Goal: Task Accomplishment & Management: Manage account settings

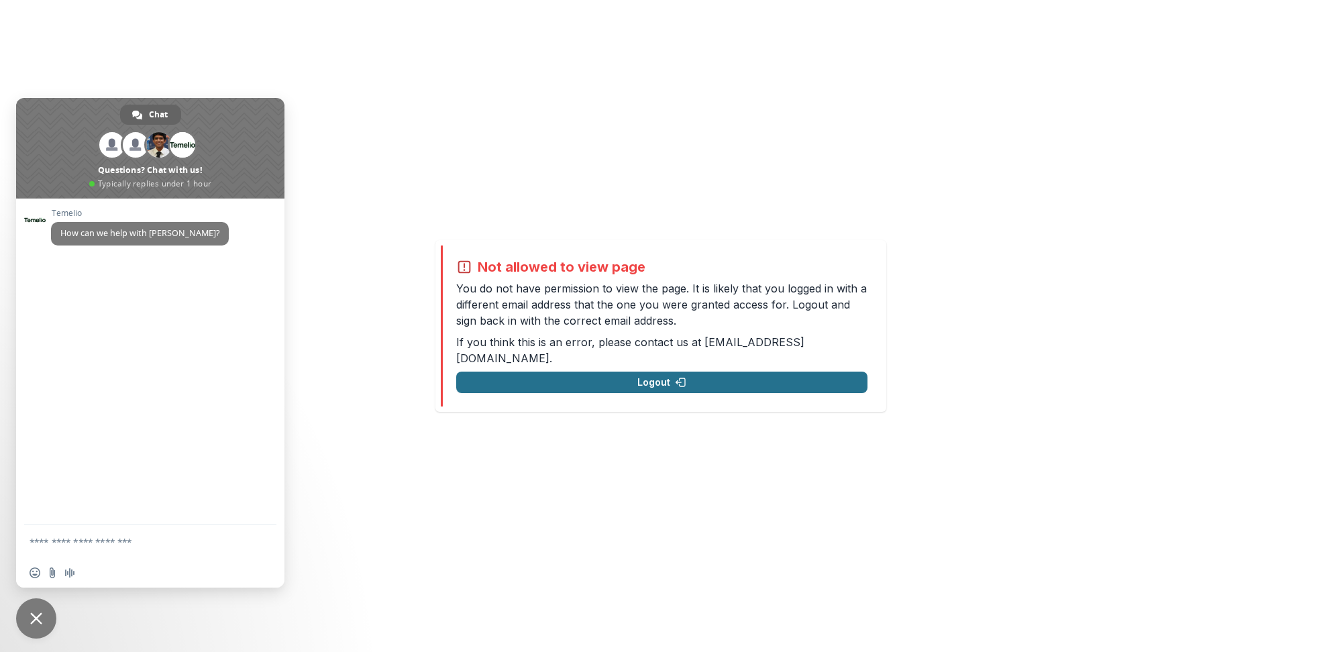
click at [704, 375] on button "Logout" at bounding box center [661, 382] width 411 height 21
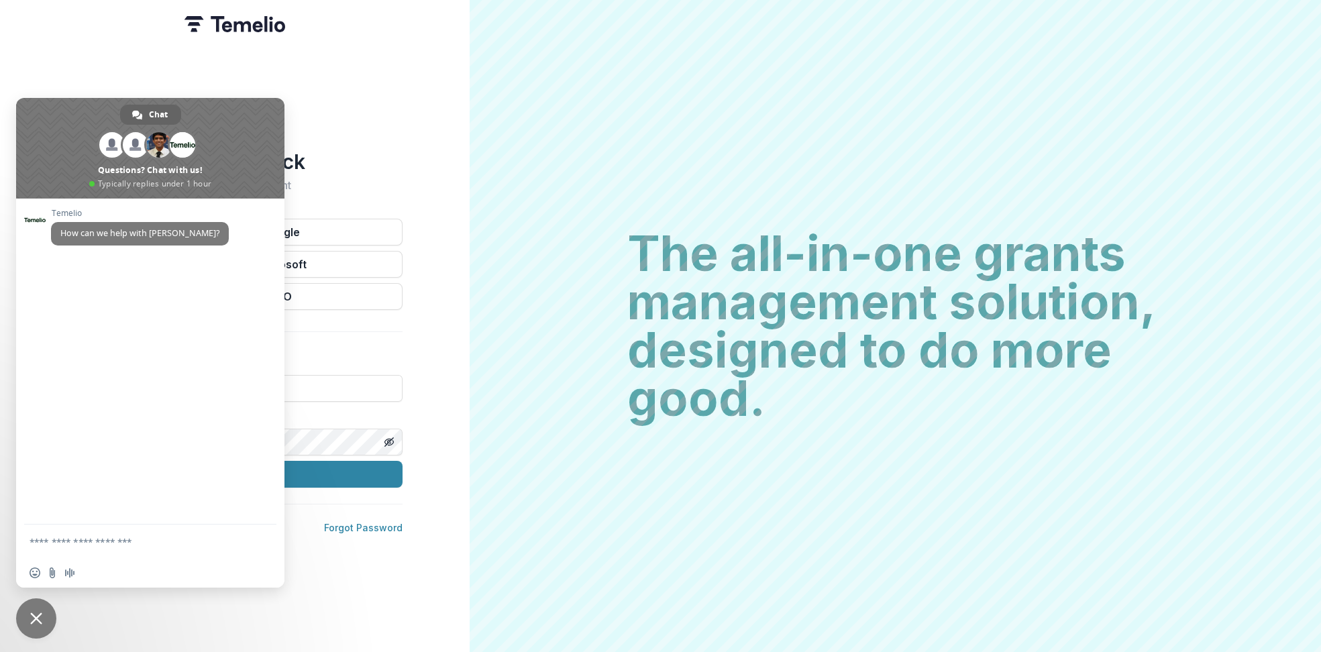
click at [26, 617] on span "Close chat" at bounding box center [36, 618] width 40 height 40
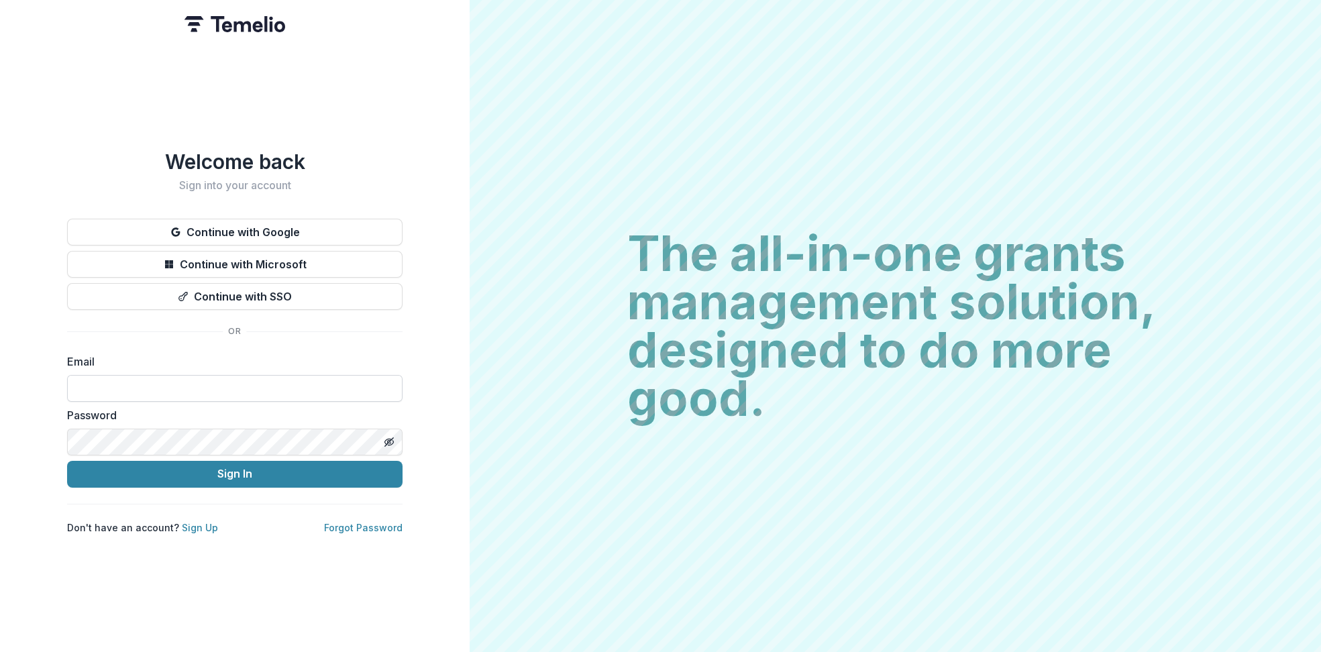
click at [253, 392] on input at bounding box center [234, 388] width 335 height 27
paste input "**********"
type input "**********"
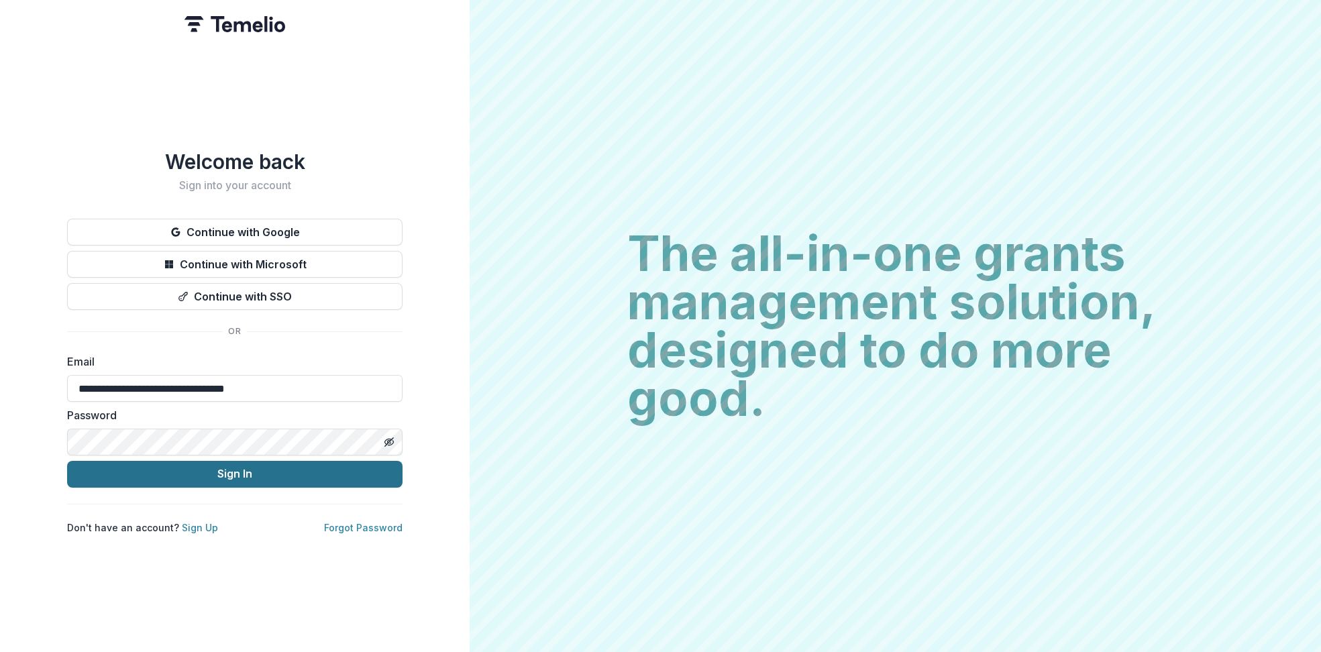
click at [221, 471] on button "Sign In" at bounding box center [234, 474] width 335 height 27
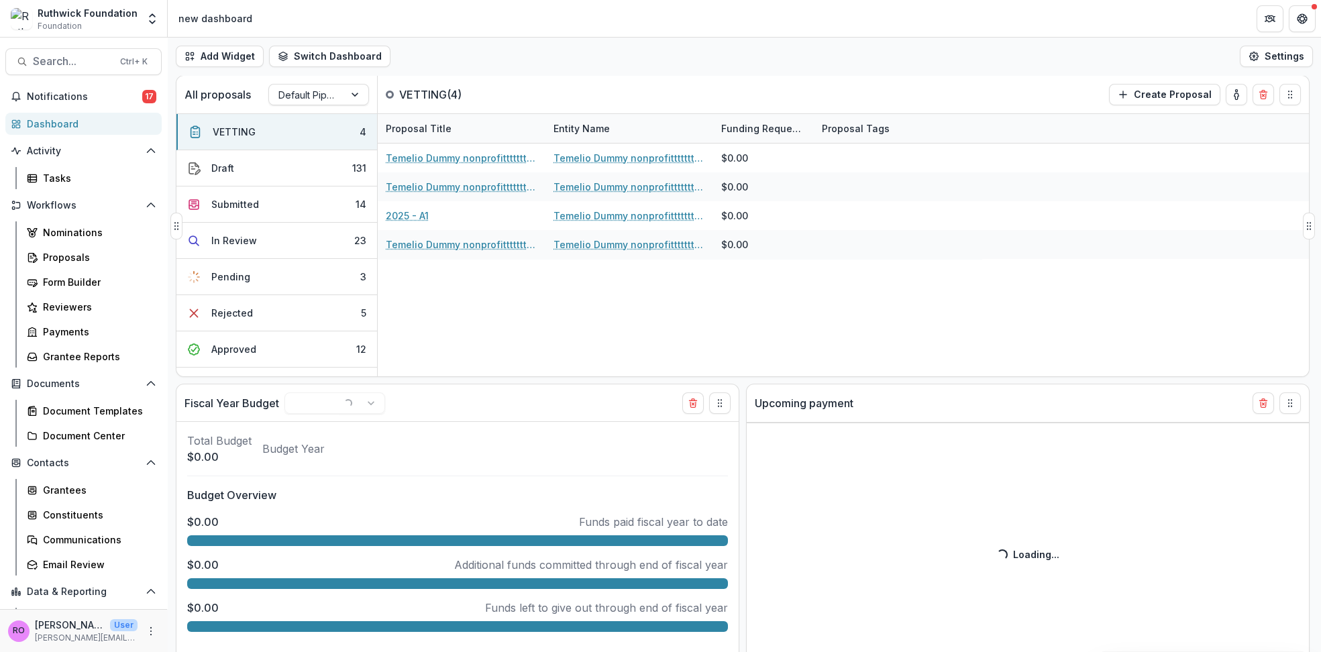
select select "******"
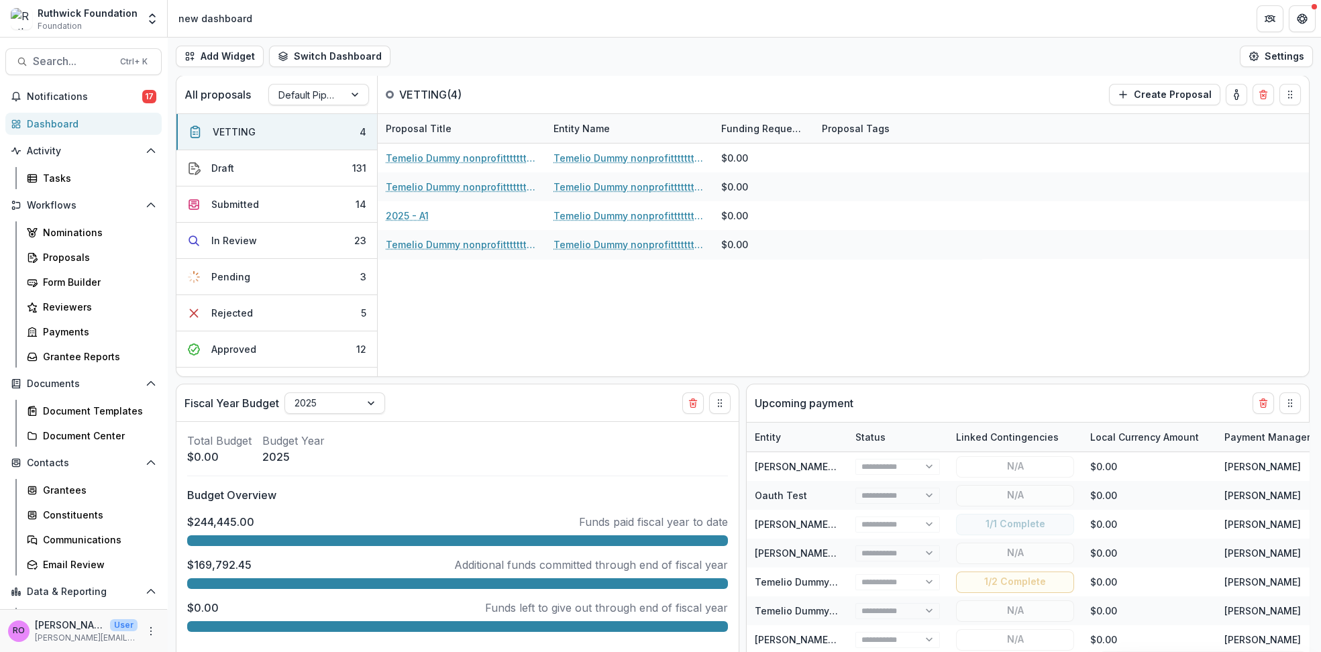
select select "******"
click at [56, 149] on span "Activity" at bounding box center [83, 151] width 113 height 11
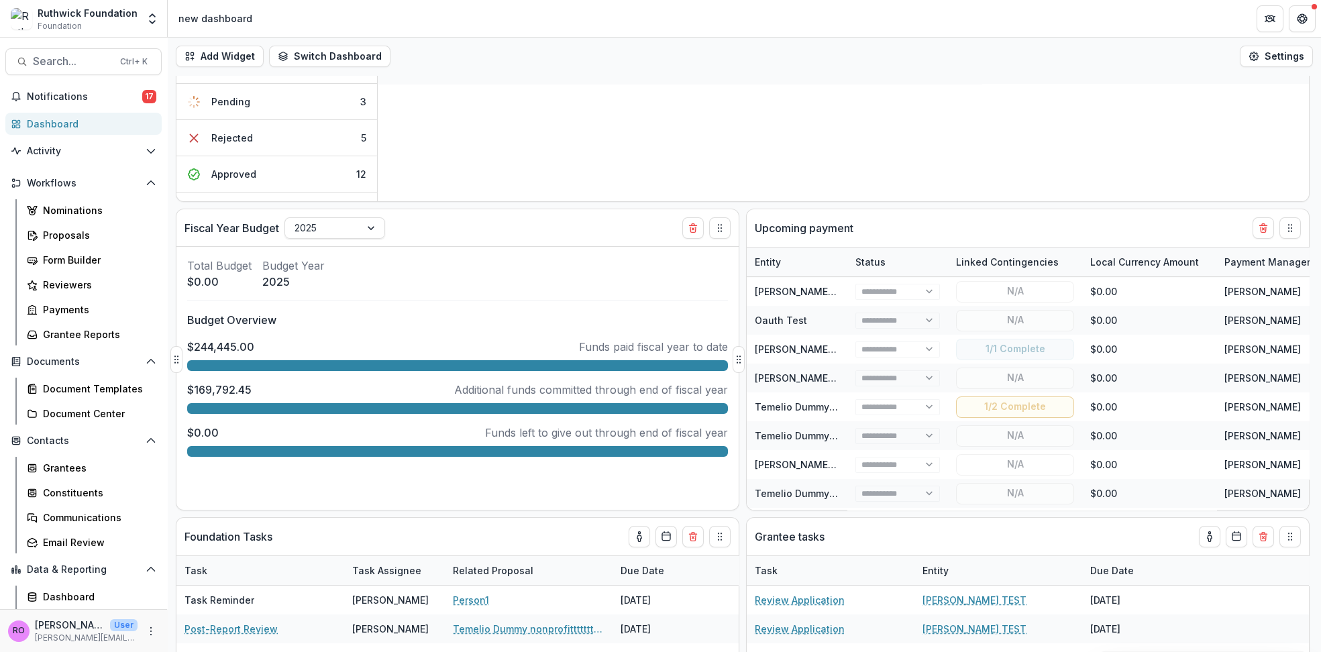
scroll to position [191, 0]
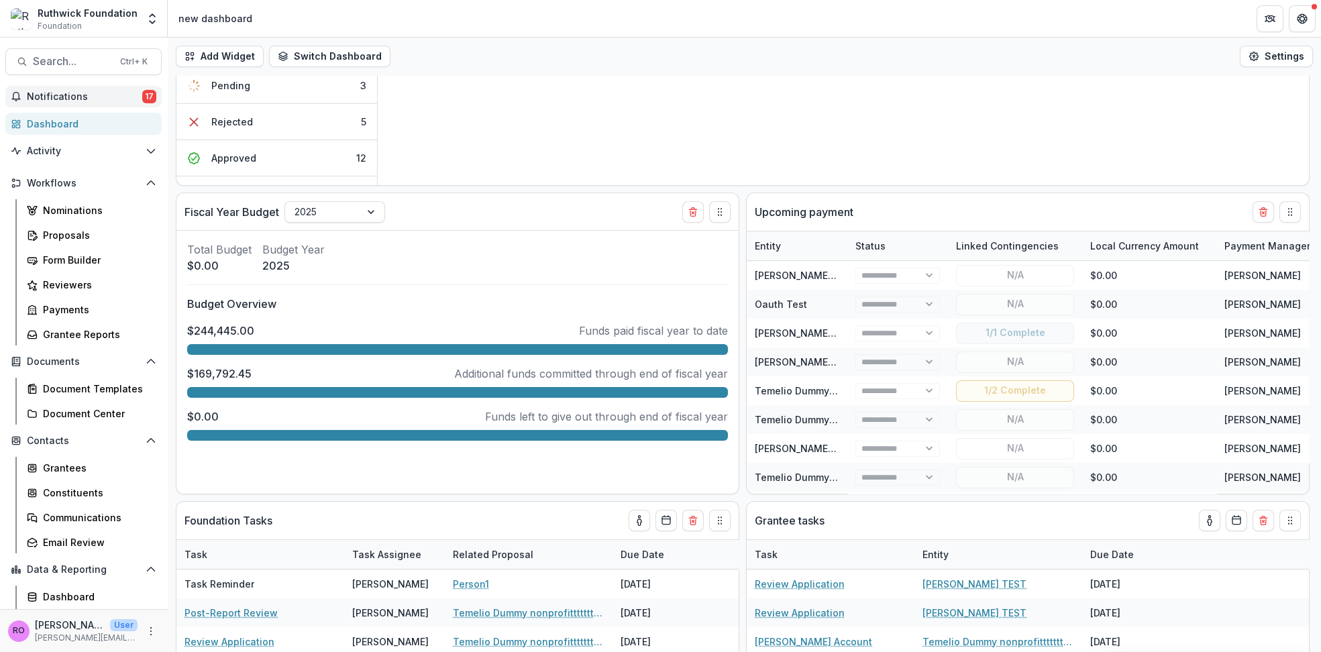
click at [48, 98] on span "Notifications" at bounding box center [84, 96] width 115 height 11
click at [47, 179] on span "Workflows" at bounding box center [83, 183] width 113 height 11
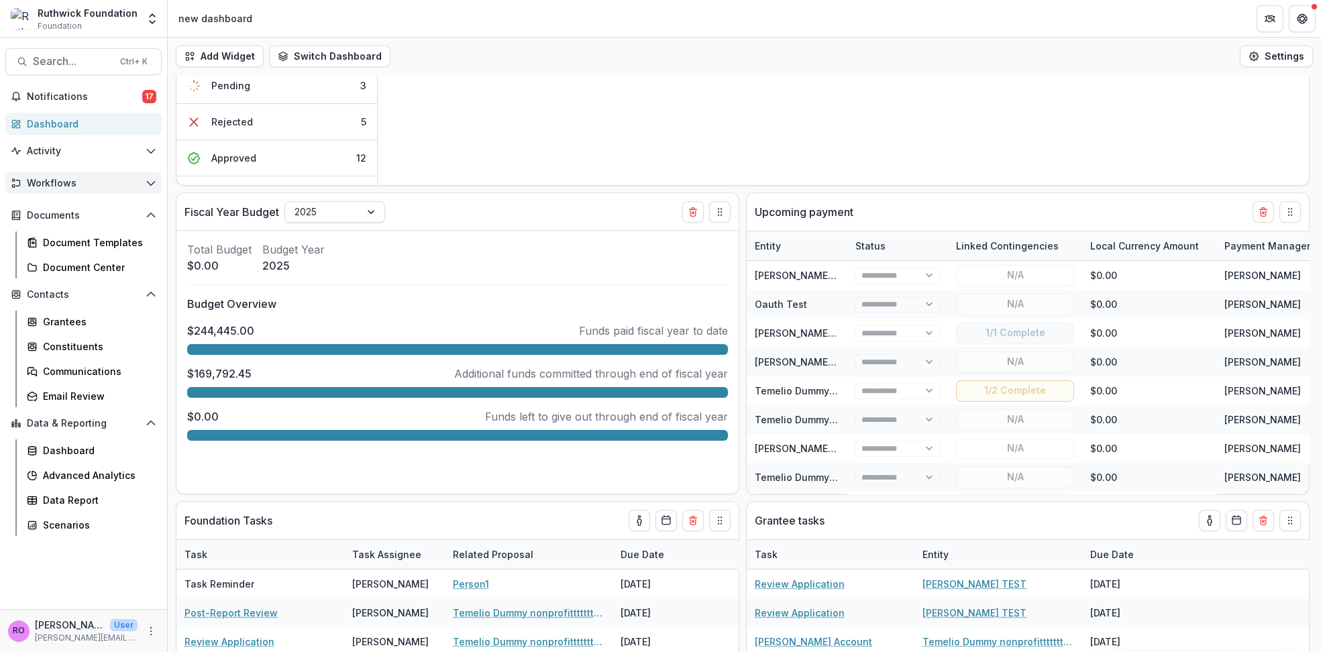
click at [54, 185] on span "Workflows" at bounding box center [83, 183] width 113 height 11
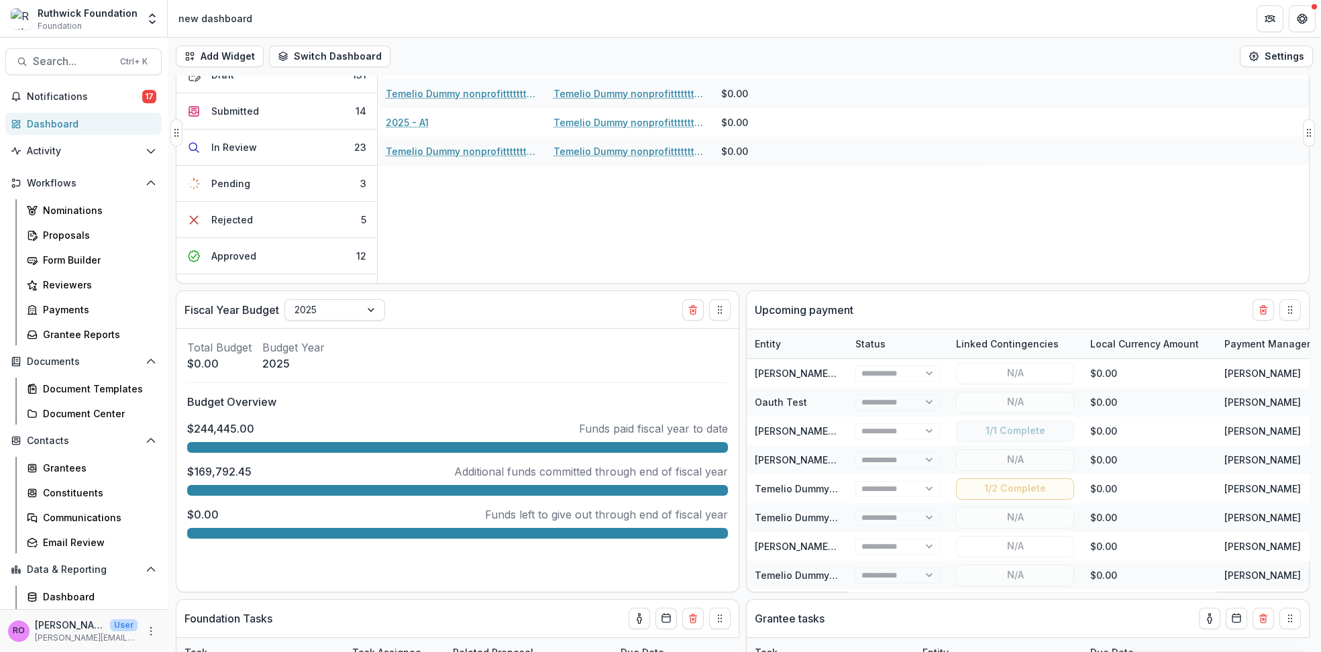
scroll to position [0, 0]
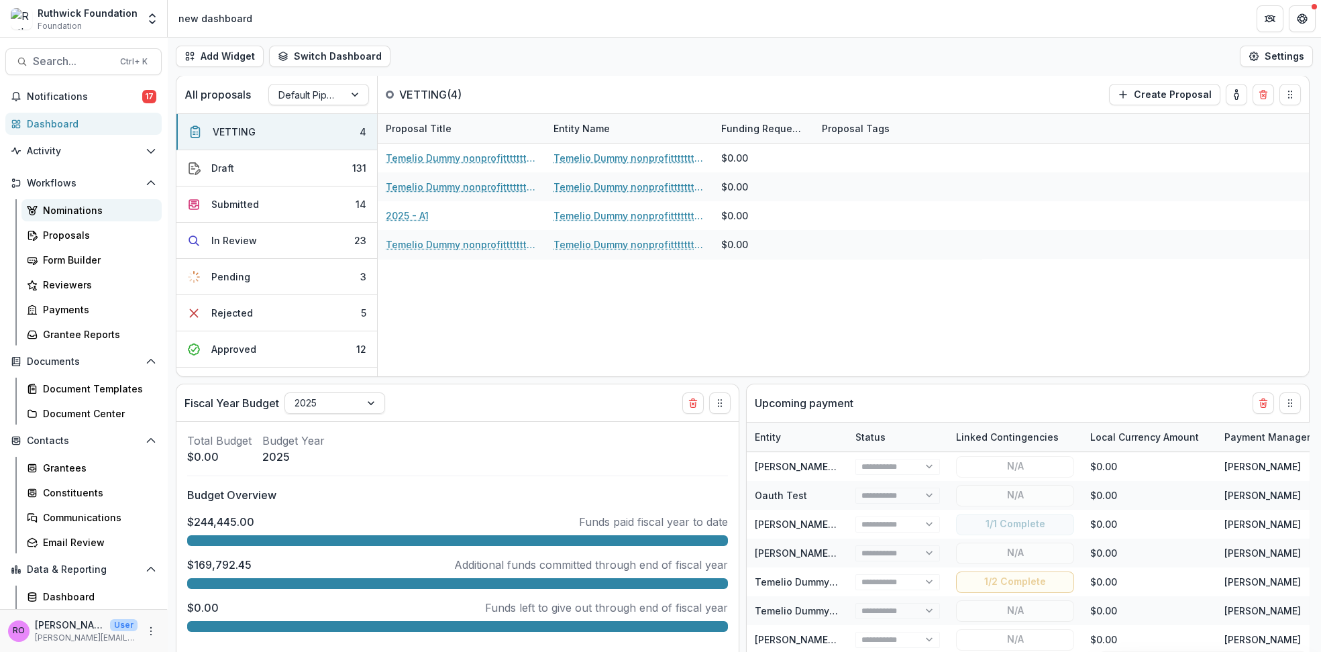
click at [62, 209] on div "Nominations" at bounding box center [97, 210] width 108 height 14
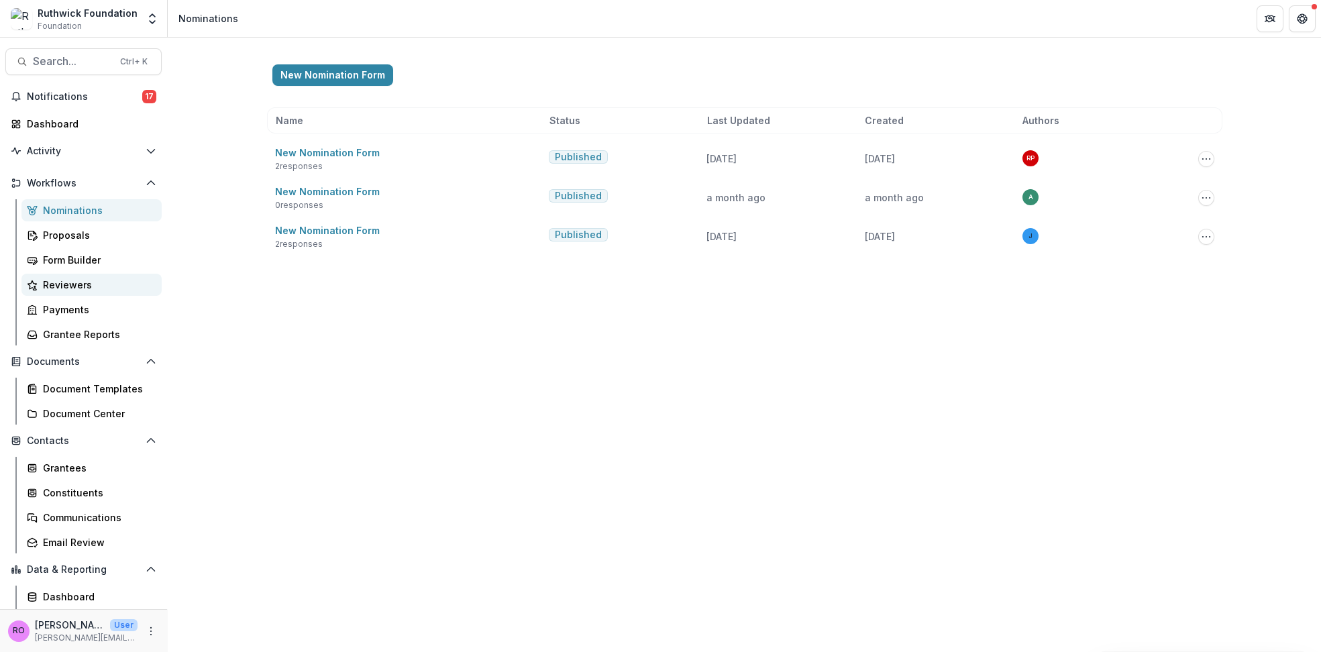
click at [69, 279] on div "Reviewers" at bounding box center [97, 285] width 108 height 14
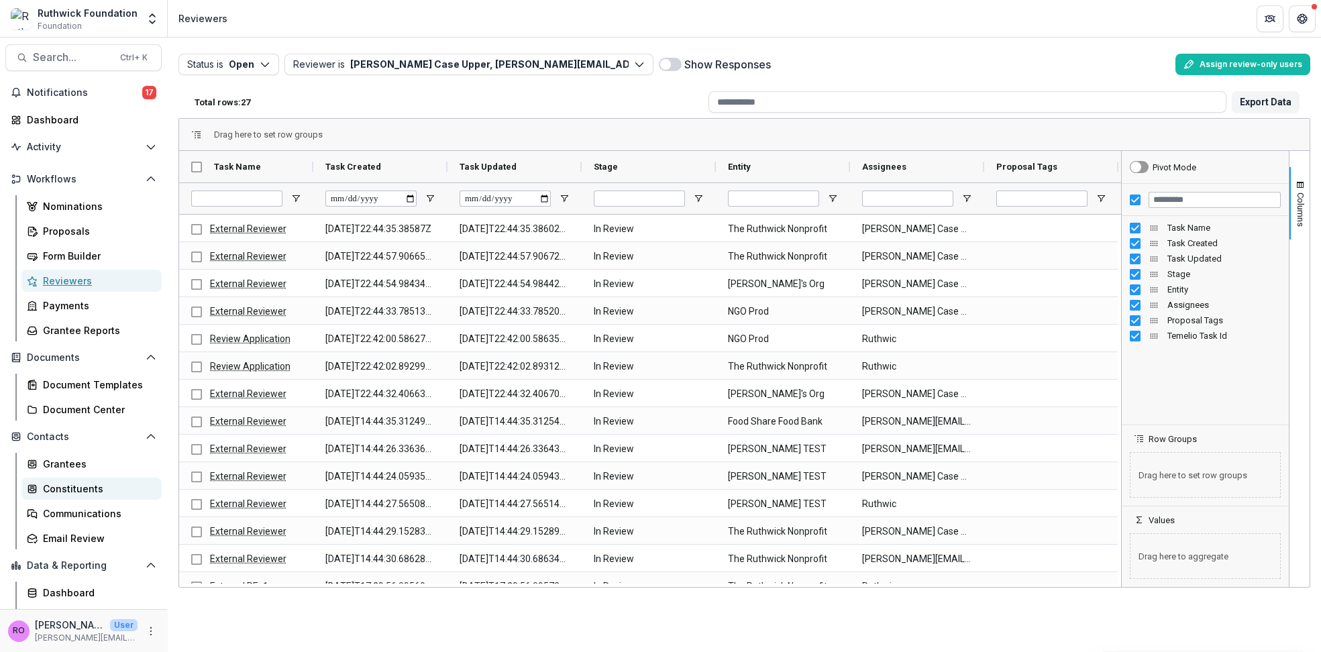
scroll to position [40, 0]
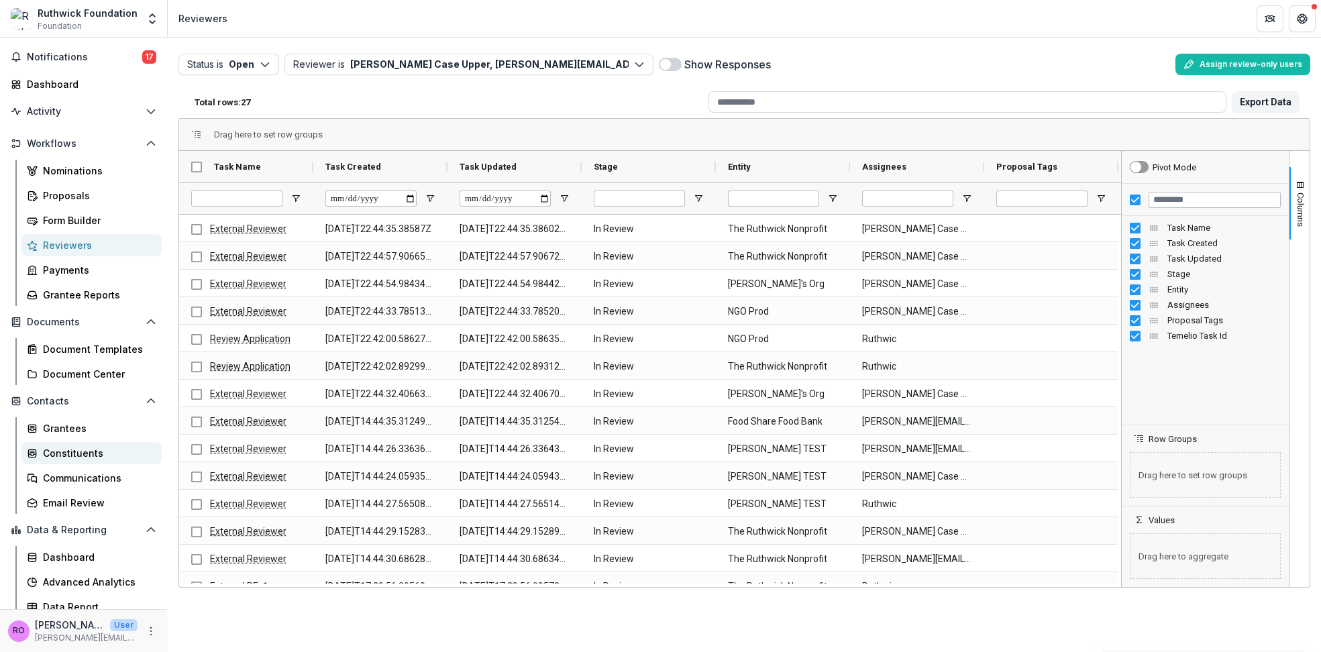
click at [67, 451] on div "Constituents" at bounding box center [97, 453] width 108 height 14
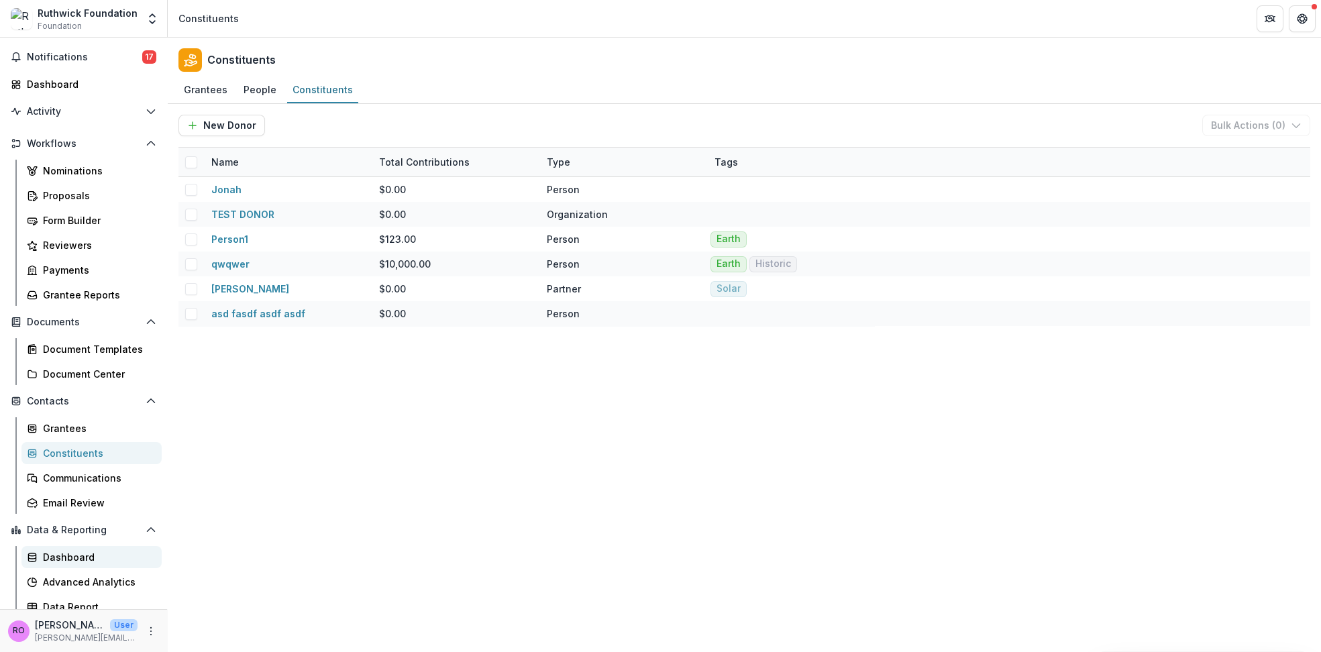
click at [49, 560] on div "Dashboard" at bounding box center [97, 557] width 108 height 14
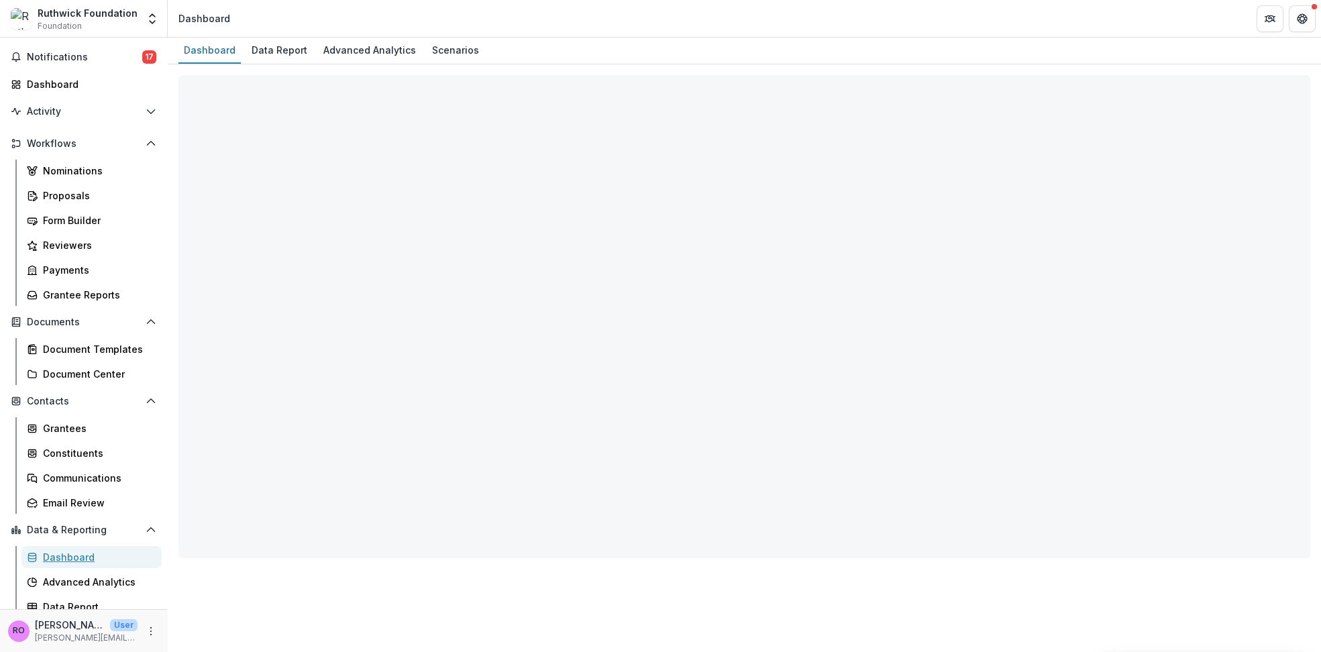
select select "**********"
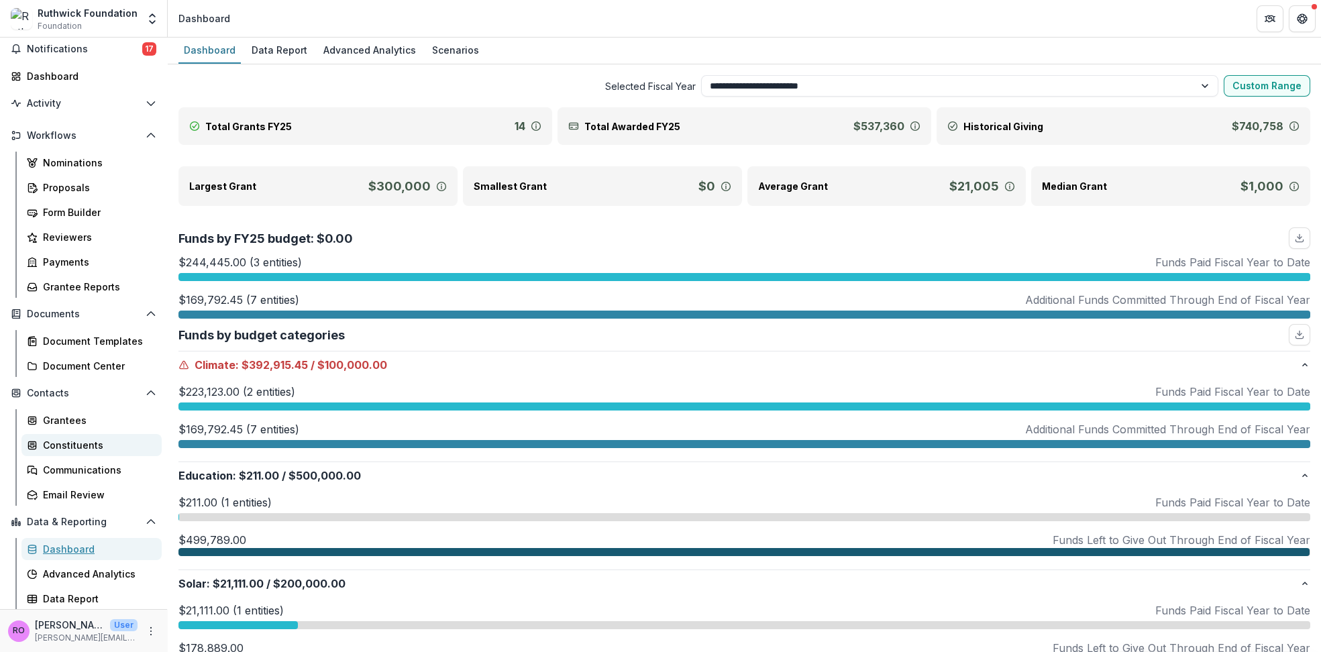
scroll to position [72, 0]
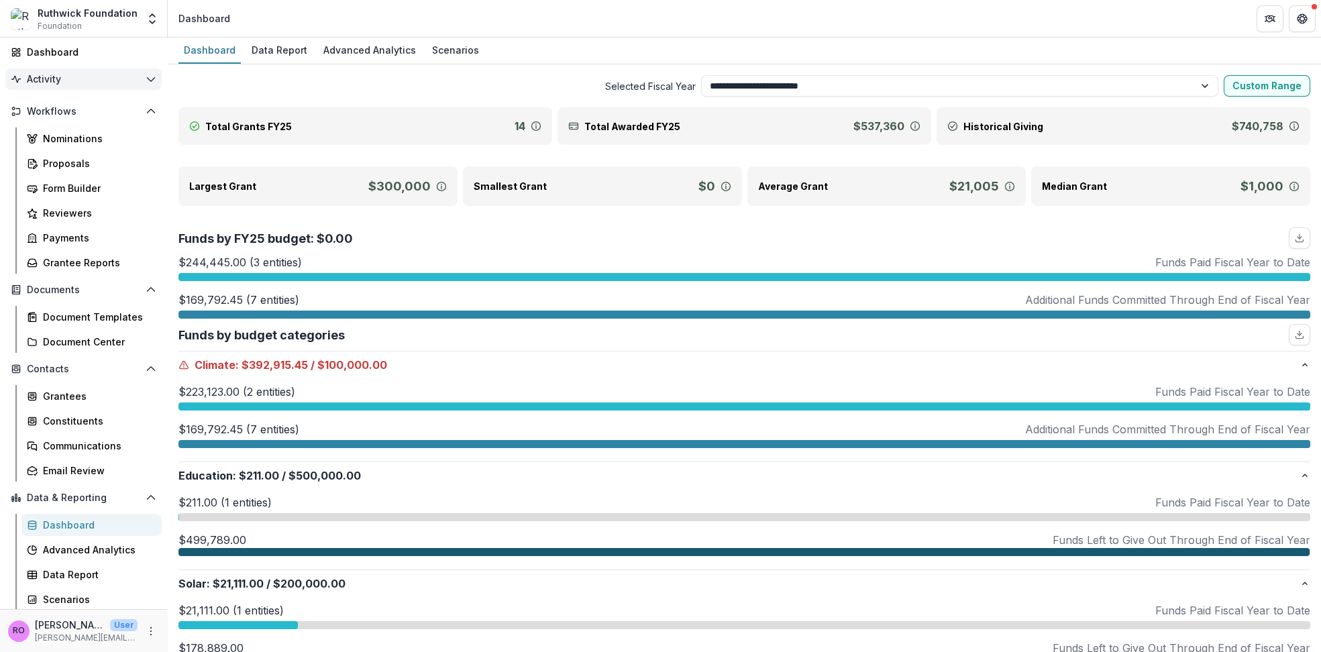
click at [42, 76] on span "Activity" at bounding box center [83, 79] width 113 height 11
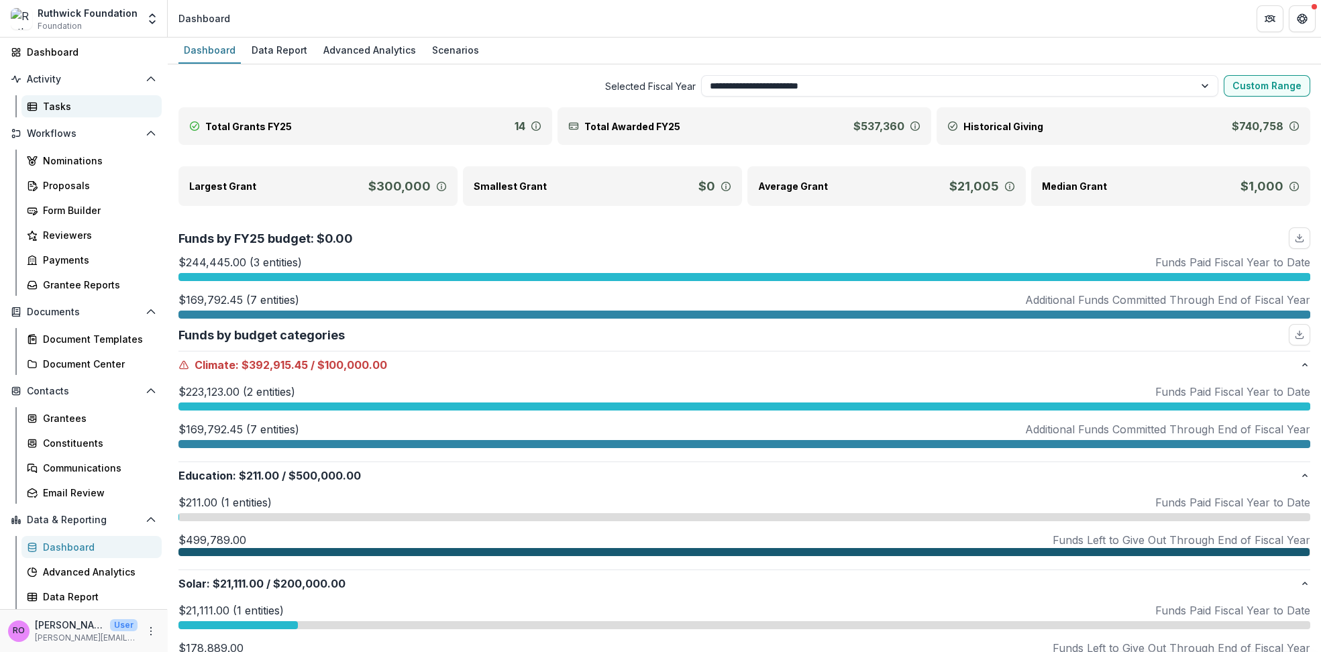
click at [65, 105] on div "Tasks" at bounding box center [97, 106] width 108 height 14
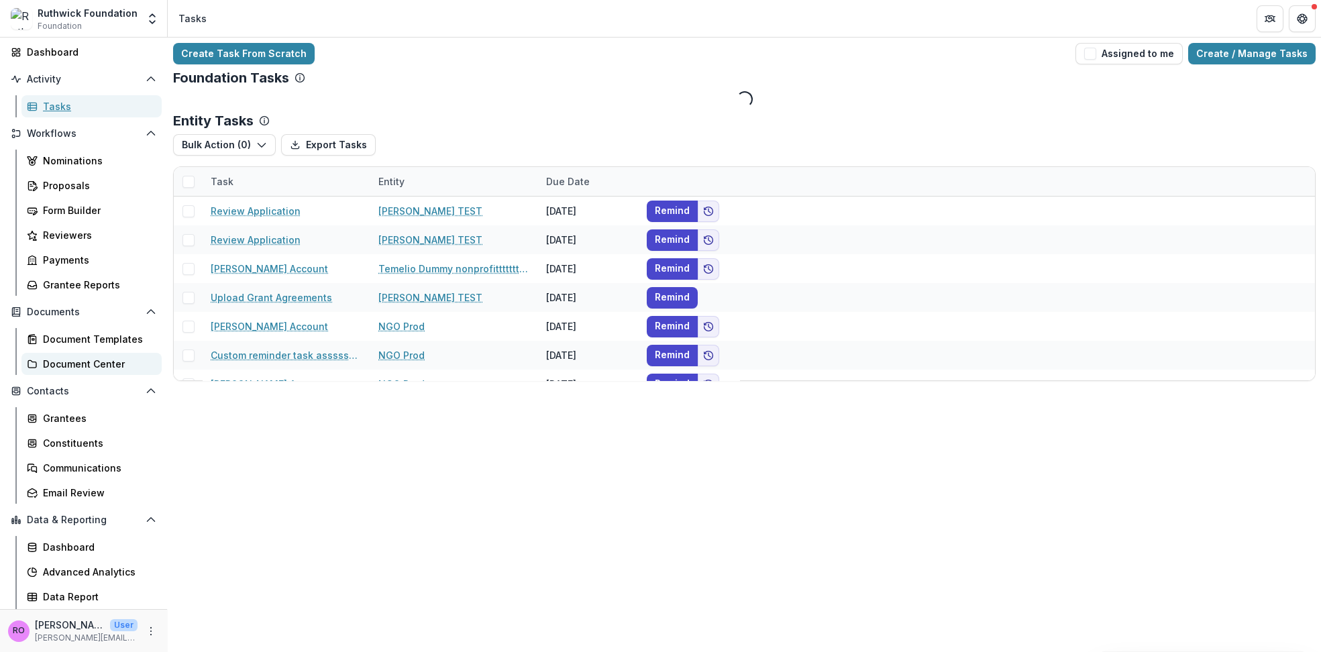
scroll to position [94, 0]
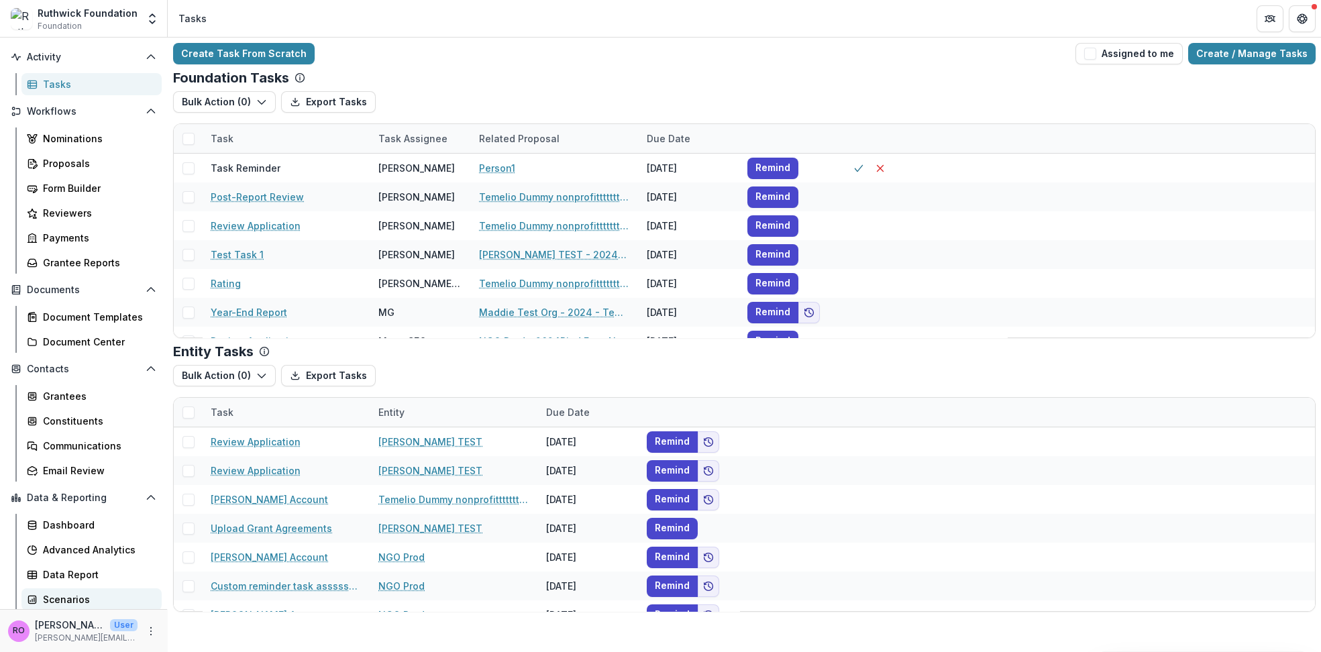
click at [54, 598] on div "Scenarios" at bounding box center [97, 599] width 108 height 14
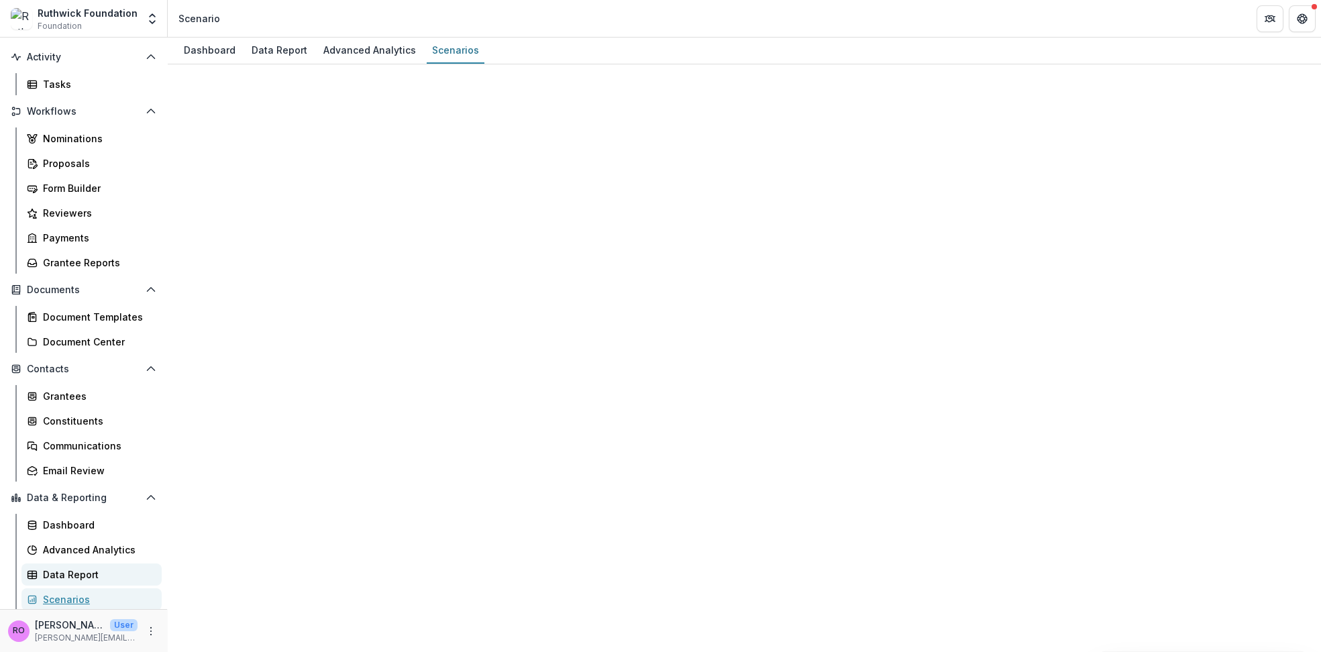
select select "**********"
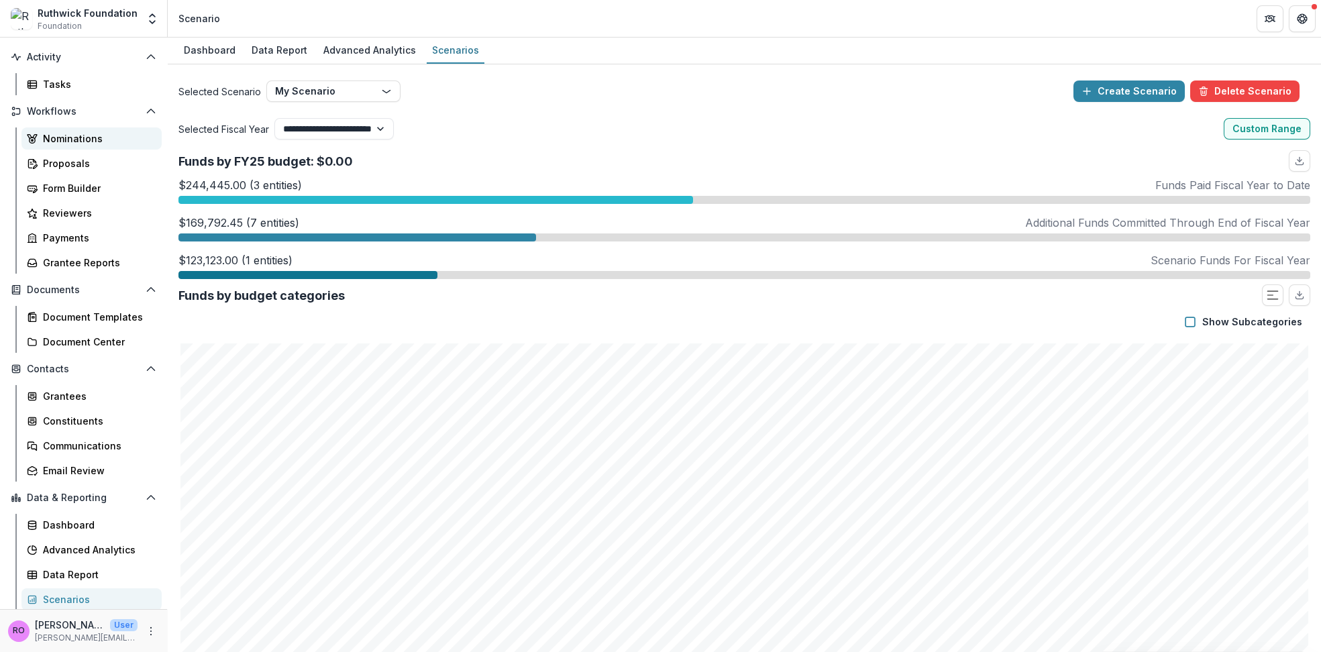
click at [56, 139] on div "Nominations" at bounding box center [97, 138] width 108 height 14
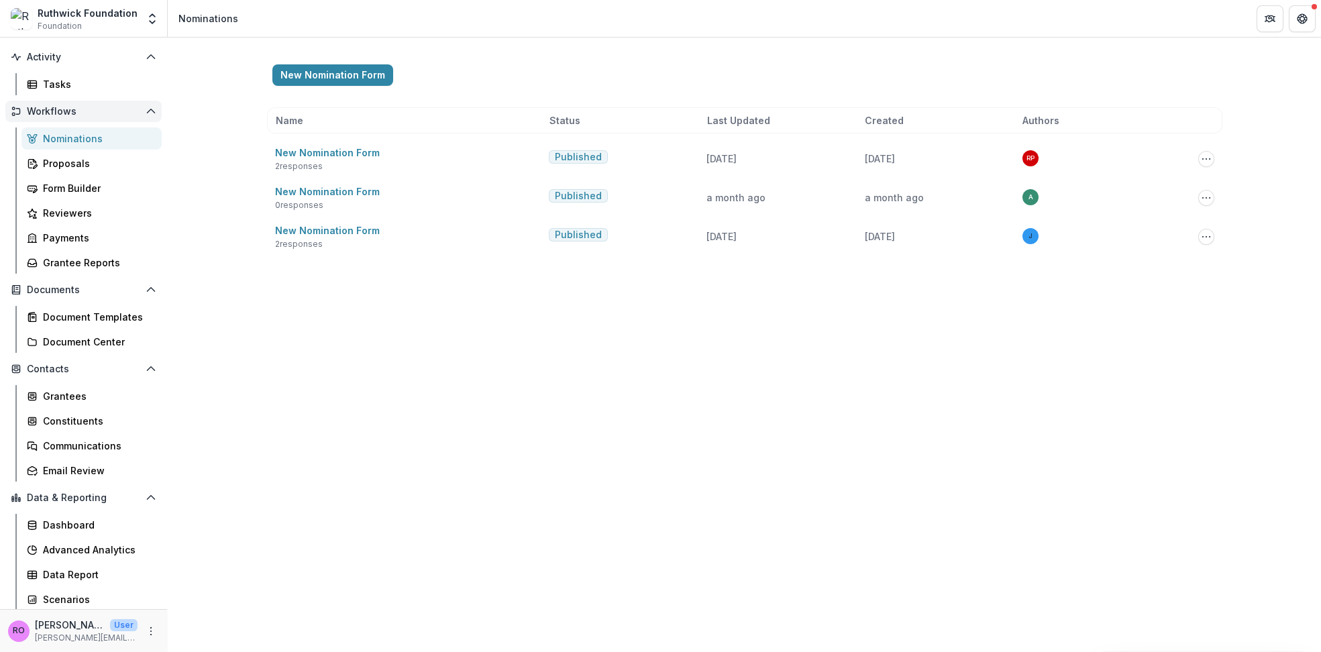
click at [50, 109] on span "Workflows" at bounding box center [83, 111] width 113 height 11
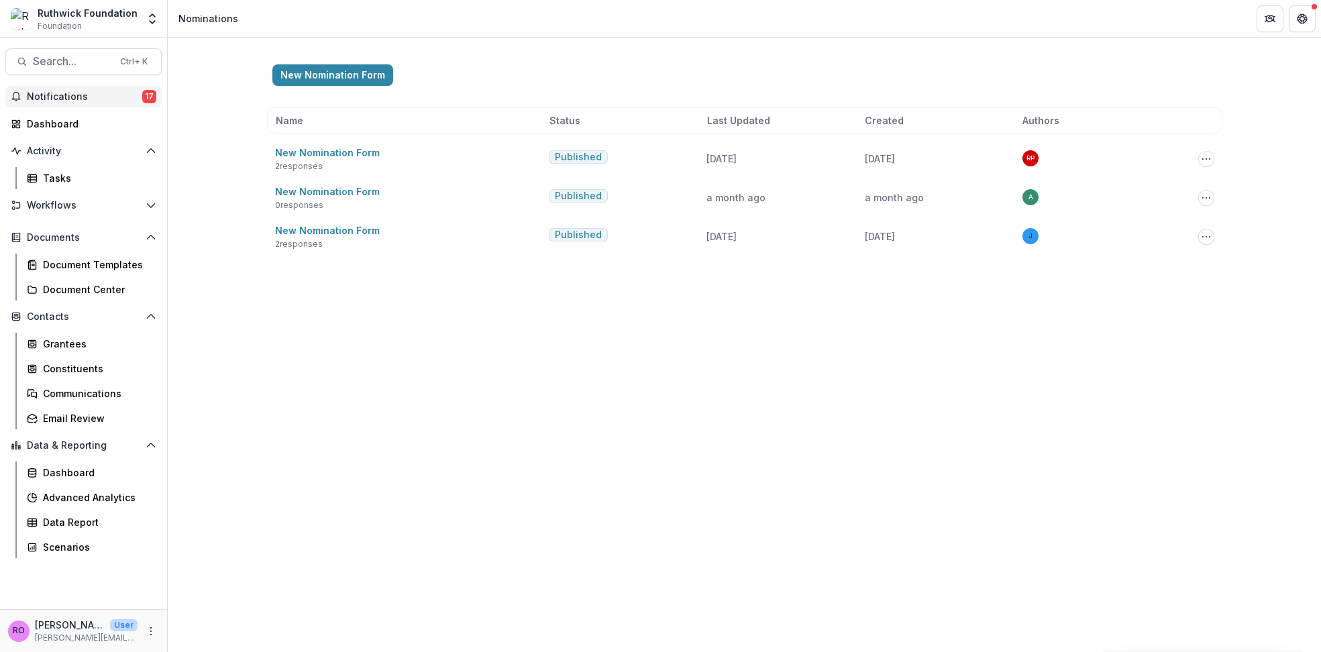
click at [48, 98] on span "Notifications" at bounding box center [84, 96] width 115 height 11
click at [44, 113] on link "Dashboard" at bounding box center [83, 124] width 156 height 22
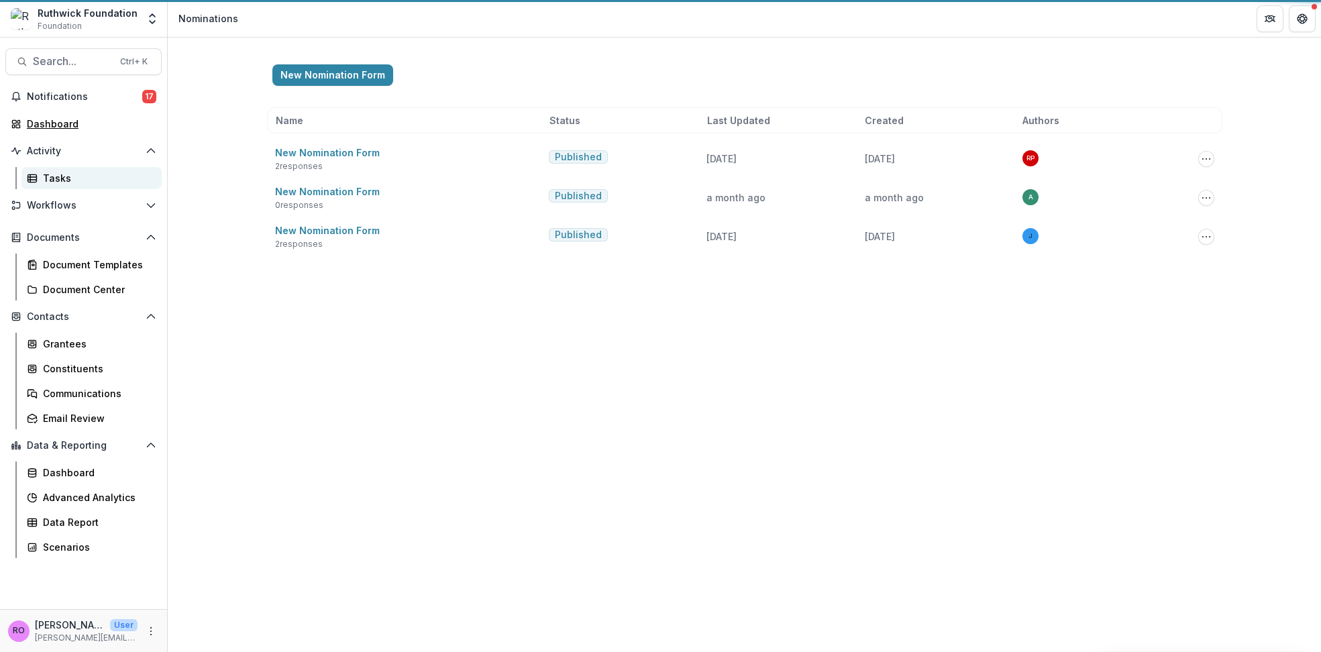
click at [36, 121] on div "Dashboard" at bounding box center [89, 124] width 124 height 14
select select "******"
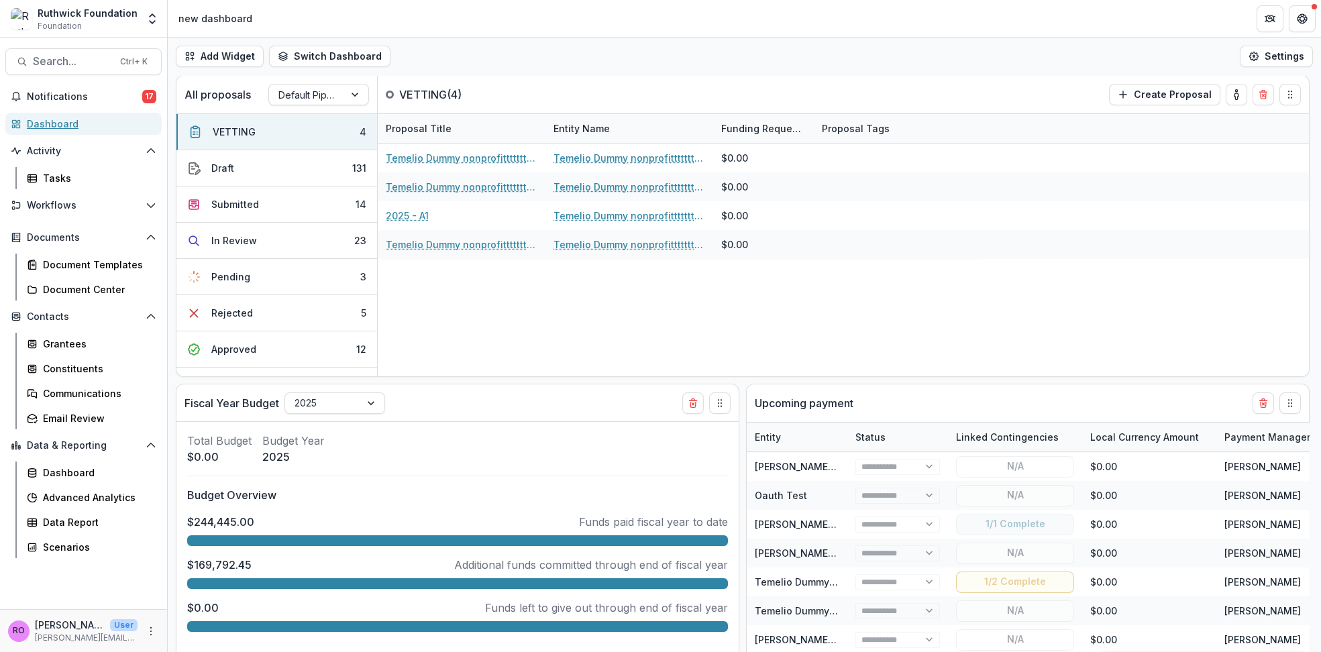
select select "******"
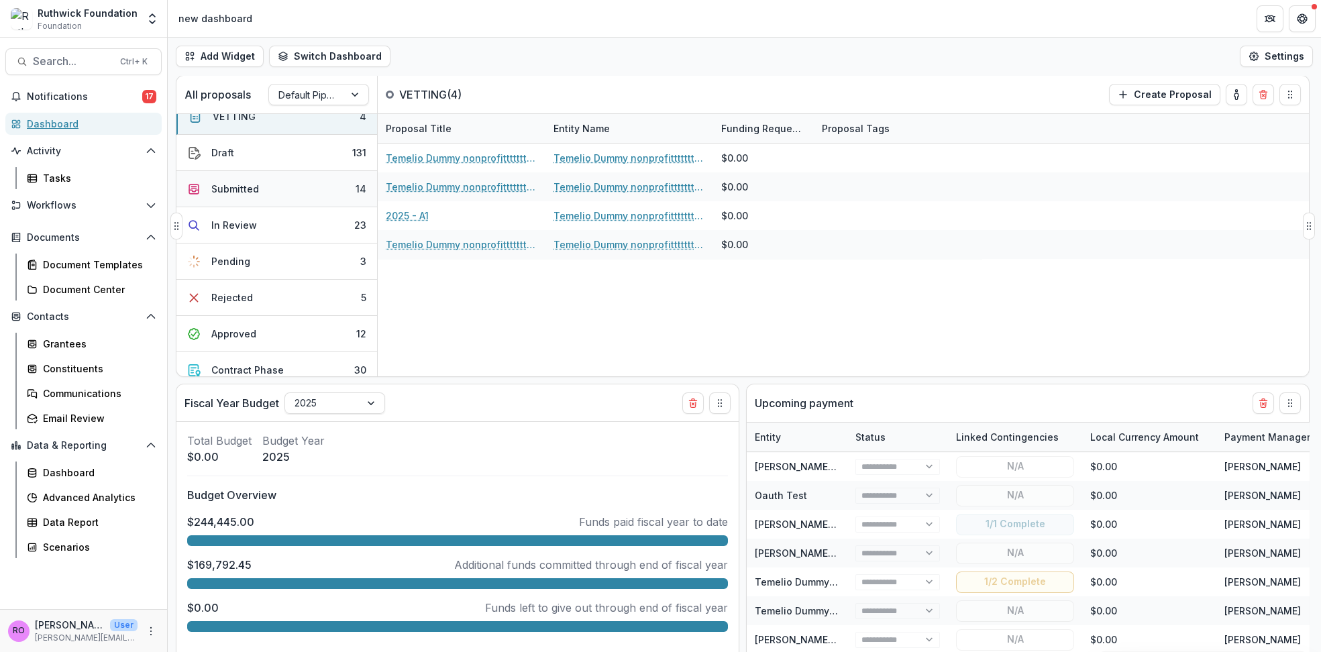
scroll to position [20, 0]
click at [48, 148] on span "Activity" at bounding box center [83, 151] width 113 height 11
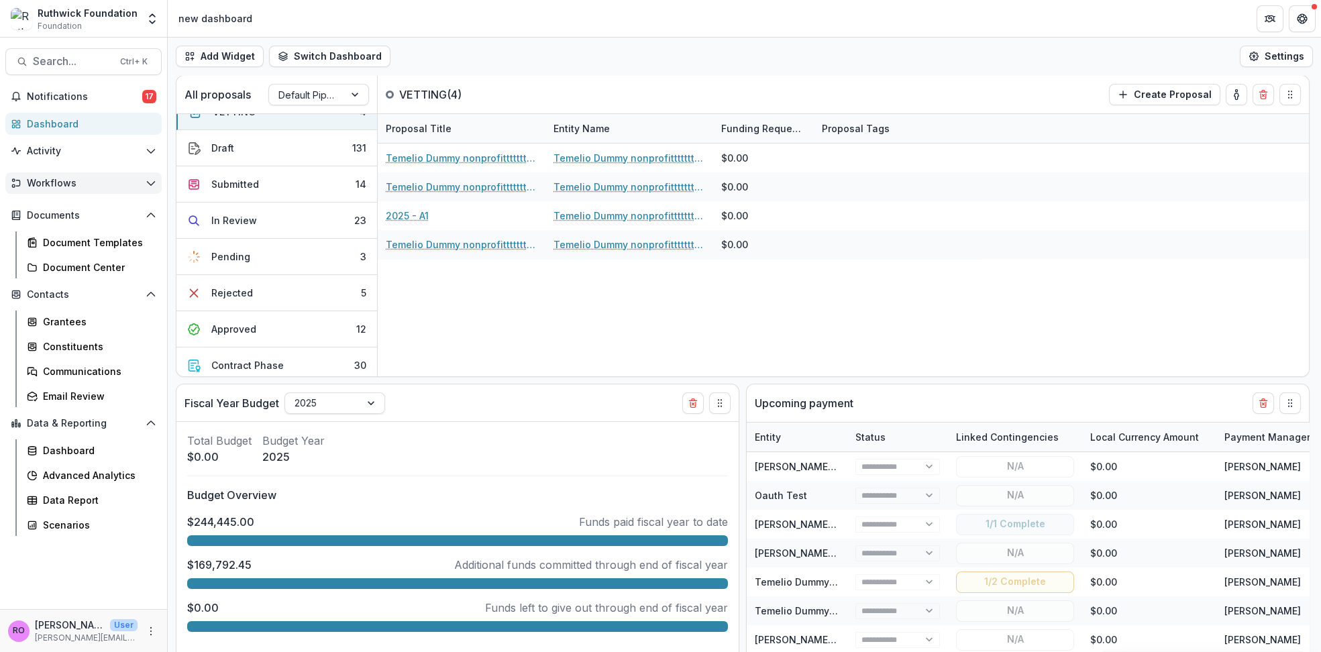
click at [61, 180] on span "Workflows" at bounding box center [83, 183] width 113 height 11
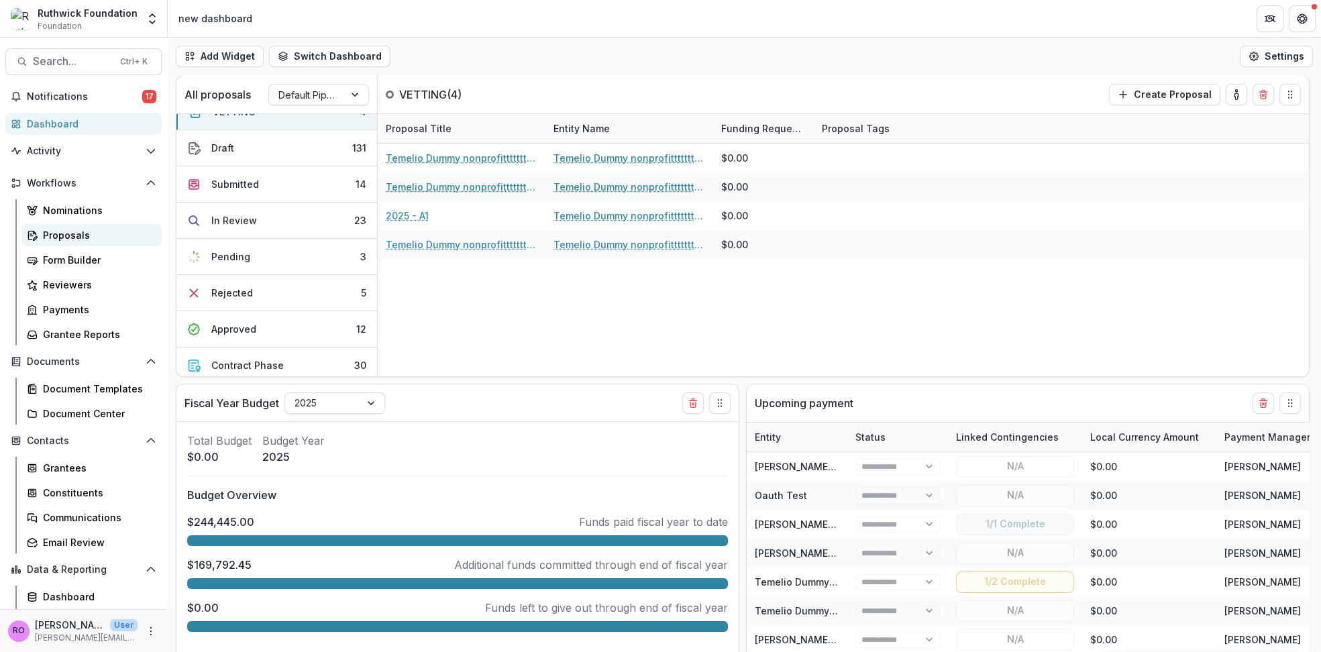
click at [76, 236] on div "Proposals" at bounding box center [97, 235] width 108 height 14
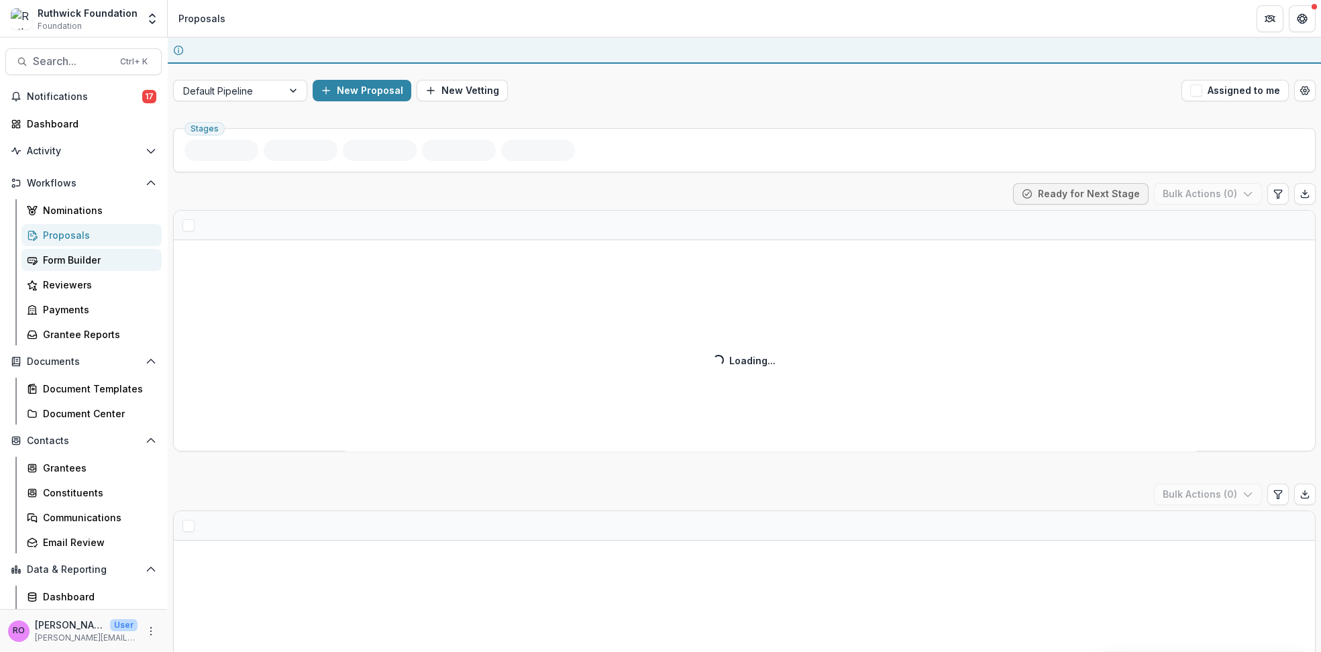
click at [72, 258] on div "Form Builder" at bounding box center [97, 260] width 108 height 14
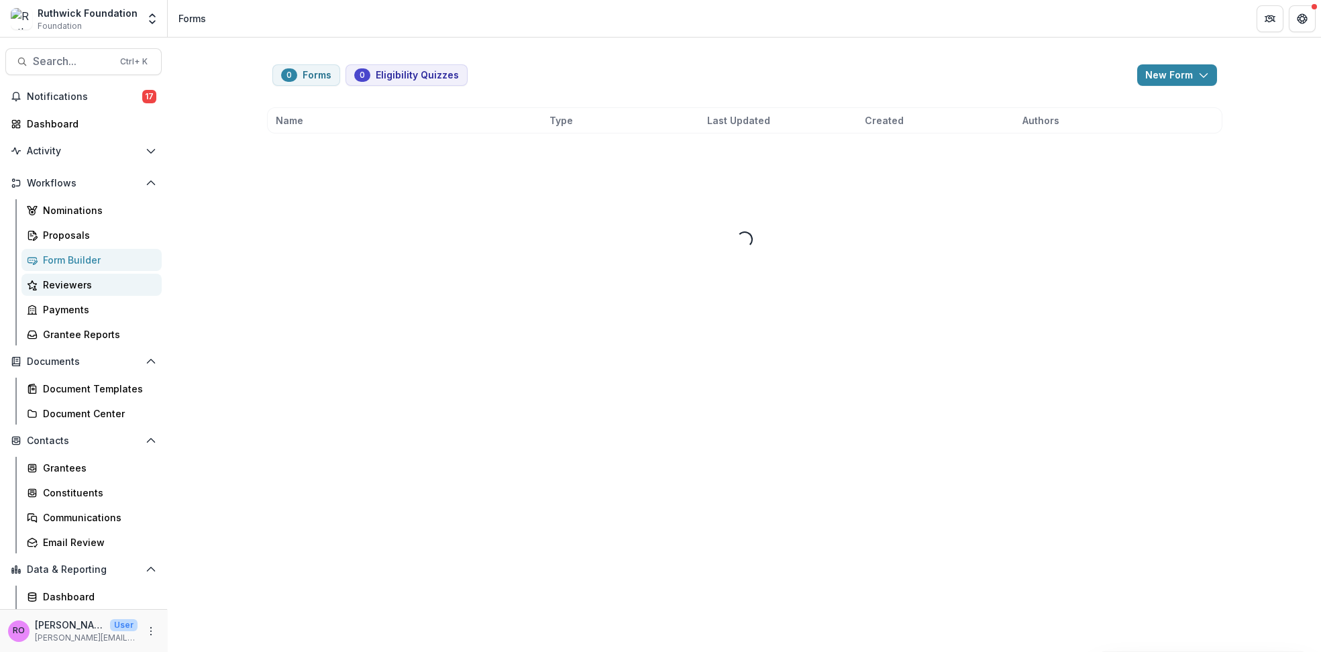
click at [68, 285] on div "Reviewers" at bounding box center [97, 285] width 108 height 14
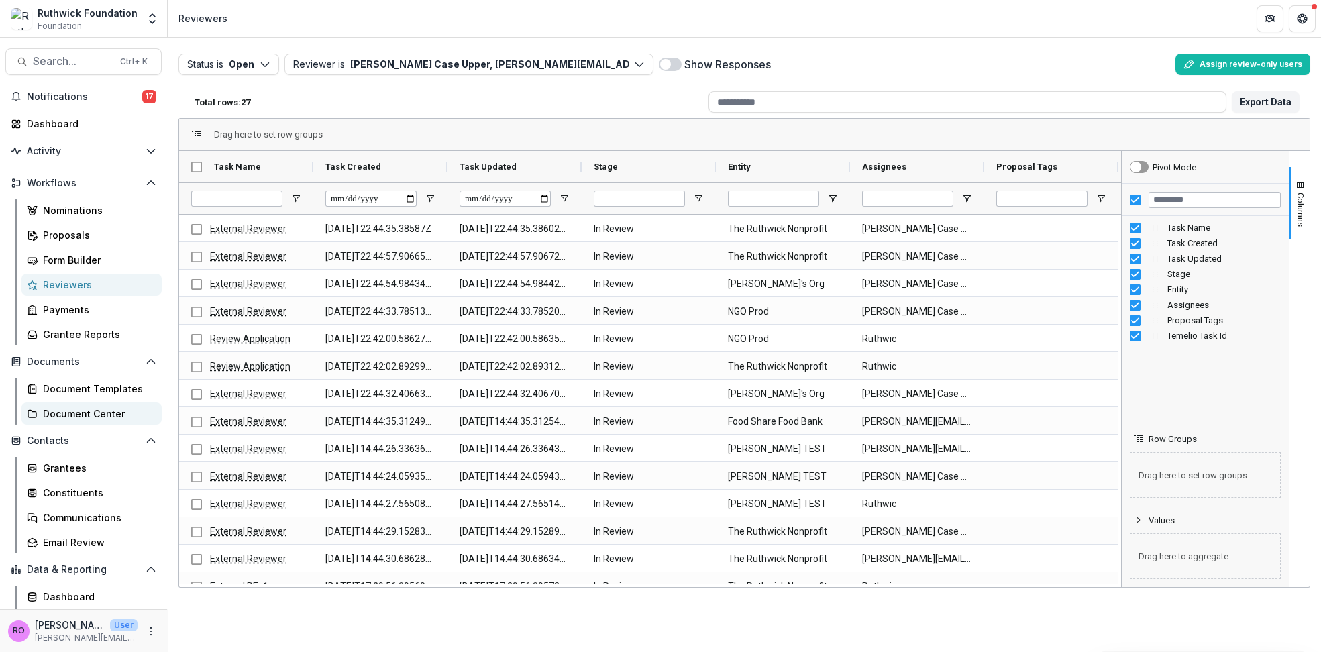
click at [75, 414] on div "Document Center" at bounding box center [97, 413] width 108 height 14
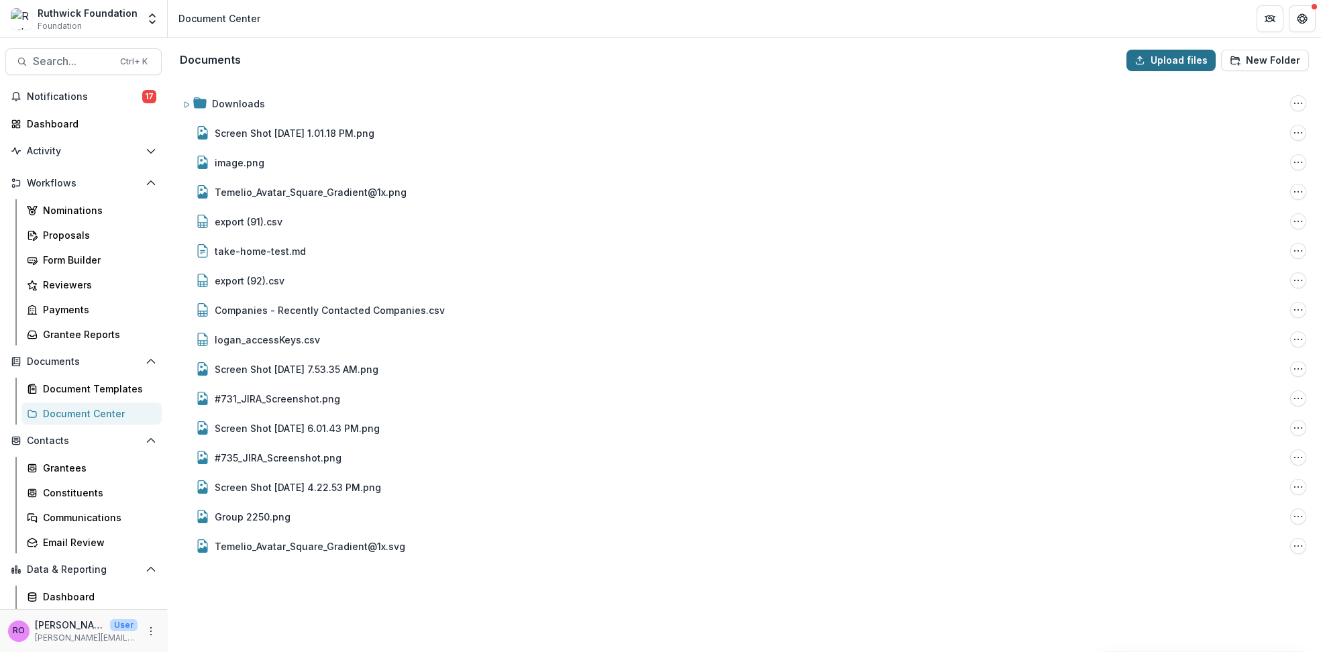
click at [1174, 64] on button "Upload files" at bounding box center [1170, 60] width 89 height 21
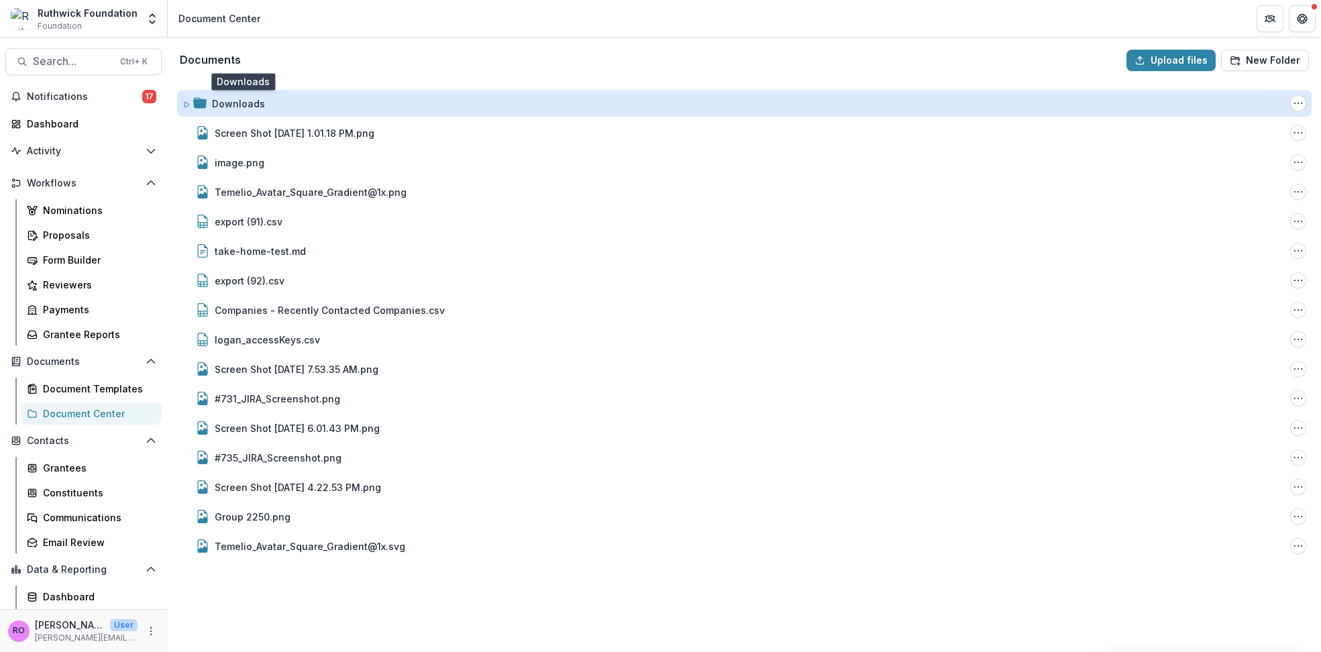
click at [236, 103] on div "Downloads" at bounding box center [238, 104] width 53 height 14
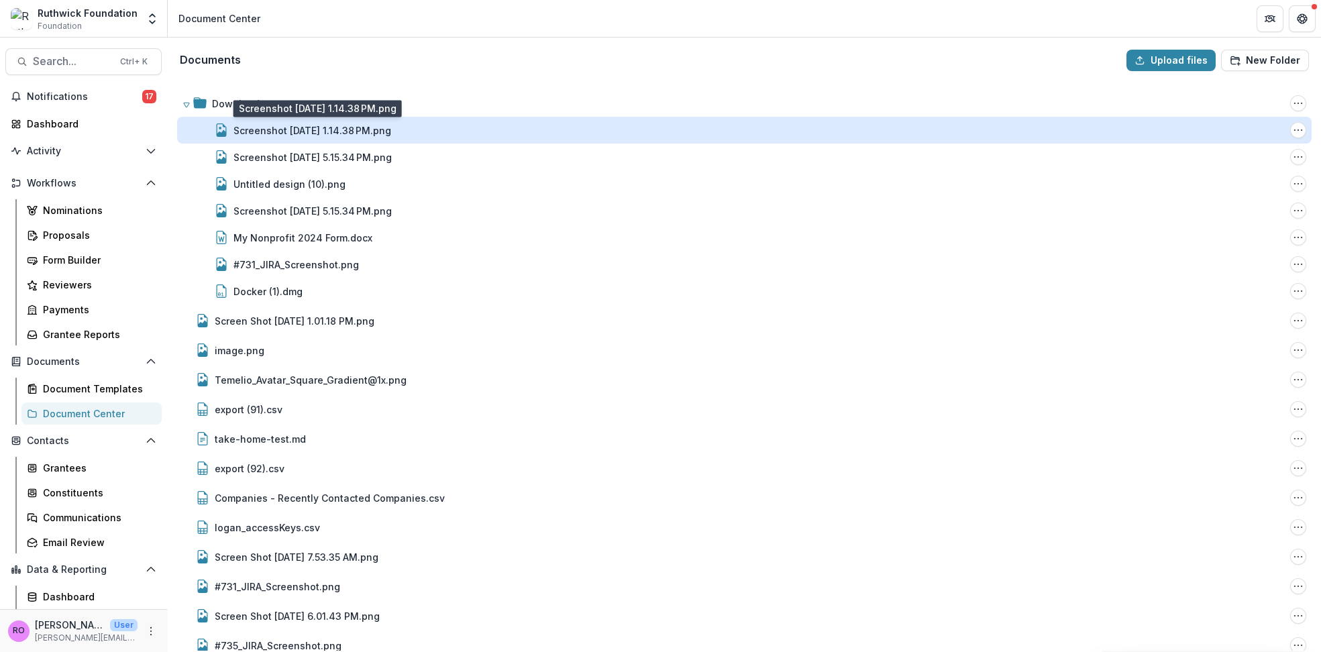
click at [256, 127] on div "Screenshot [DATE] 1.14.38 PM.png" at bounding box center [312, 130] width 158 height 14
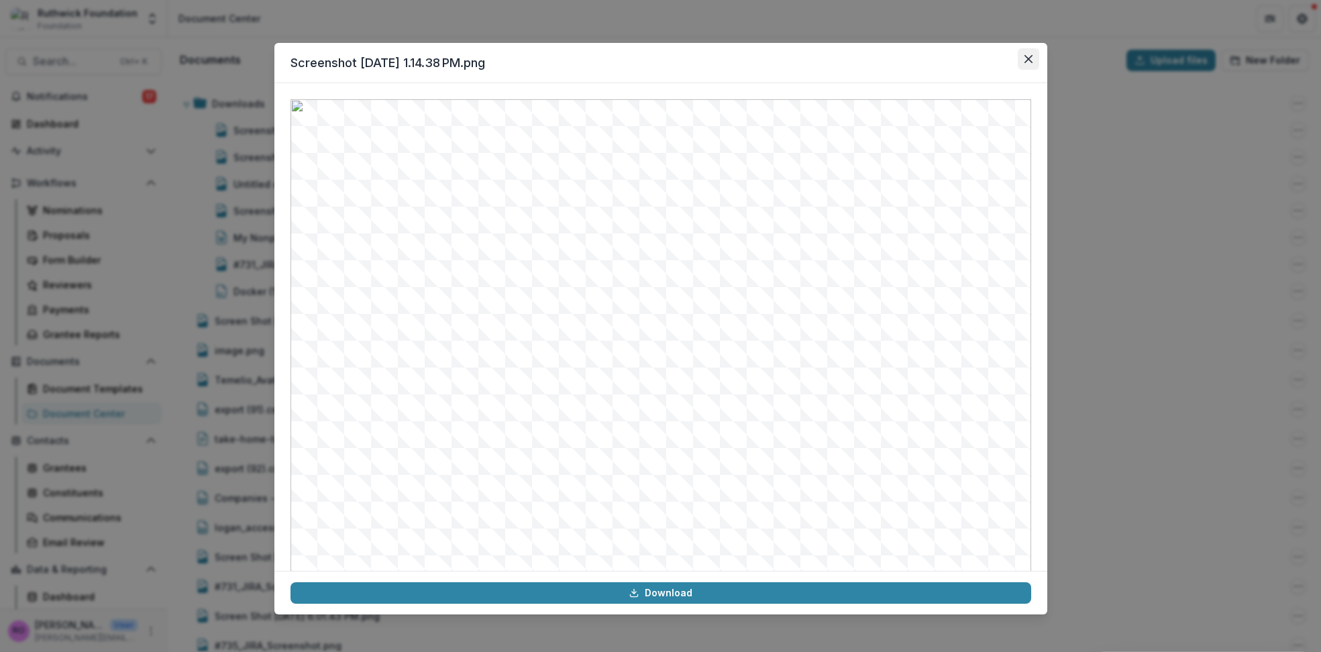
click at [1030, 56] on icon "Close" at bounding box center [1027, 59] width 8 height 8
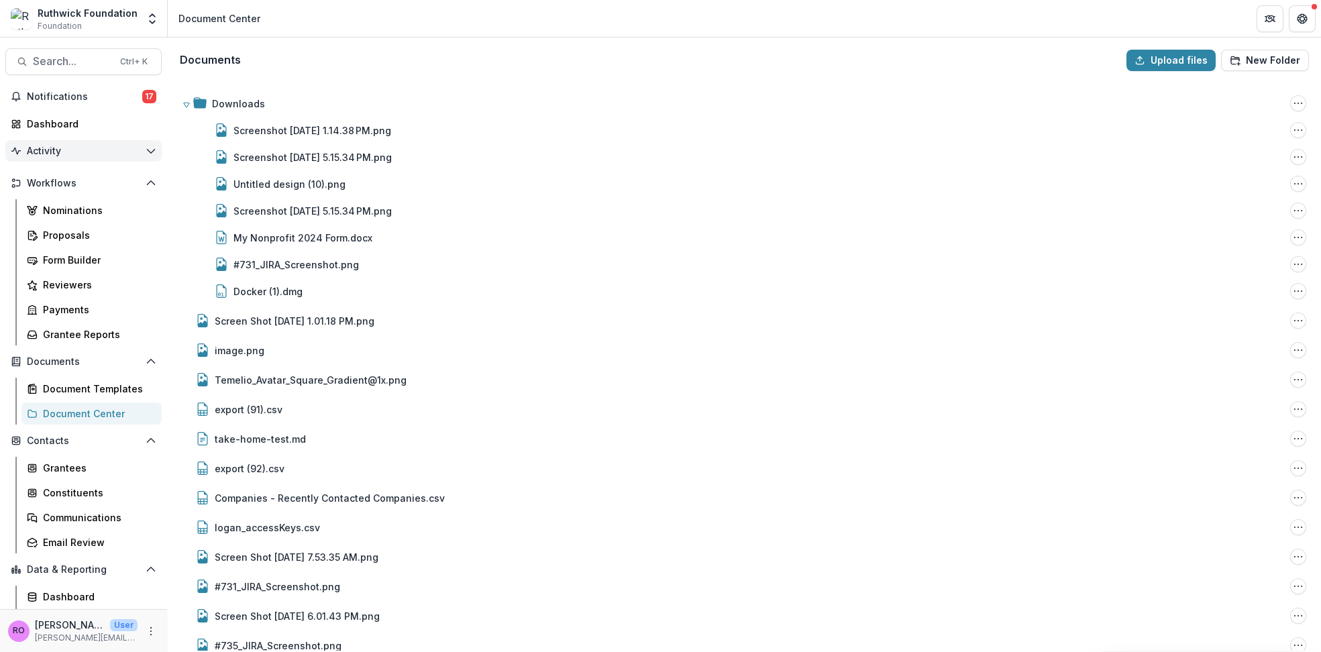
click at [41, 148] on span "Activity" at bounding box center [83, 151] width 113 height 11
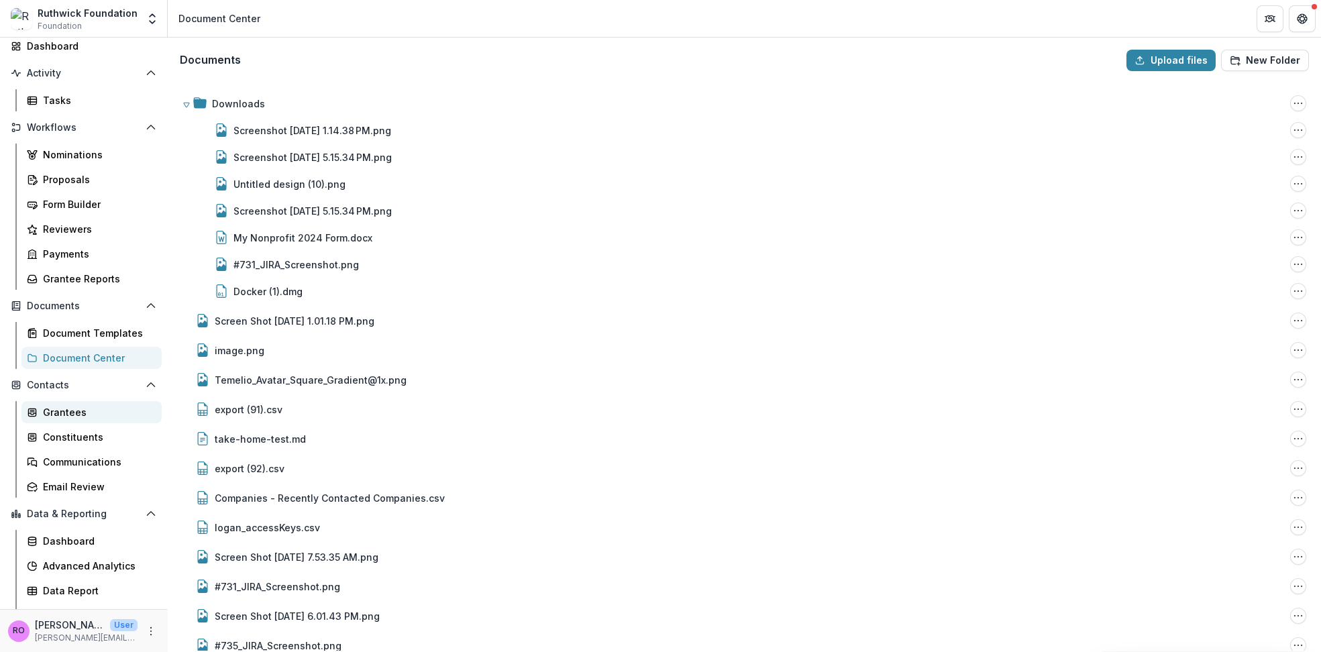
scroll to position [94, 0]
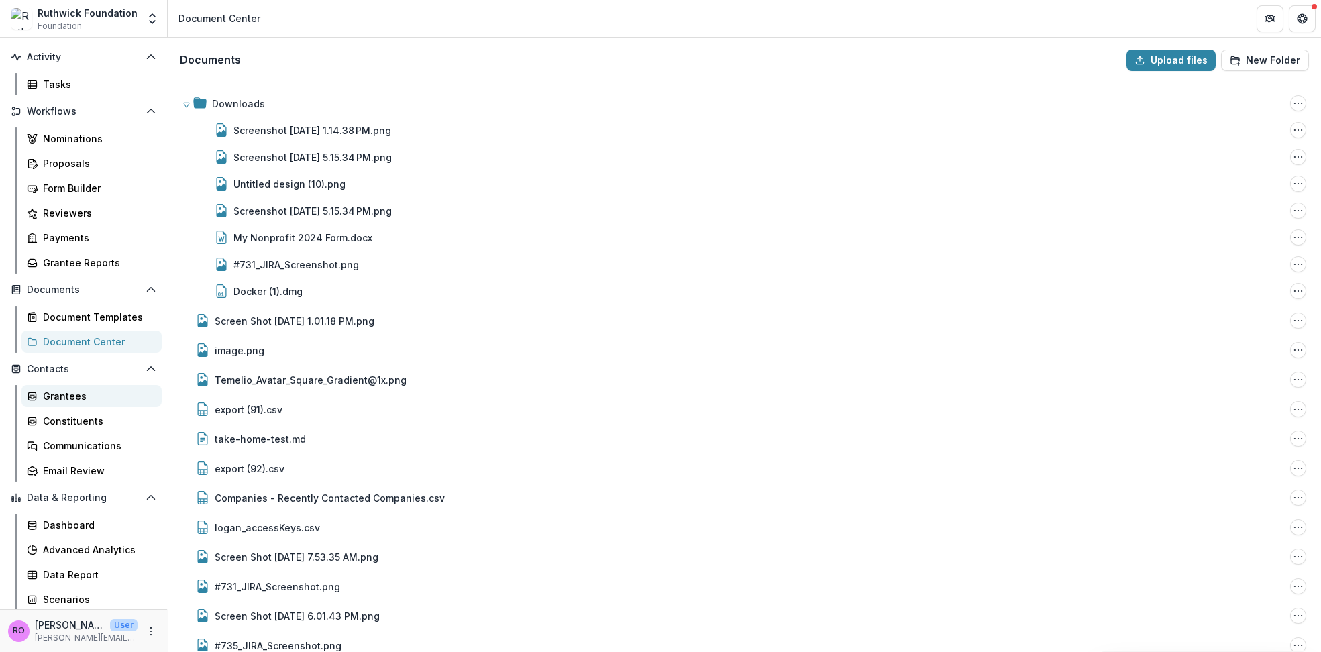
click at [56, 396] on div "Grantees" at bounding box center [97, 396] width 108 height 14
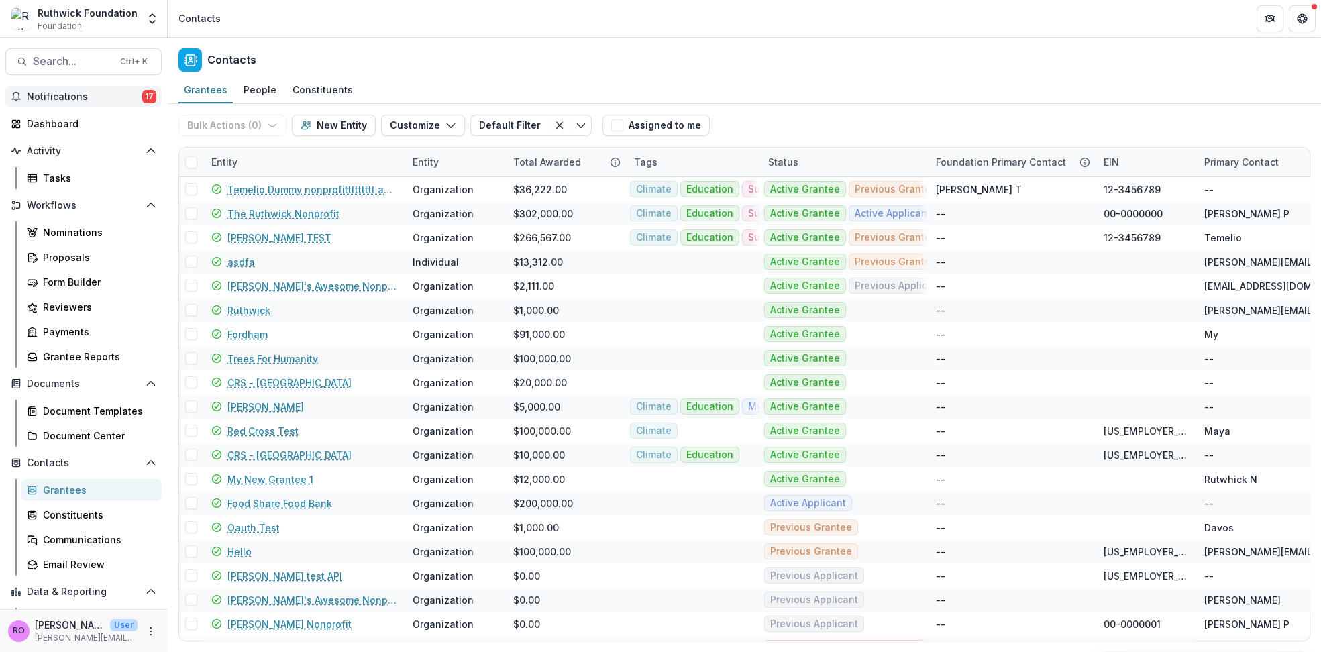
click at [52, 98] on span "Notifications" at bounding box center [84, 96] width 115 height 11
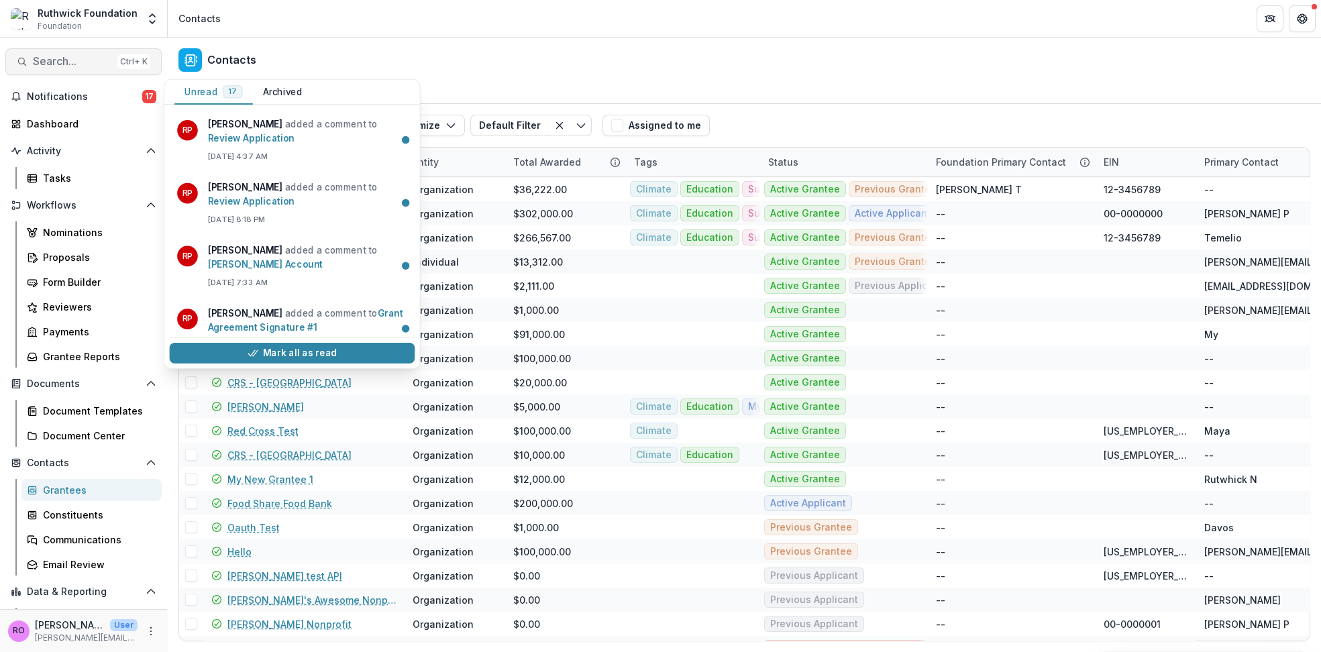
click at [77, 60] on span "Search..." at bounding box center [72, 61] width 79 height 13
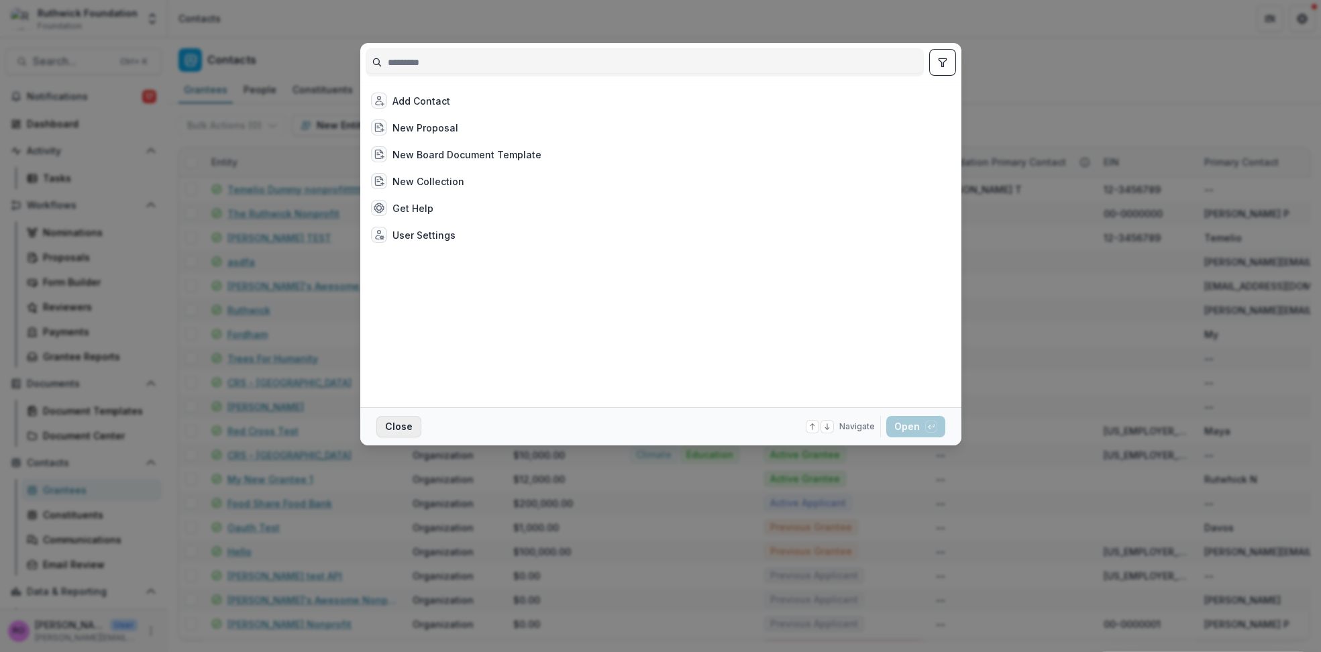
click at [396, 425] on button "Close" at bounding box center [398, 426] width 45 height 21
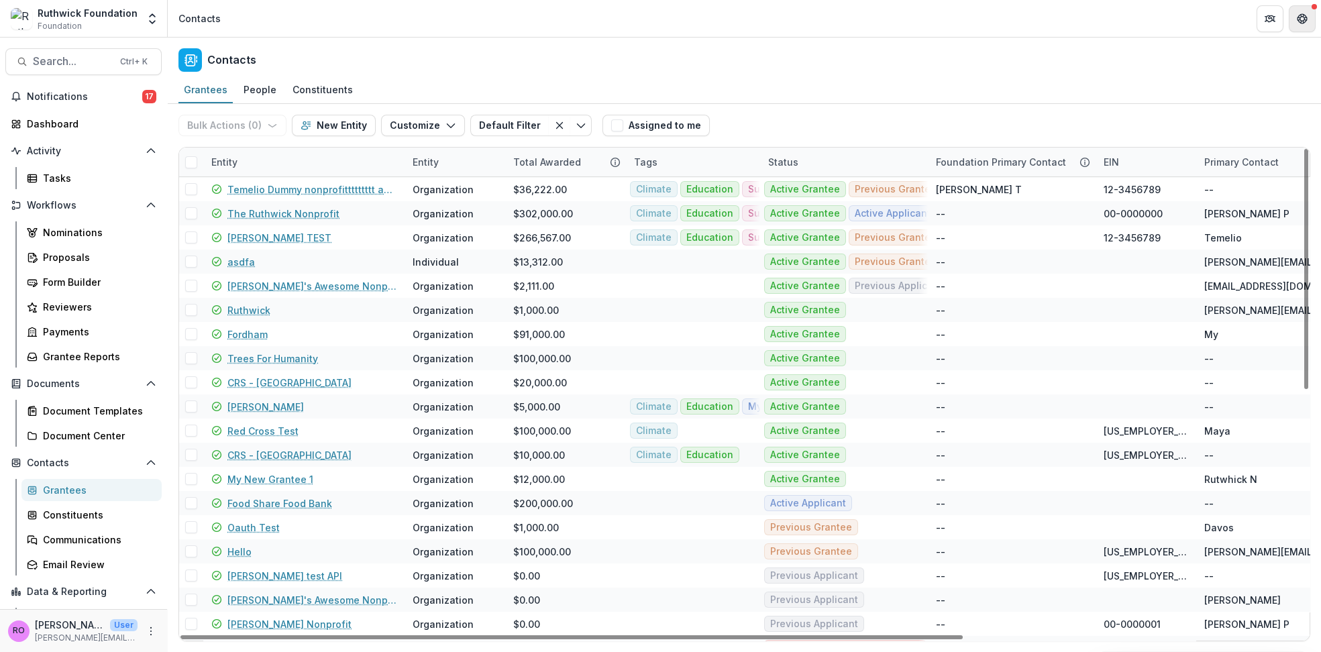
click at [1299, 23] on icon "Get Help" at bounding box center [1301, 18] width 11 height 11
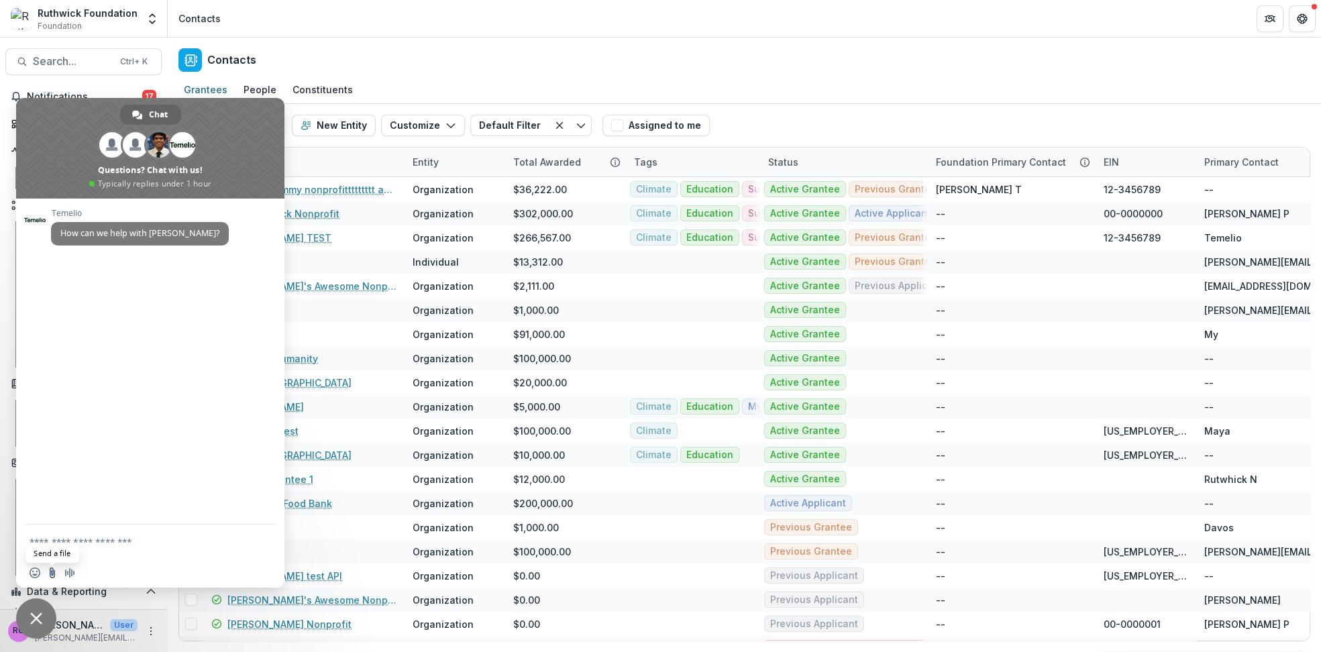
click at [52, 573] on input "Send a file" at bounding box center [52, 572] width 11 height 11
click at [29, 618] on span "Close chat" at bounding box center [36, 618] width 40 height 40
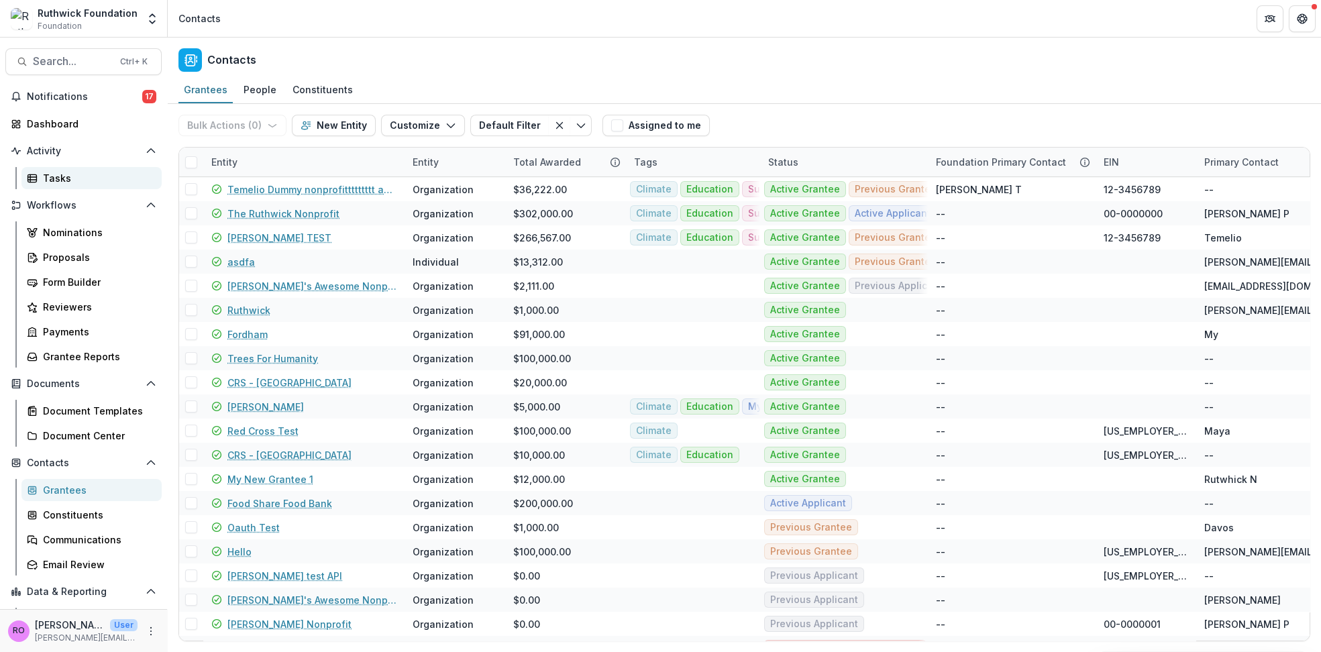
click at [50, 176] on div "Tasks" at bounding box center [97, 178] width 108 height 14
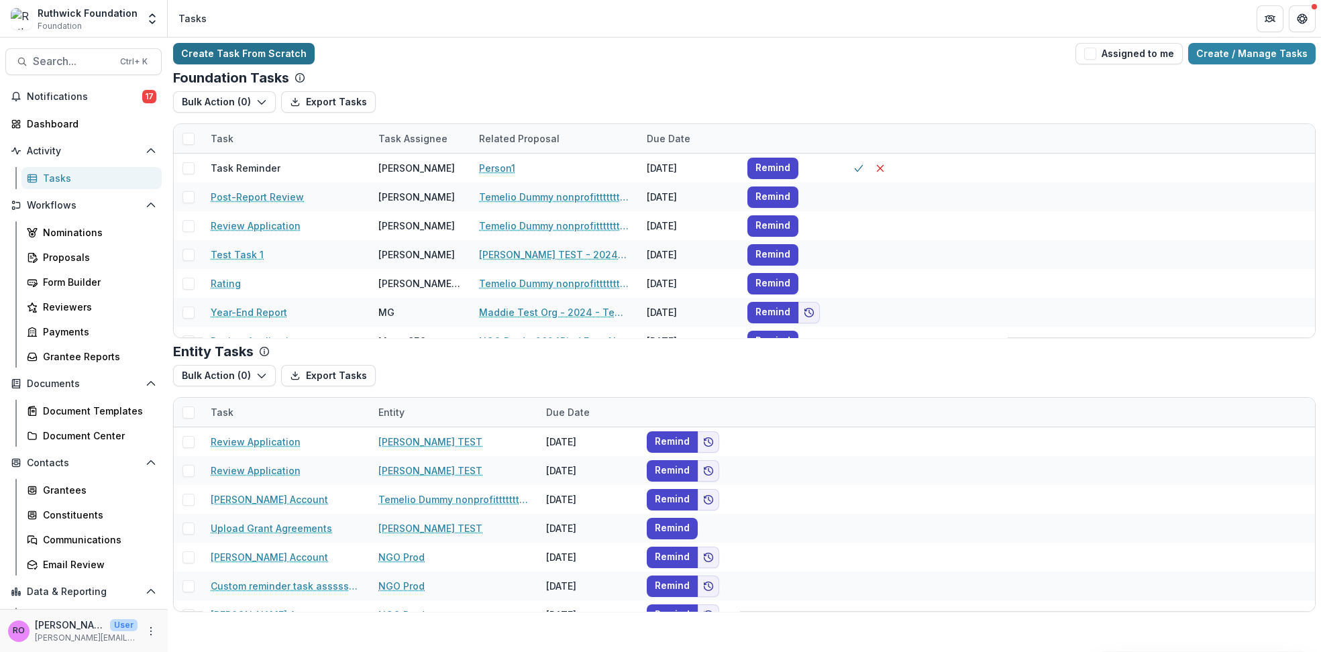
click at [249, 54] on link "Create Task From Scratch" at bounding box center [244, 53] width 142 height 21
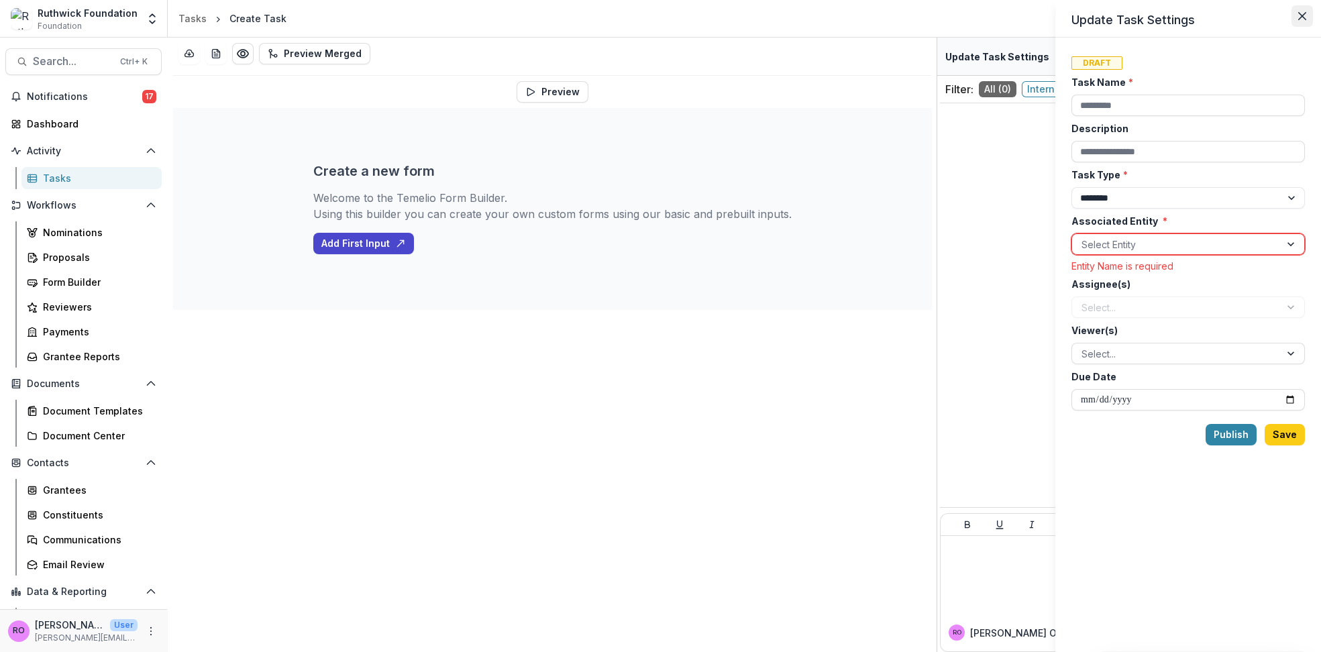
click at [1304, 14] on icon "Close" at bounding box center [1302, 16] width 8 height 8
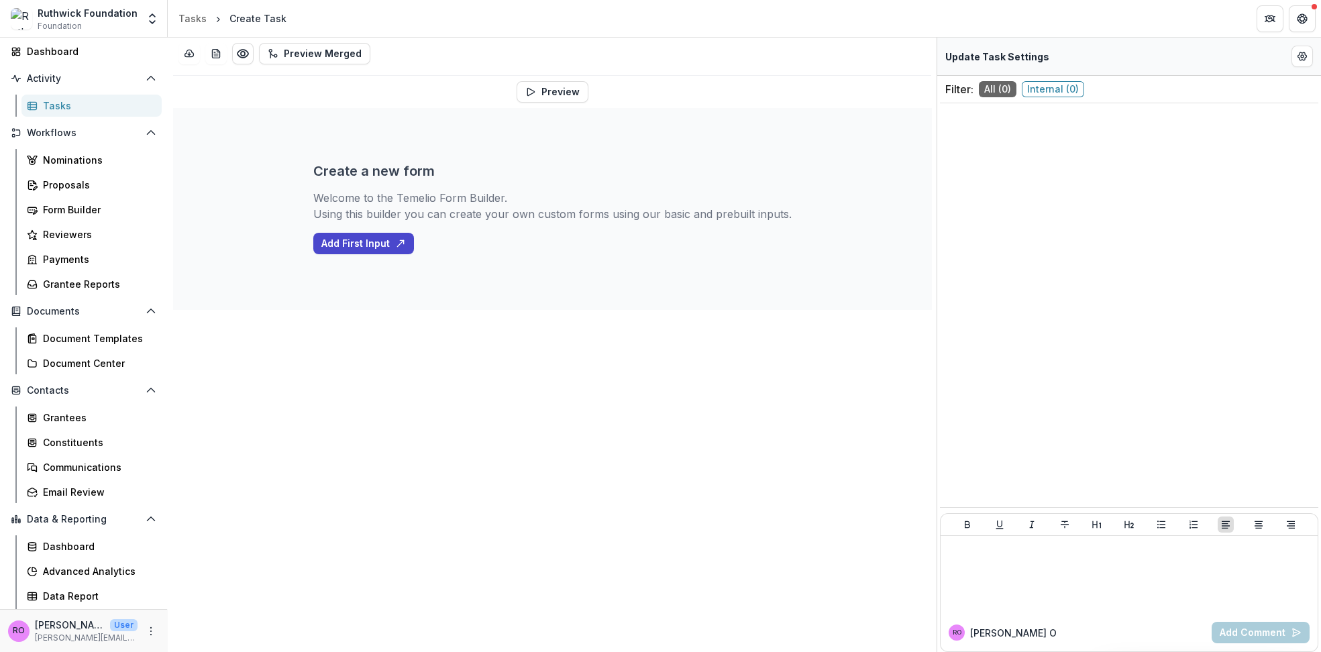
scroll to position [94, 0]
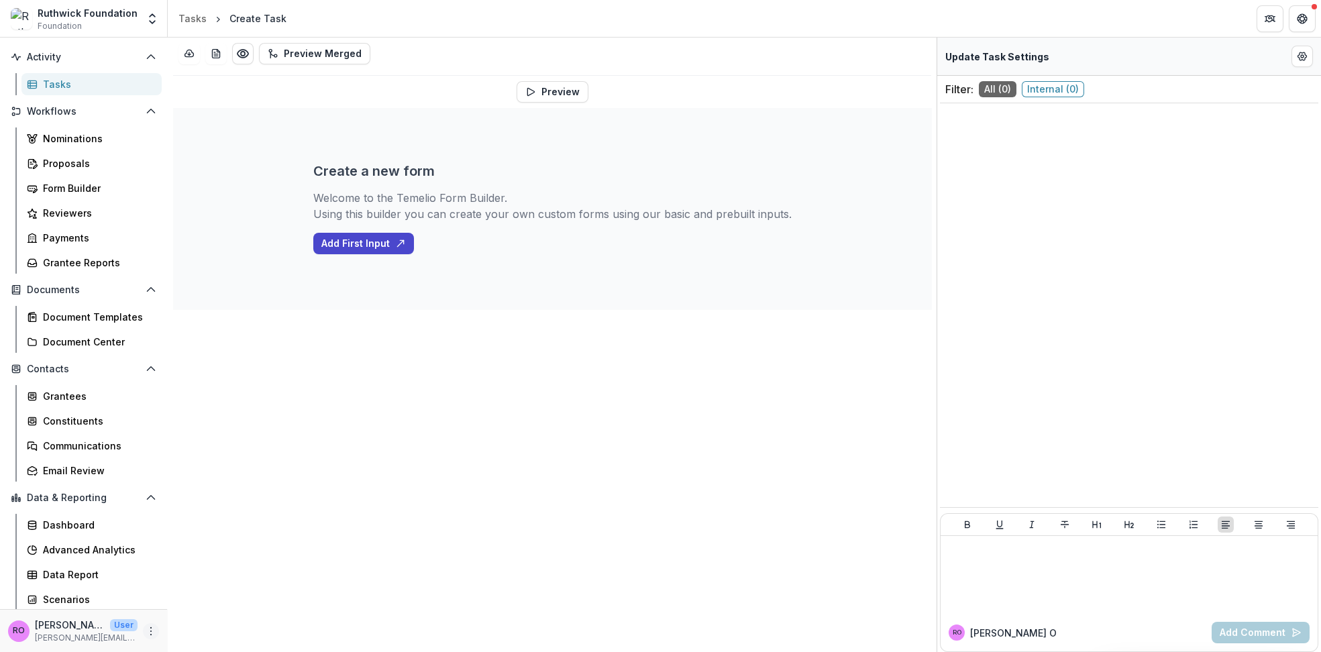
click at [146, 633] on icon "More" at bounding box center [151, 631] width 11 height 11
click at [205, 604] on link "User Settings" at bounding box center [236, 603] width 144 height 22
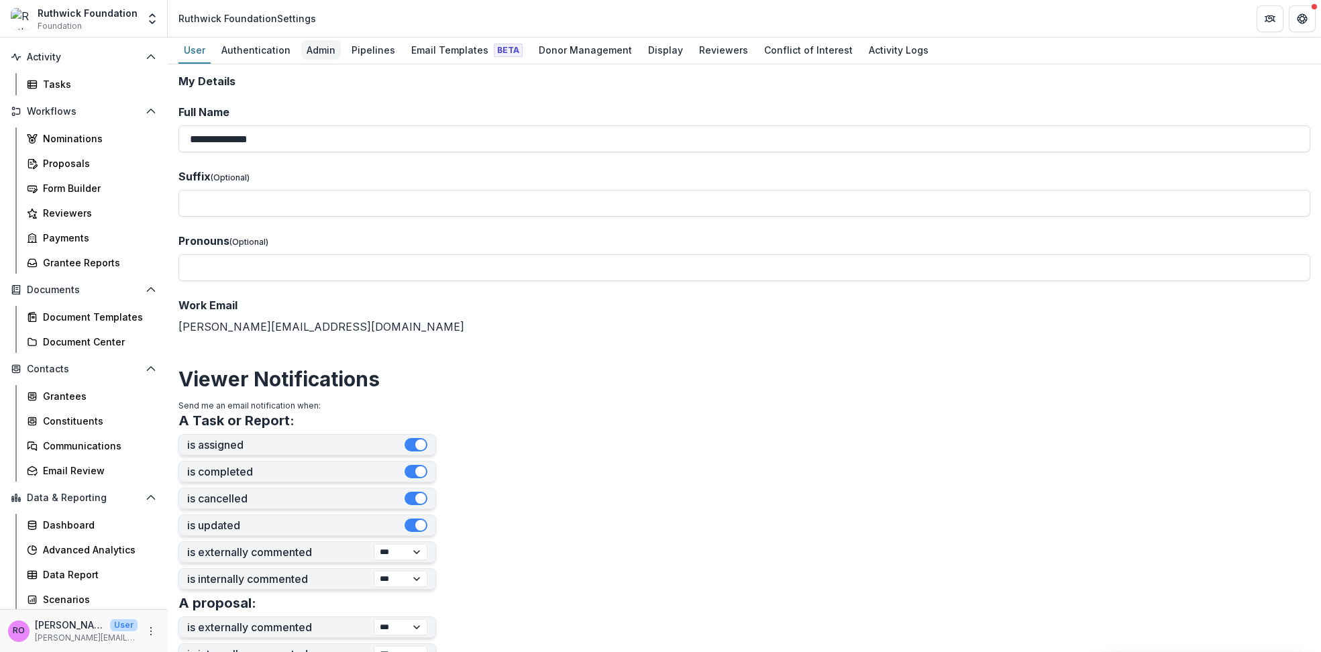
click at [314, 49] on div "Admin" at bounding box center [321, 49] width 40 height 19
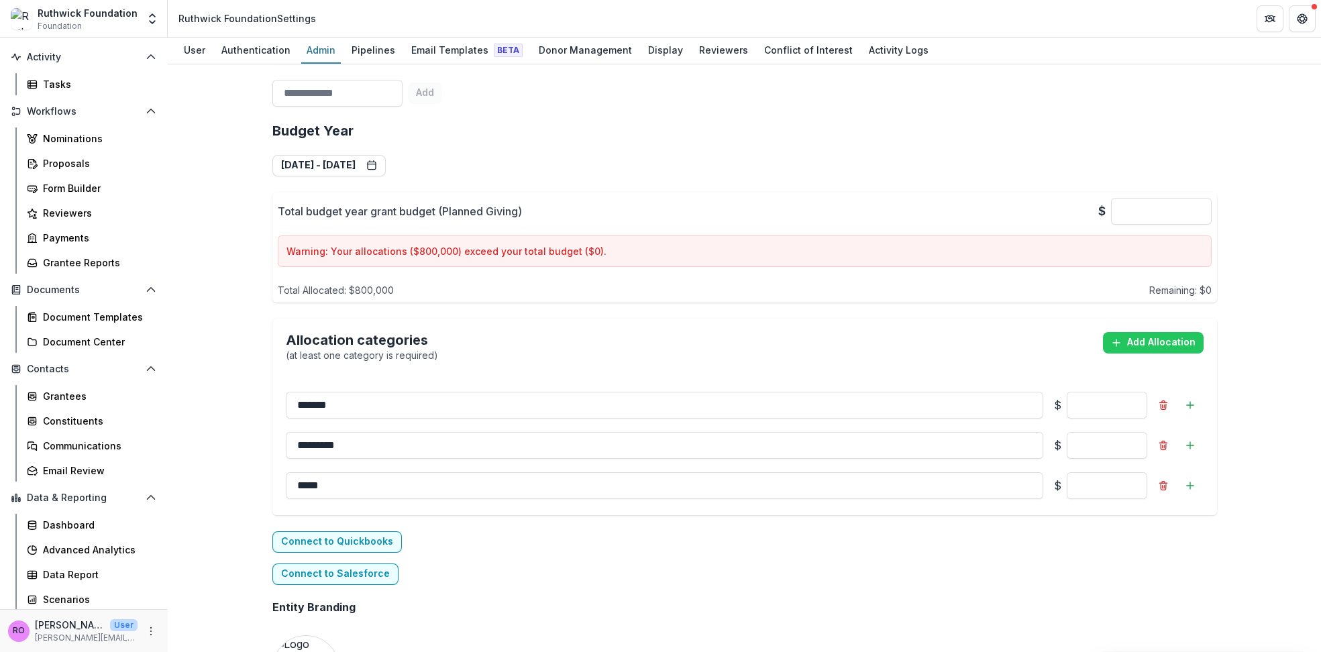
scroll to position [2107, 0]
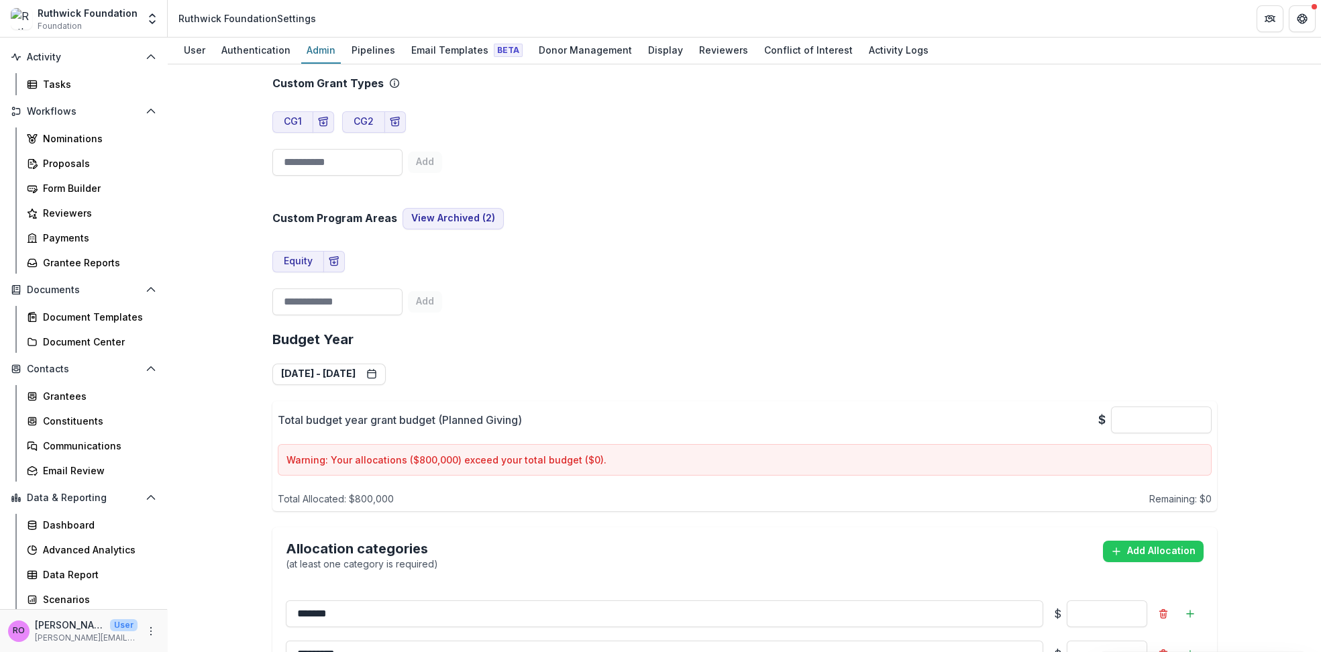
scroll to position [1897, 0]
click at [50, 80] on div "Tasks" at bounding box center [97, 84] width 108 height 14
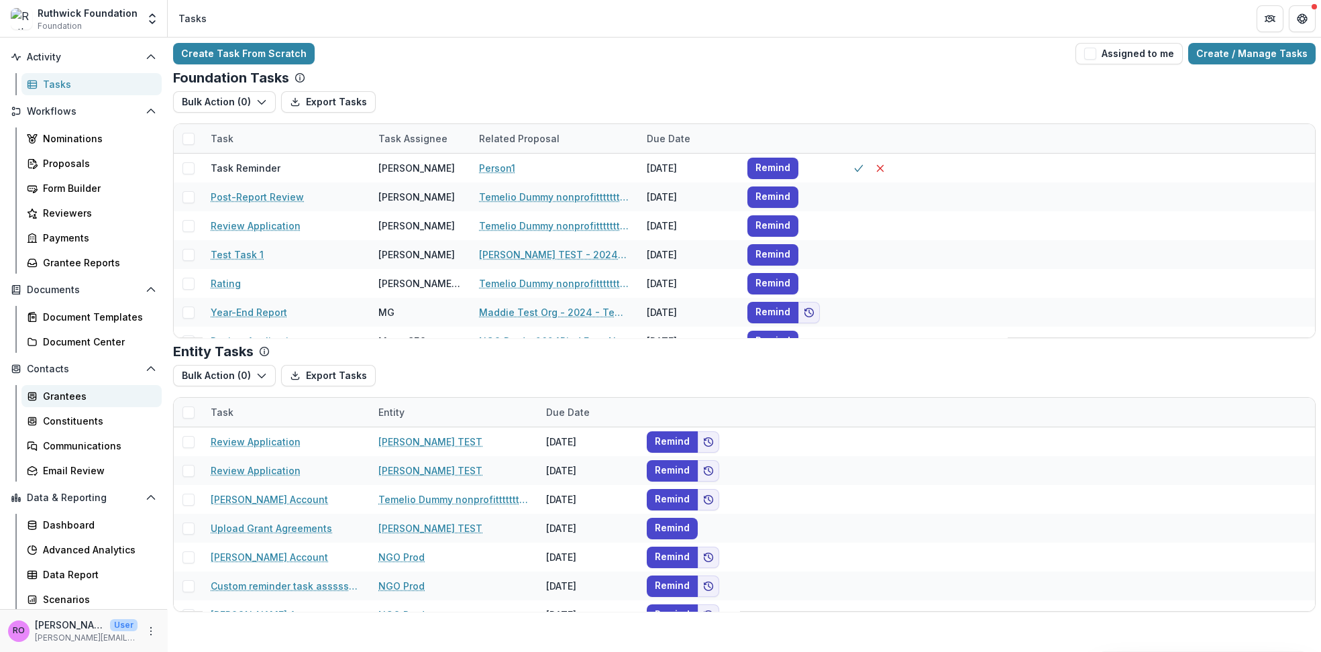
click at [44, 398] on div "Grantees" at bounding box center [97, 396] width 108 height 14
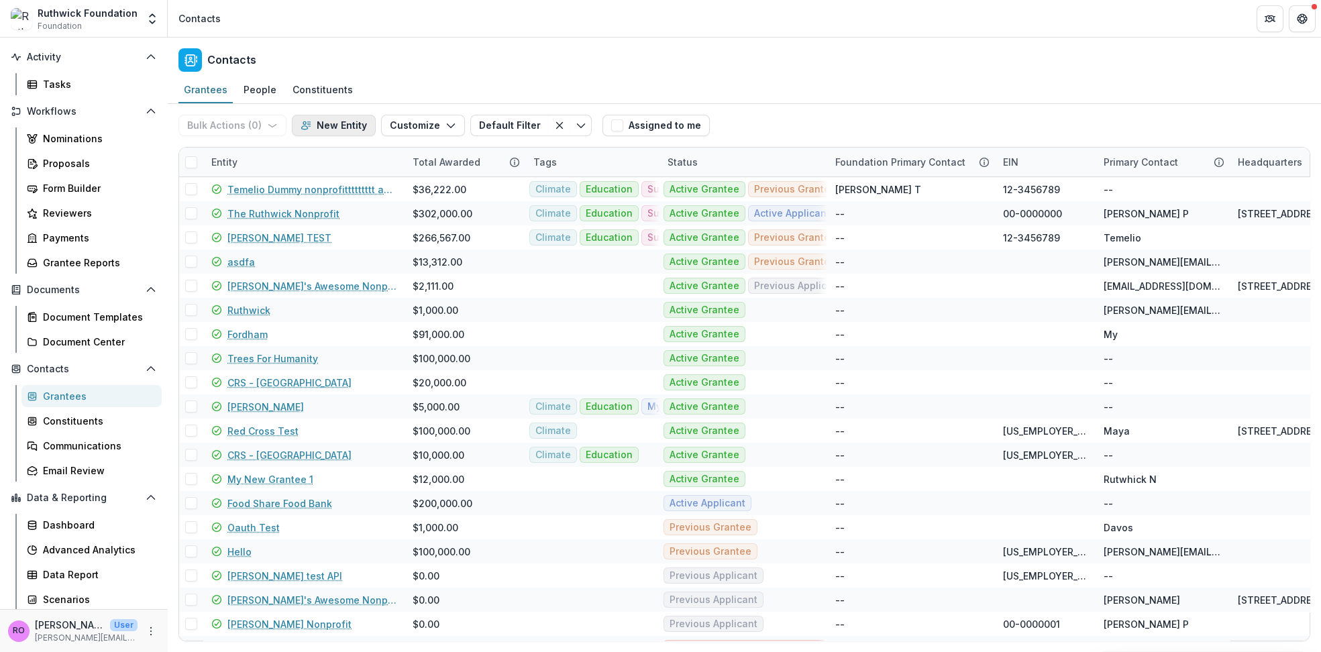
click at [346, 121] on button "New Entity" at bounding box center [334, 125] width 84 height 21
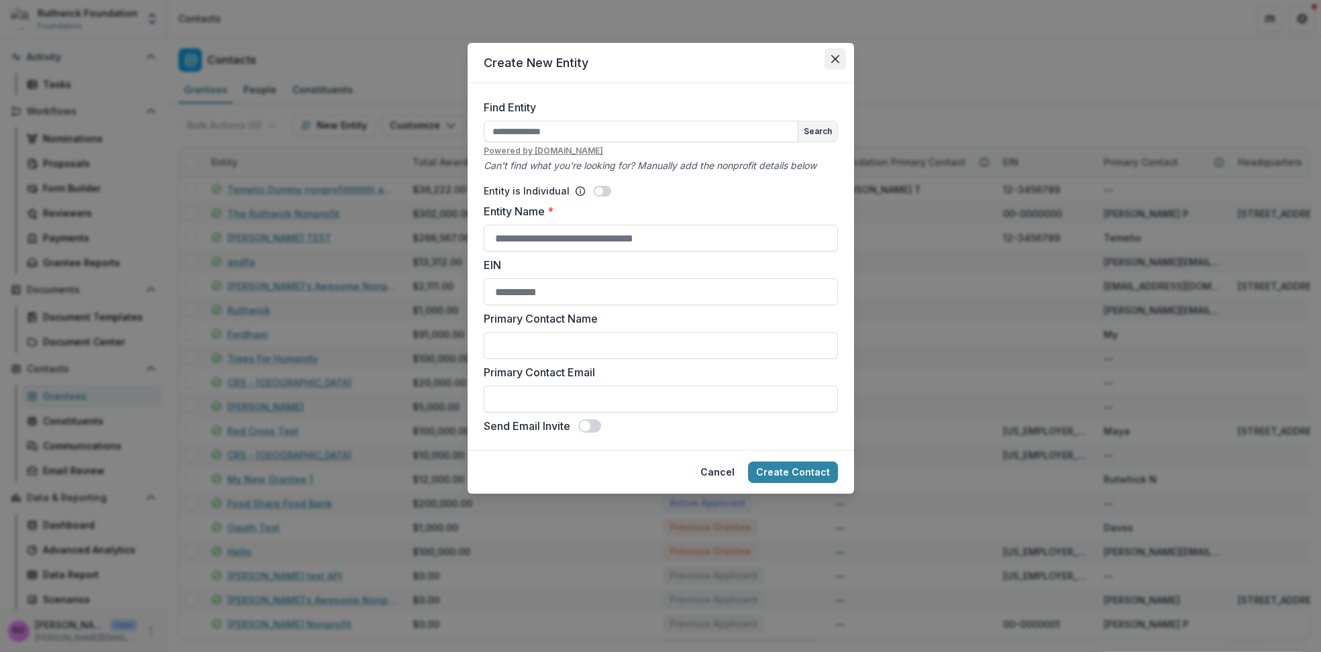
click at [838, 59] on icon "Close" at bounding box center [835, 59] width 8 height 8
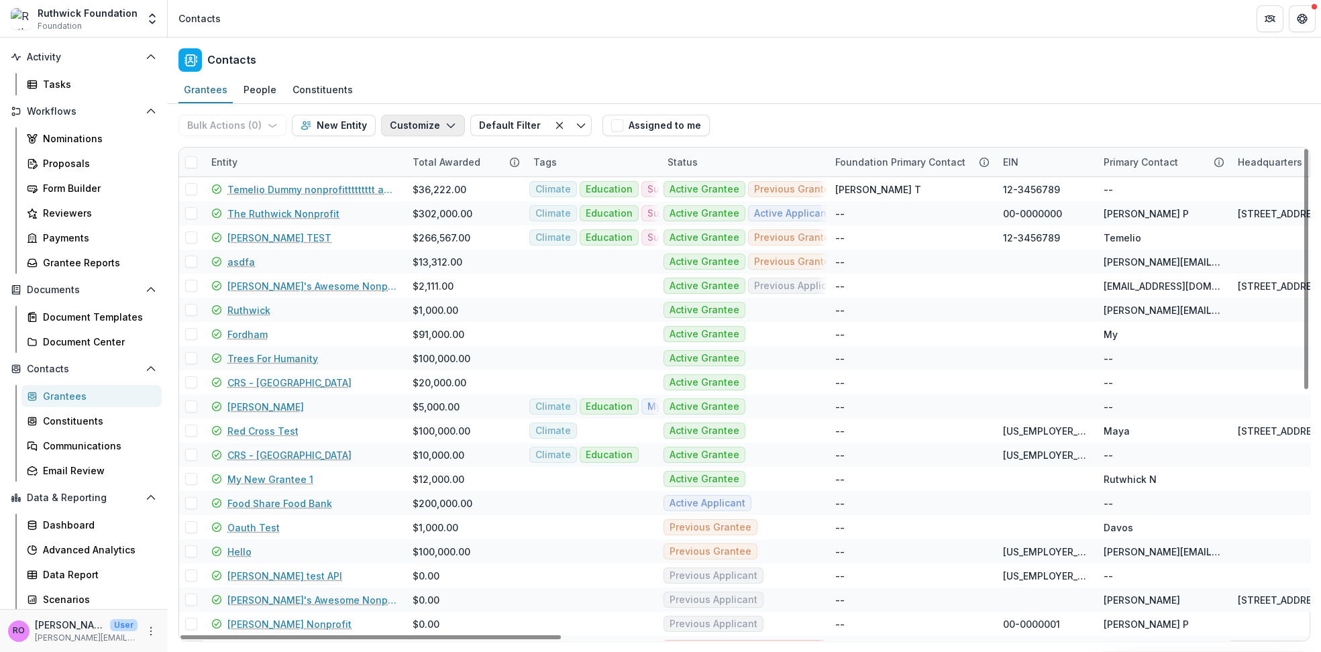
click at [421, 129] on button "Customize" at bounding box center [423, 125] width 84 height 21
click at [506, 123] on button "Default Filter" at bounding box center [509, 125] width 78 height 21
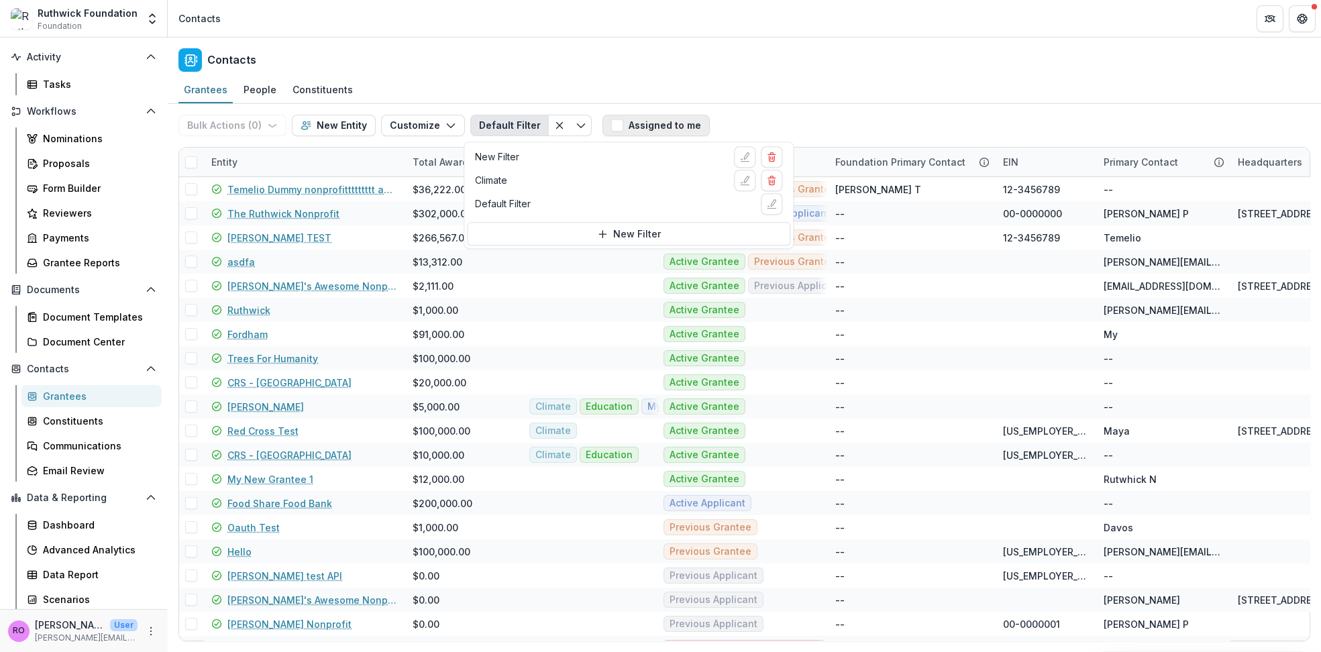
click at [650, 128] on button "Assigned to me" at bounding box center [655, 125] width 107 height 21
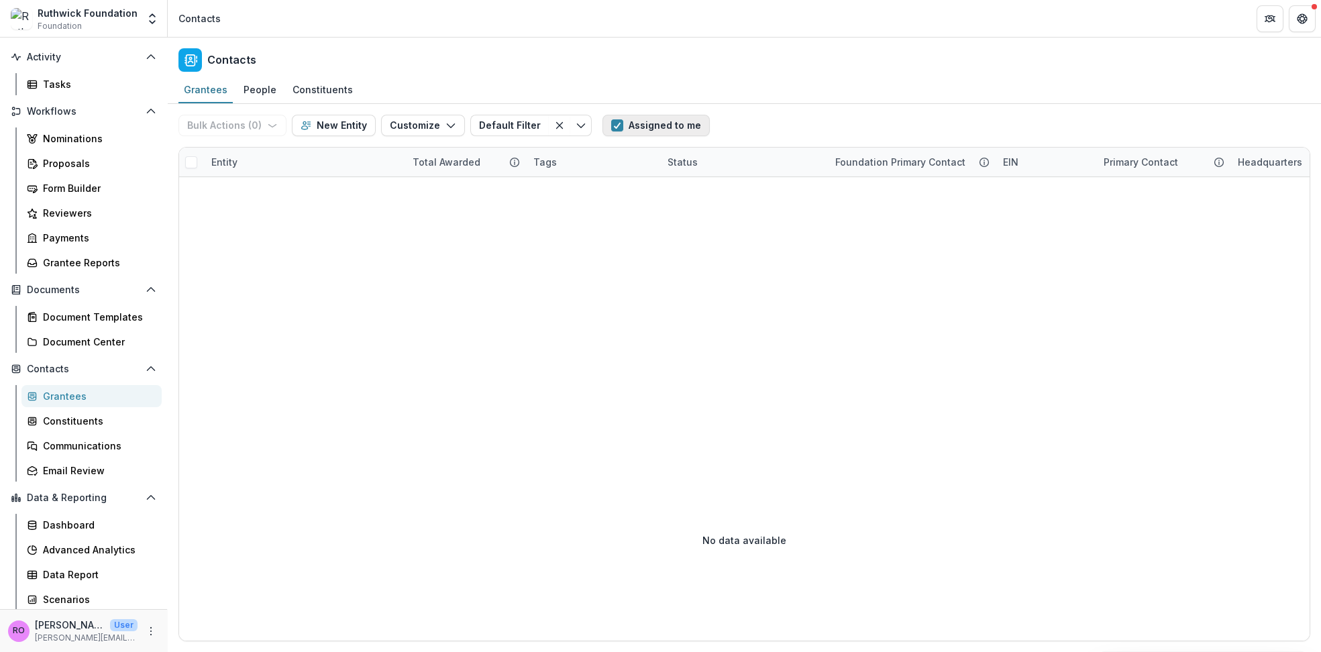
click at [620, 120] on button "Assigned to me" at bounding box center [655, 125] width 107 height 21
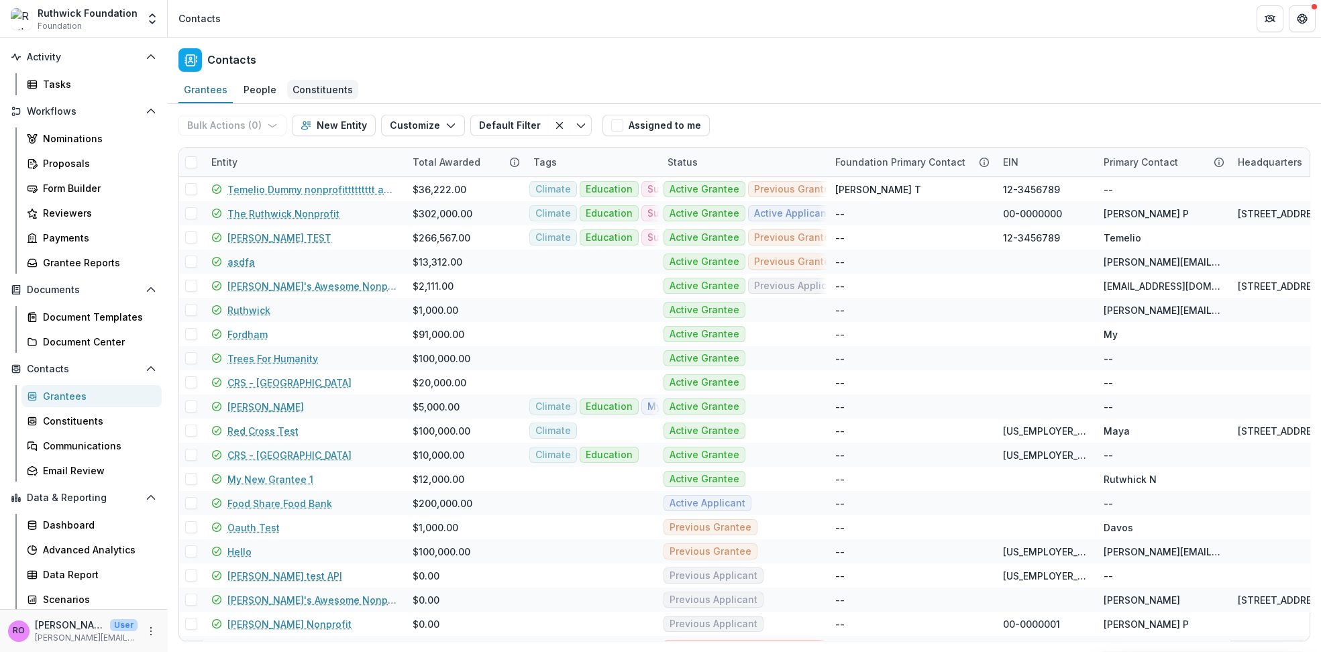
click at [307, 89] on div "Constituents" at bounding box center [322, 89] width 71 height 19
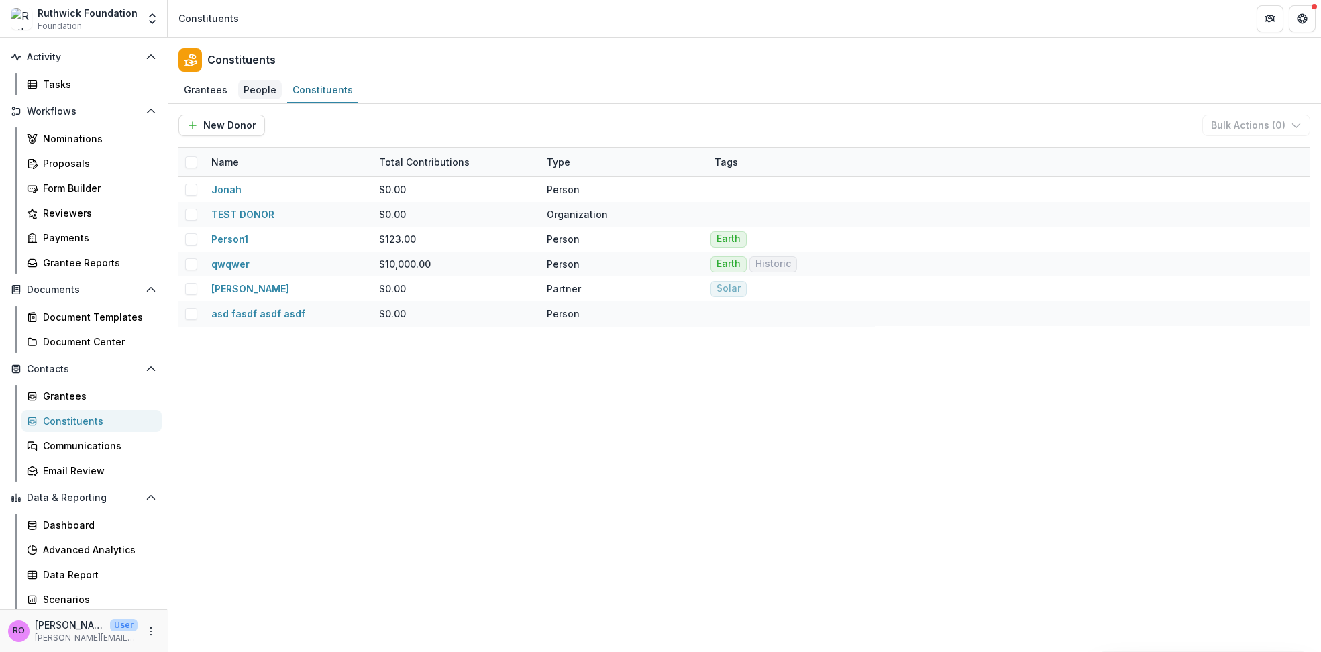
click at [257, 93] on div "People" at bounding box center [260, 89] width 44 height 19
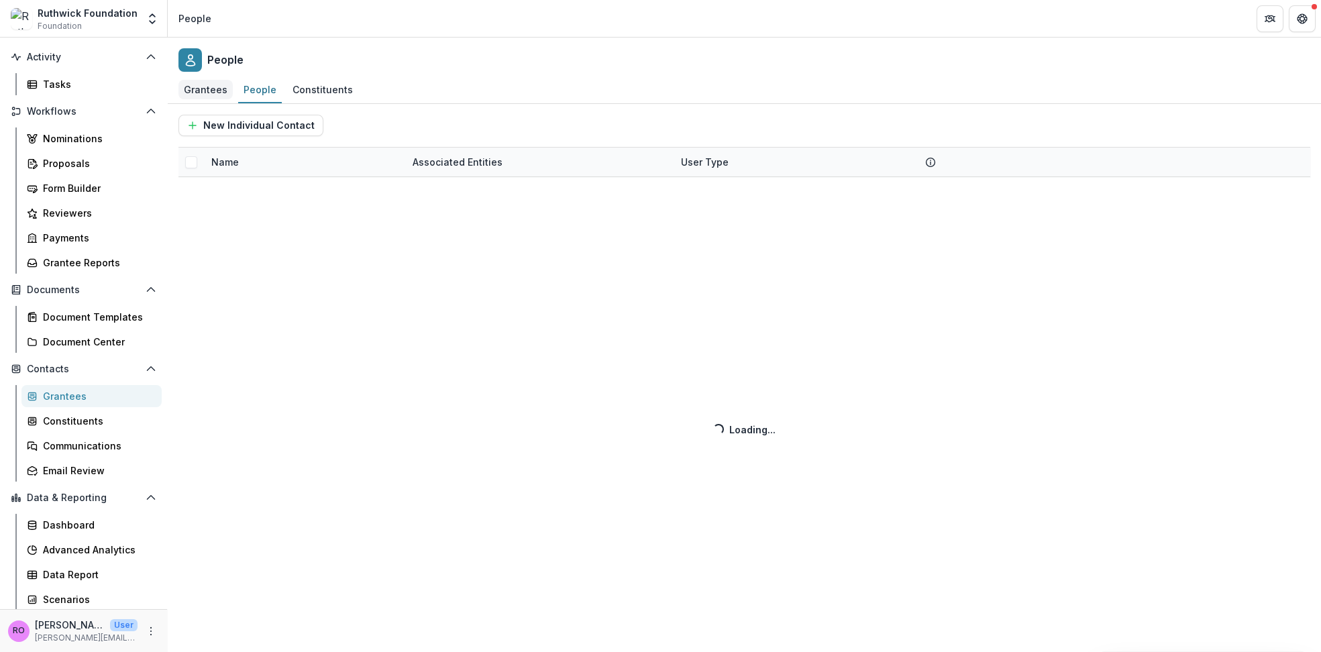
click at [205, 90] on div "Grantees" at bounding box center [205, 89] width 54 height 19
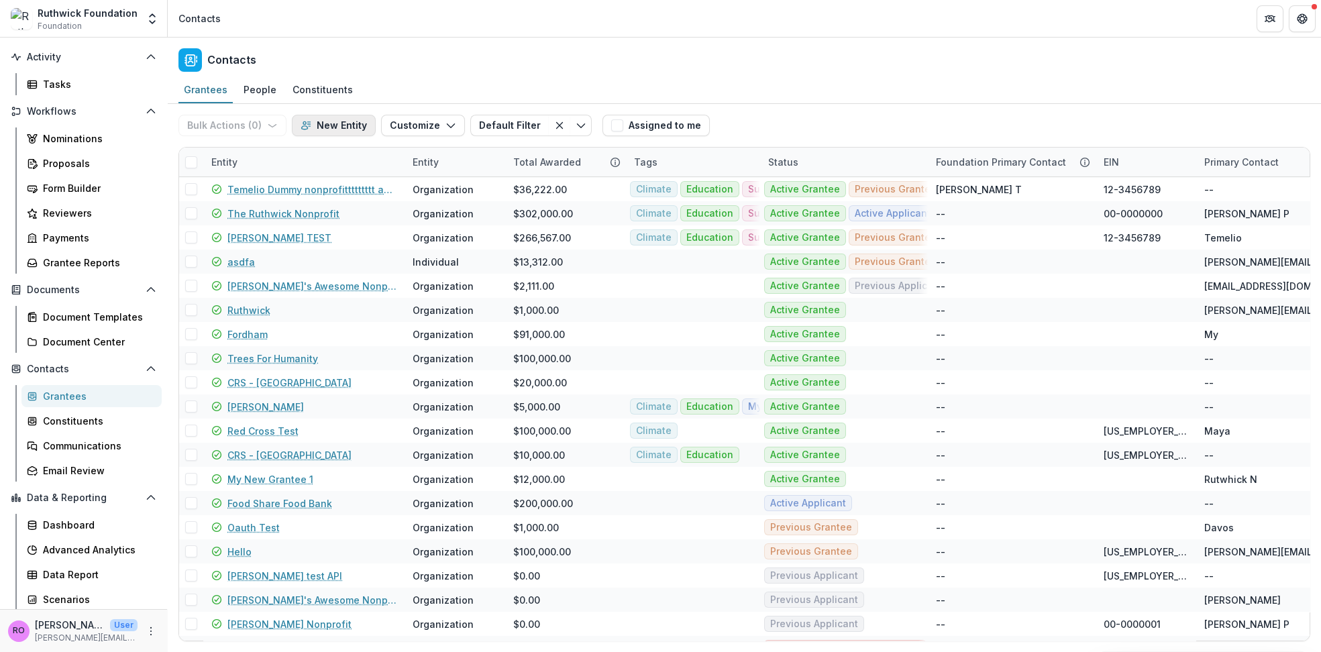
click at [327, 123] on button "New Entity" at bounding box center [334, 125] width 84 height 21
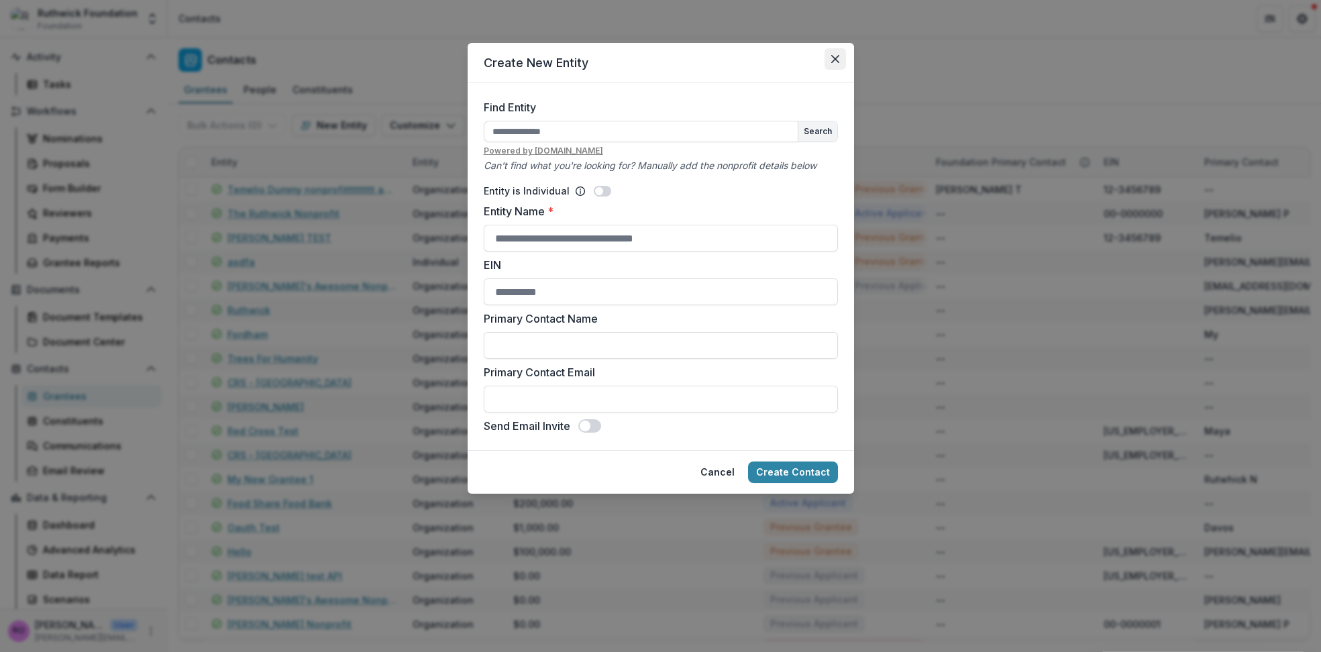
click at [844, 52] on button "Close" at bounding box center [834, 58] width 21 height 21
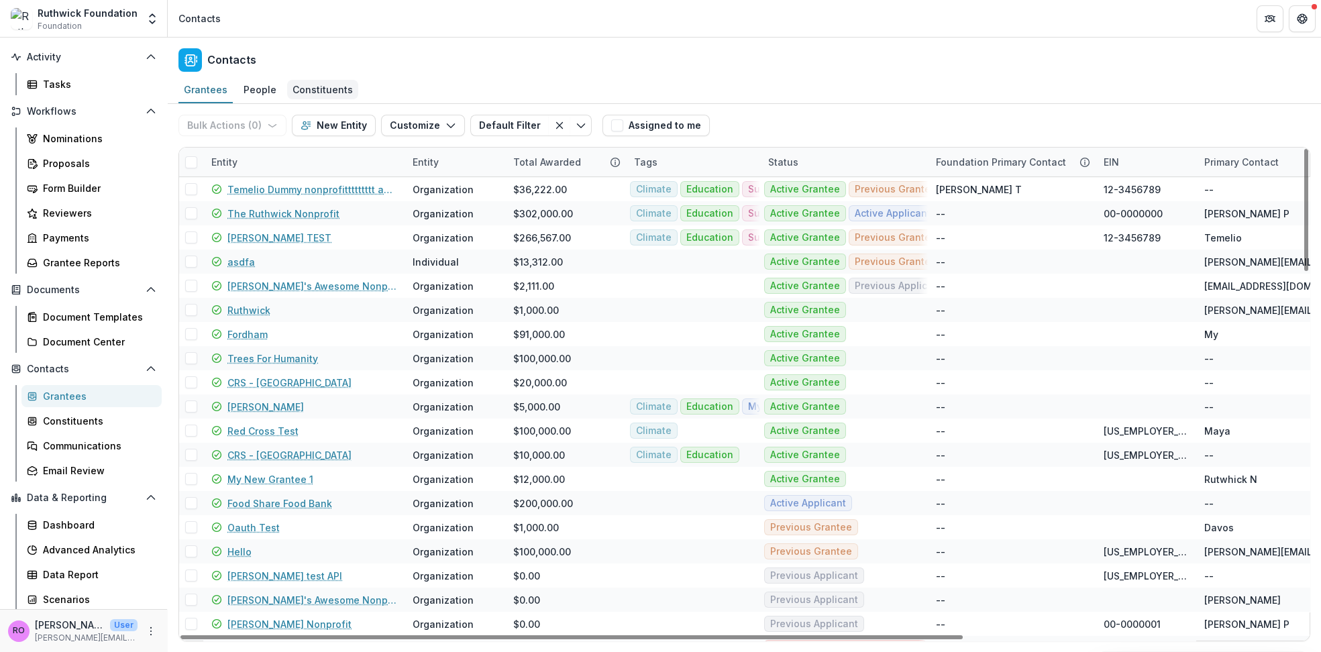
click at [315, 91] on div "Constituents" at bounding box center [322, 89] width 71 height 19
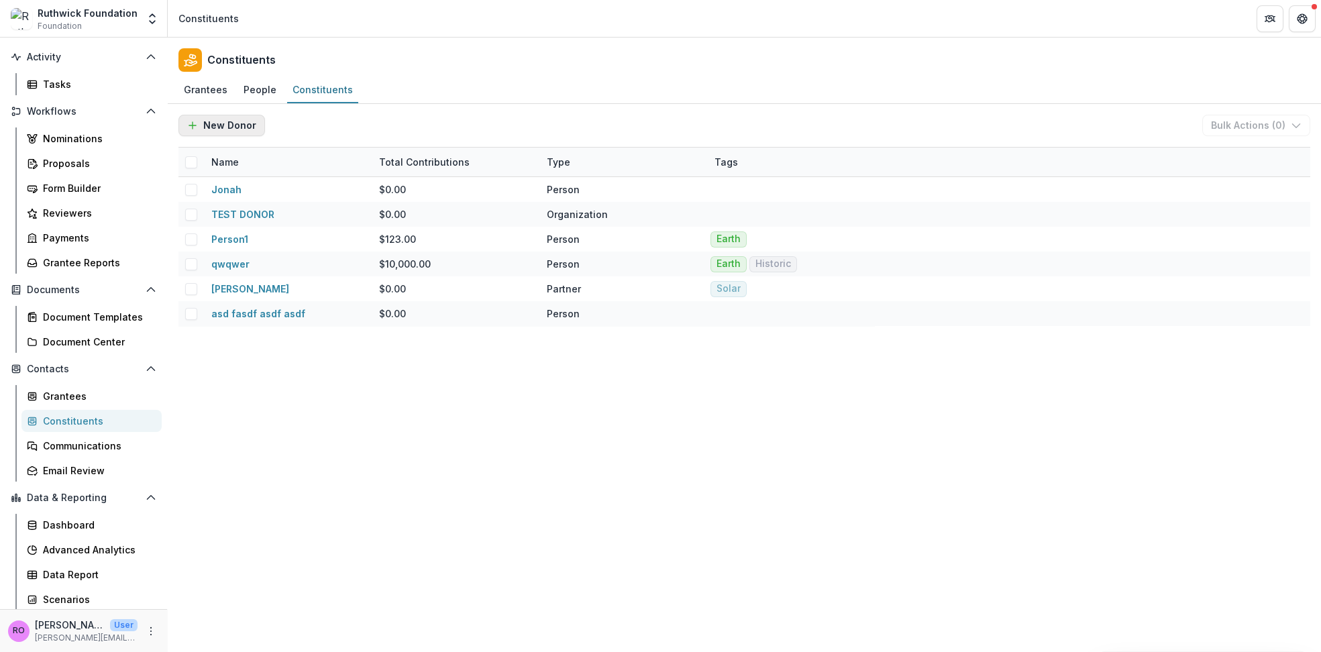
click at [196, 123] on icon "button" at bounding box center [192, 125] width 11 height 11
select select "******"
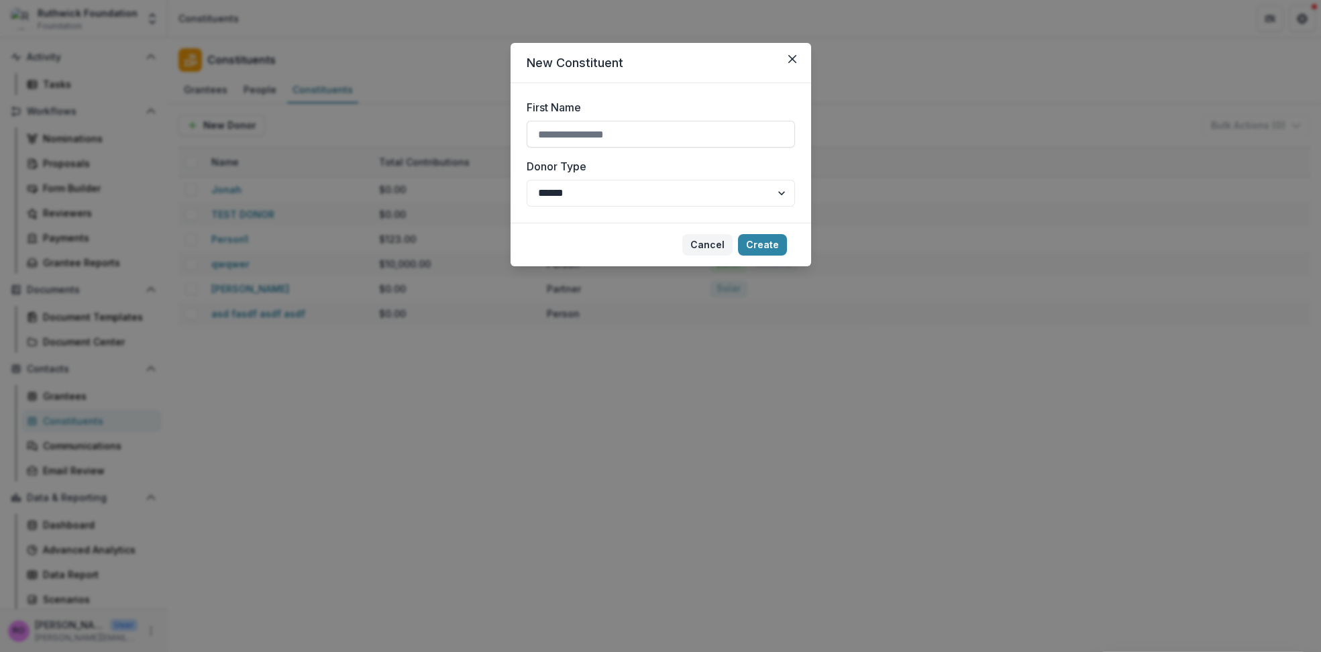
click at [710, 244] on button "Cancel" at bounding box center [707, 244] width 50 height 21
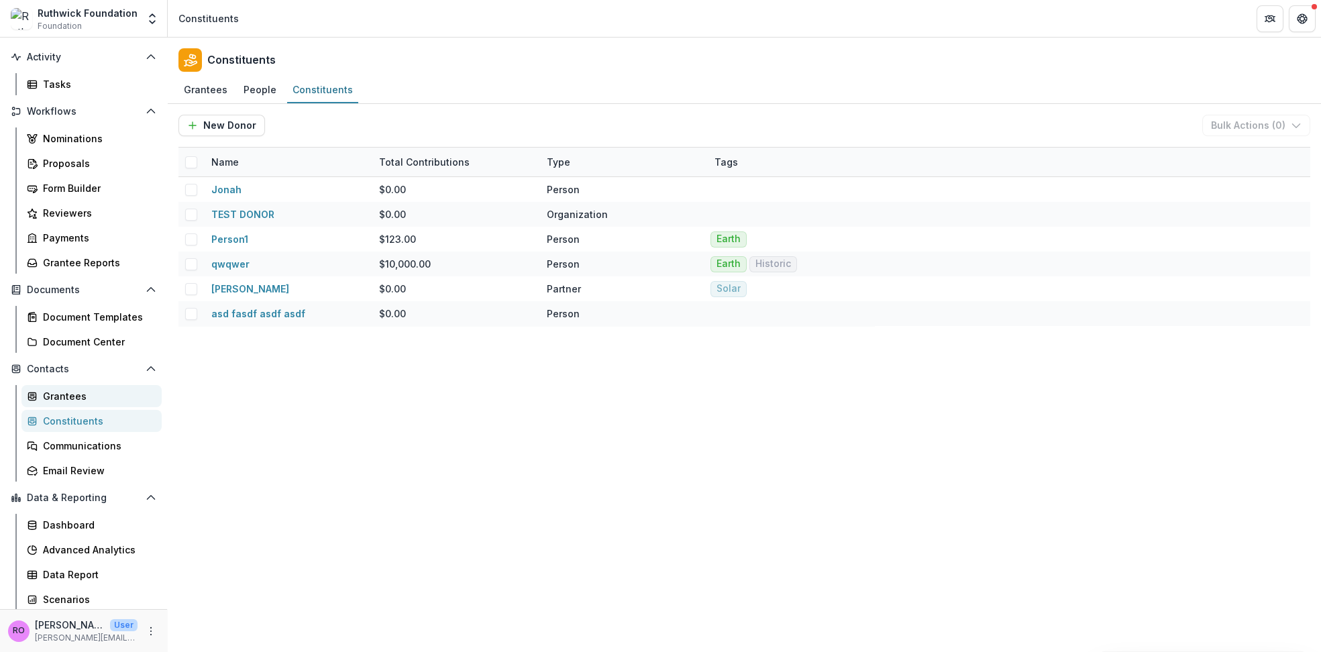
click at [58, 396] on div "Grantees" at bounding box center [97, 396] width 108 height 14
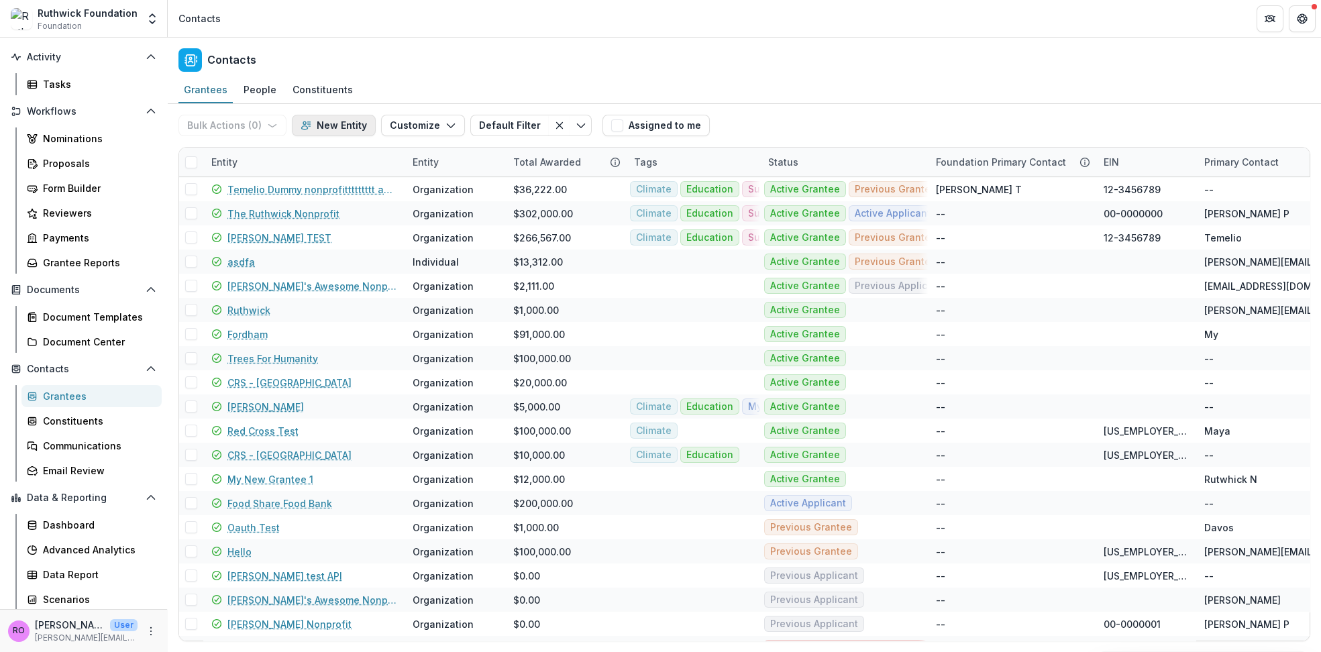
click at [313, 127] on button "New Entity" at bounding box center [334, 125] width 84 height 21
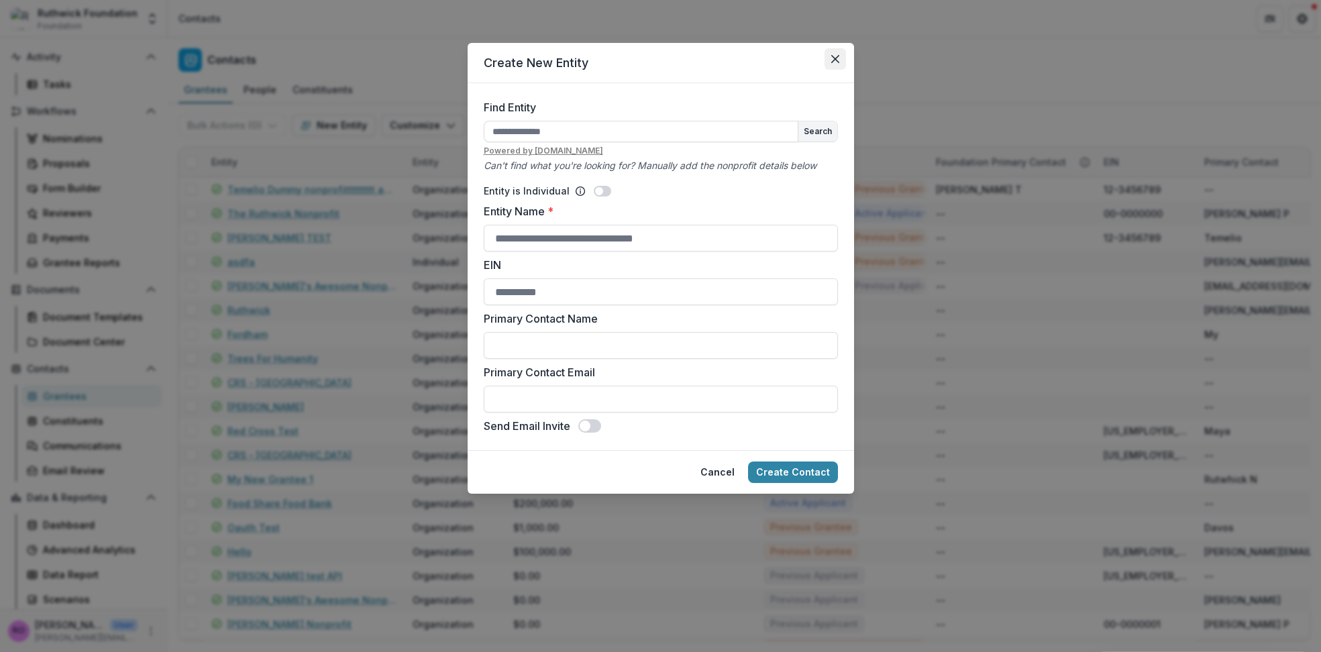
click at [836, 58] on icon "Close" at bounding box center [835, 59] width 8 height 8
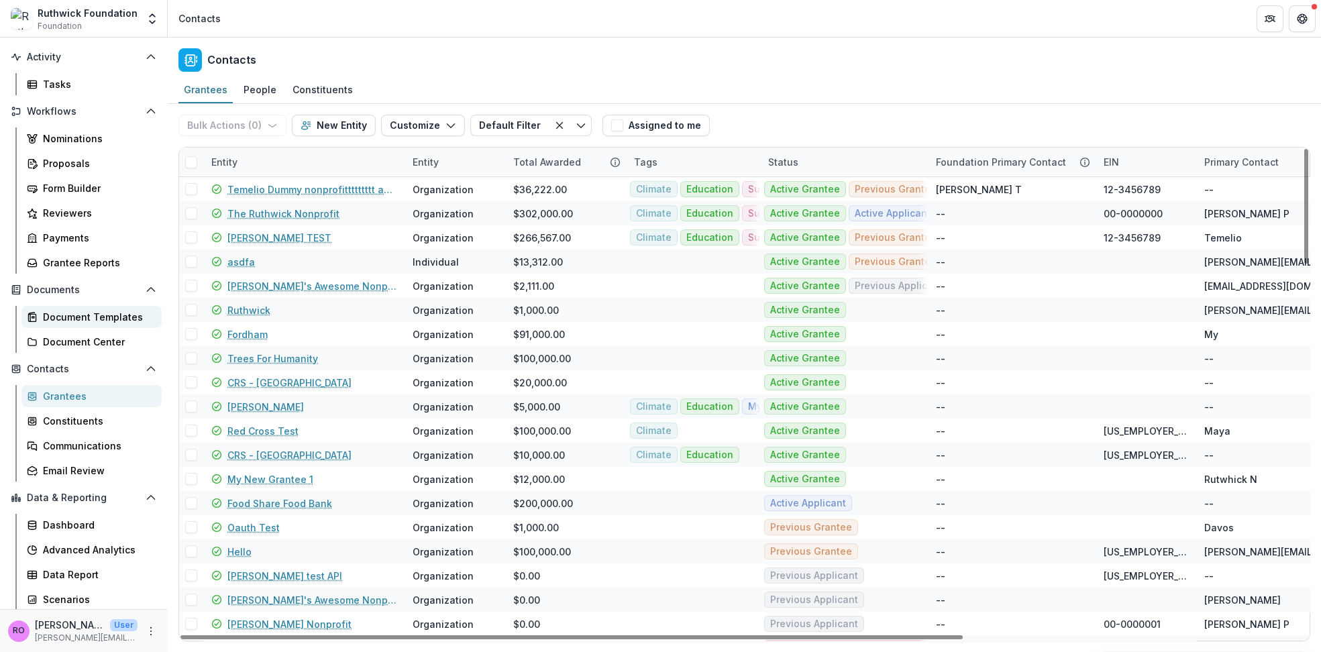
click at [111, 313] on div "Document Templates" at bounding box center [97, 317] width 108 height 14
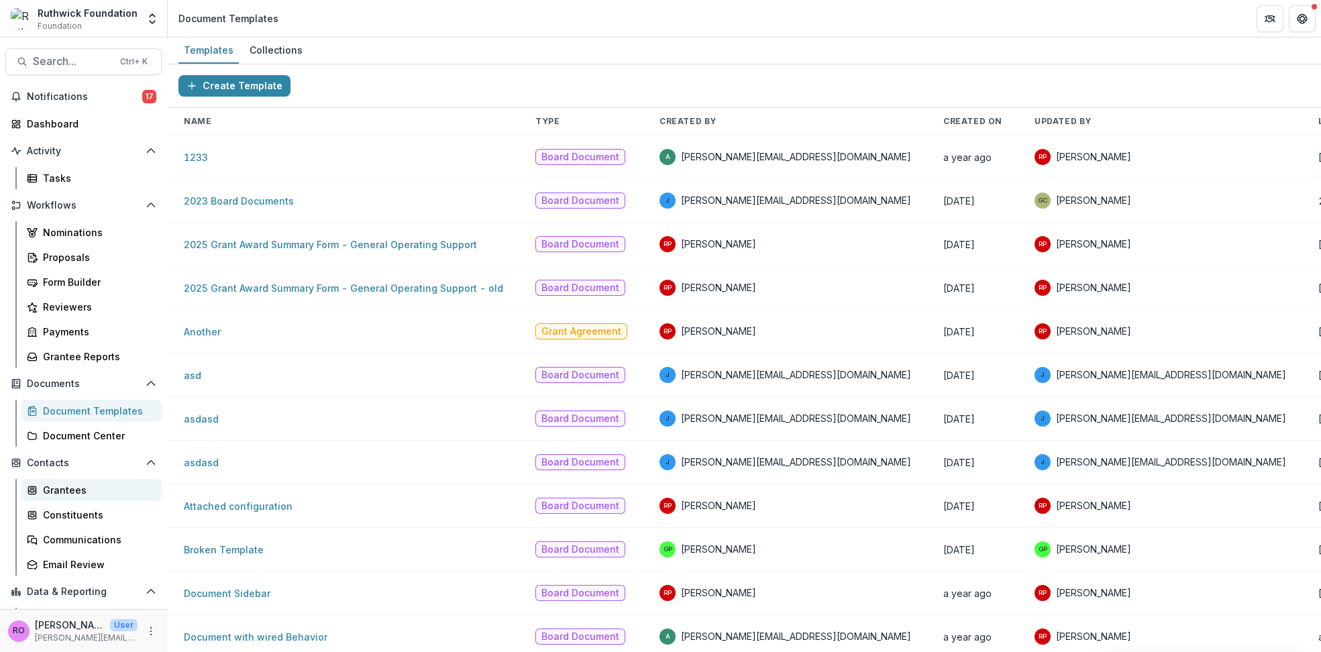
click at [69, 488] on div "Grantees" at bounding box center [97, 490] width 108 height 14
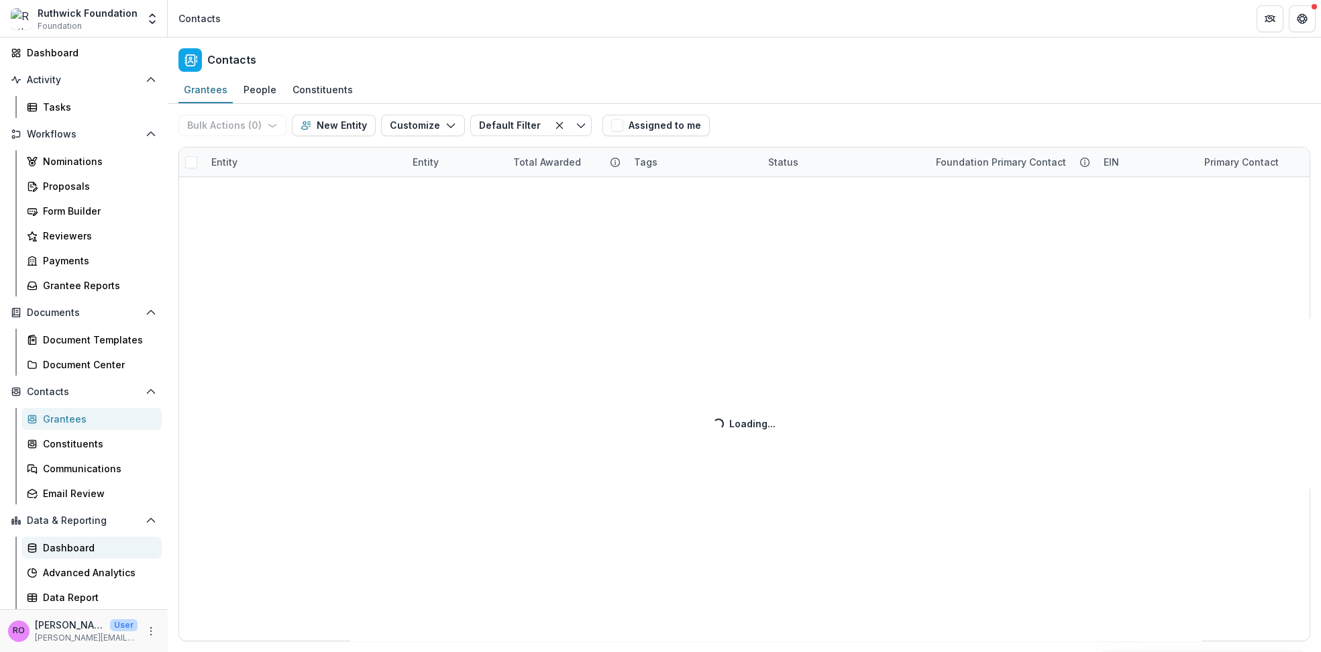
scroll to position [94, 0]
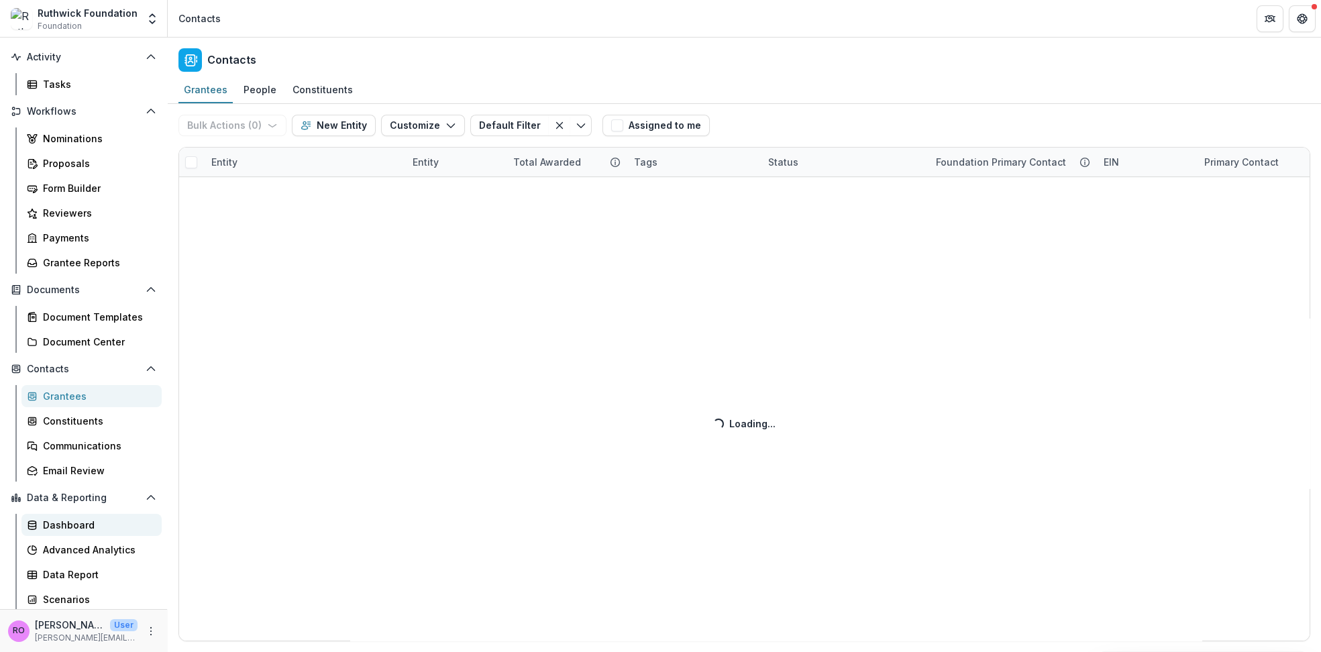
click at [64, 523] on div "Dashboard" at bounding box center [97, 525] width 108 height 14
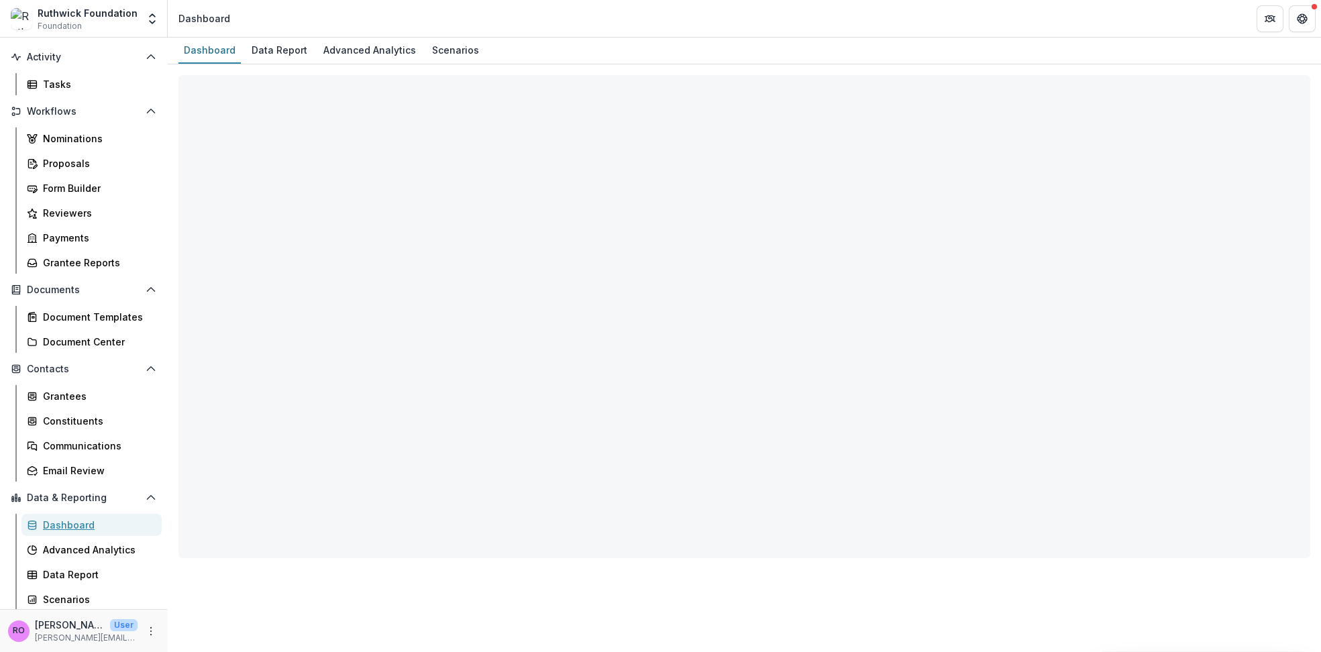
select select "**********"
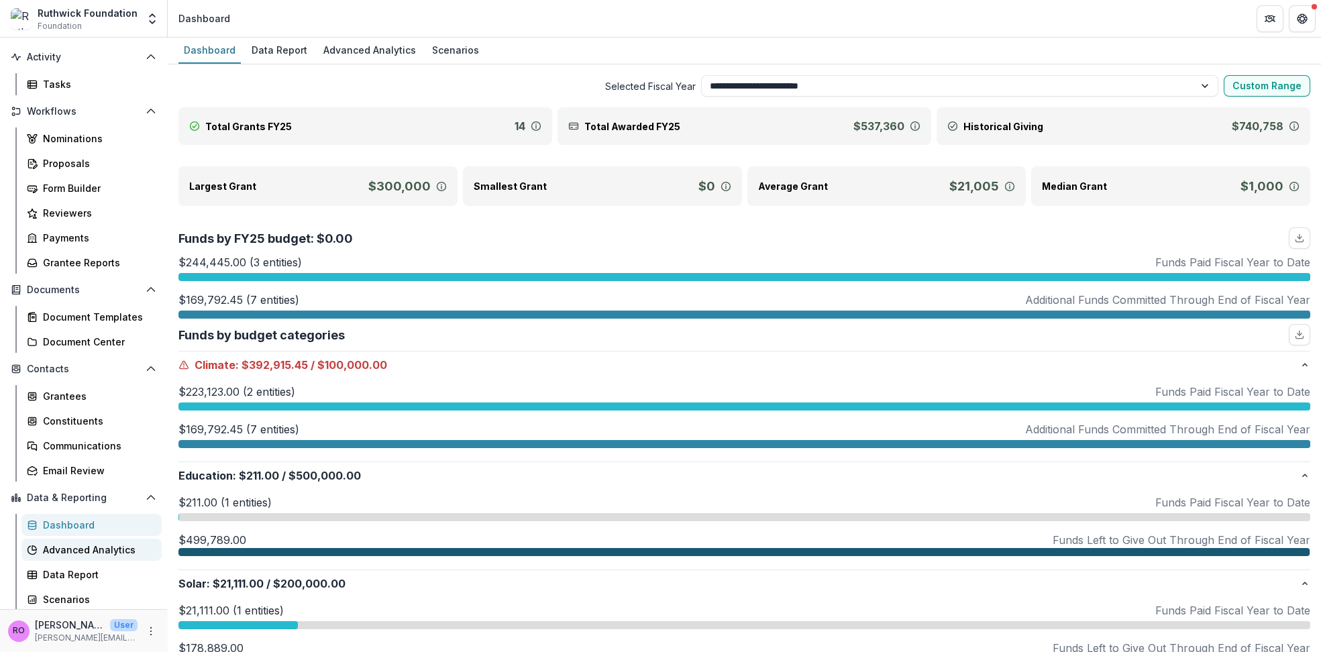
click at [78, 547] on div "Advanced Analytics" at bounding box center [97, 550] width 108 height 14
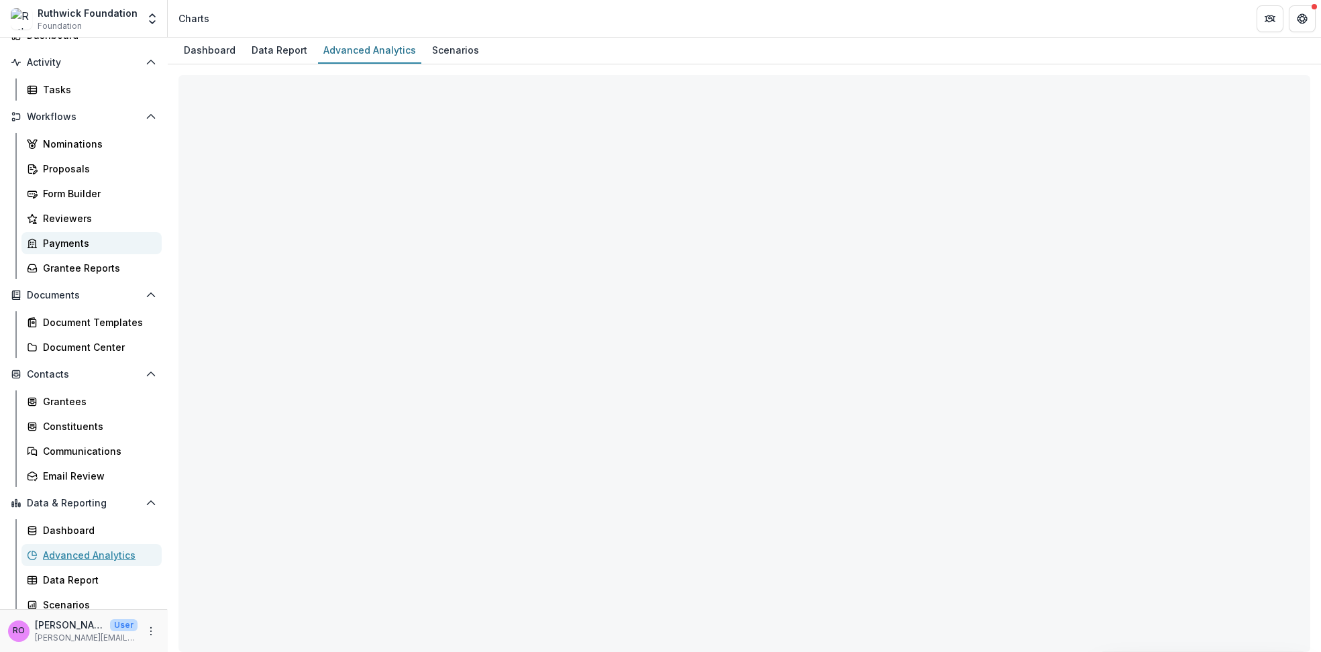
scroll to position [74, 0]
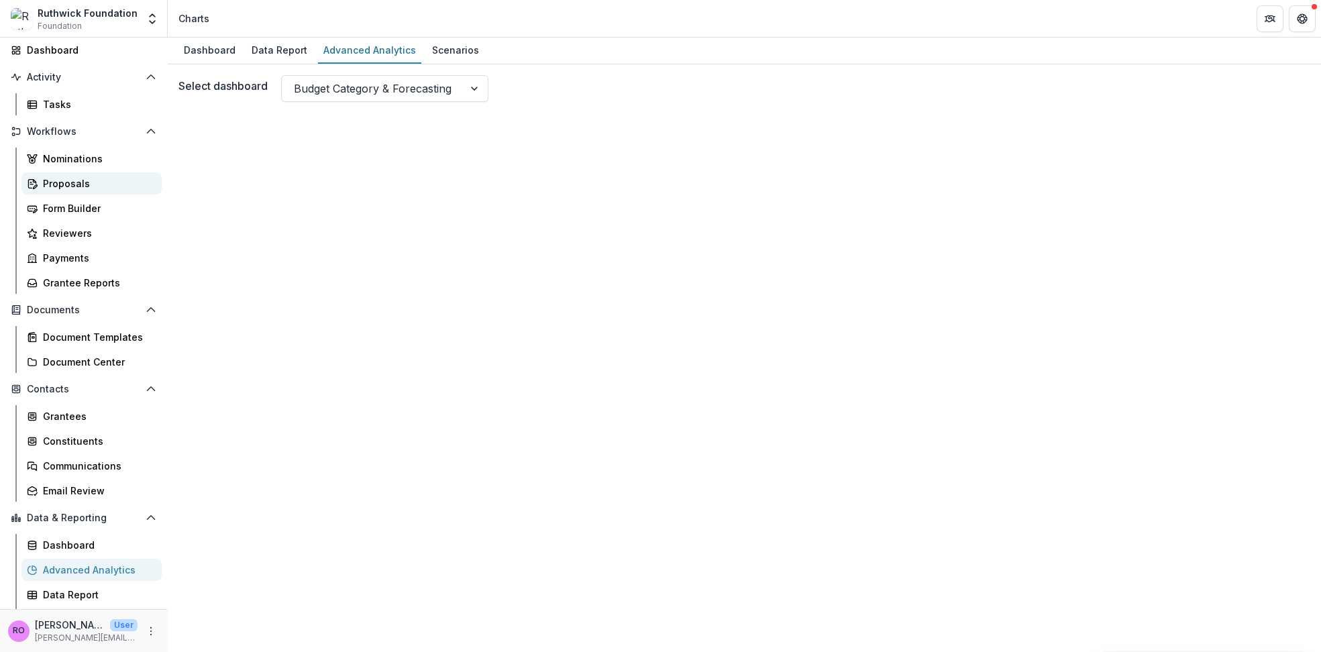
click at [51, 180] on div "Proposals" at bounding box center [97, 183] width 108 height 14
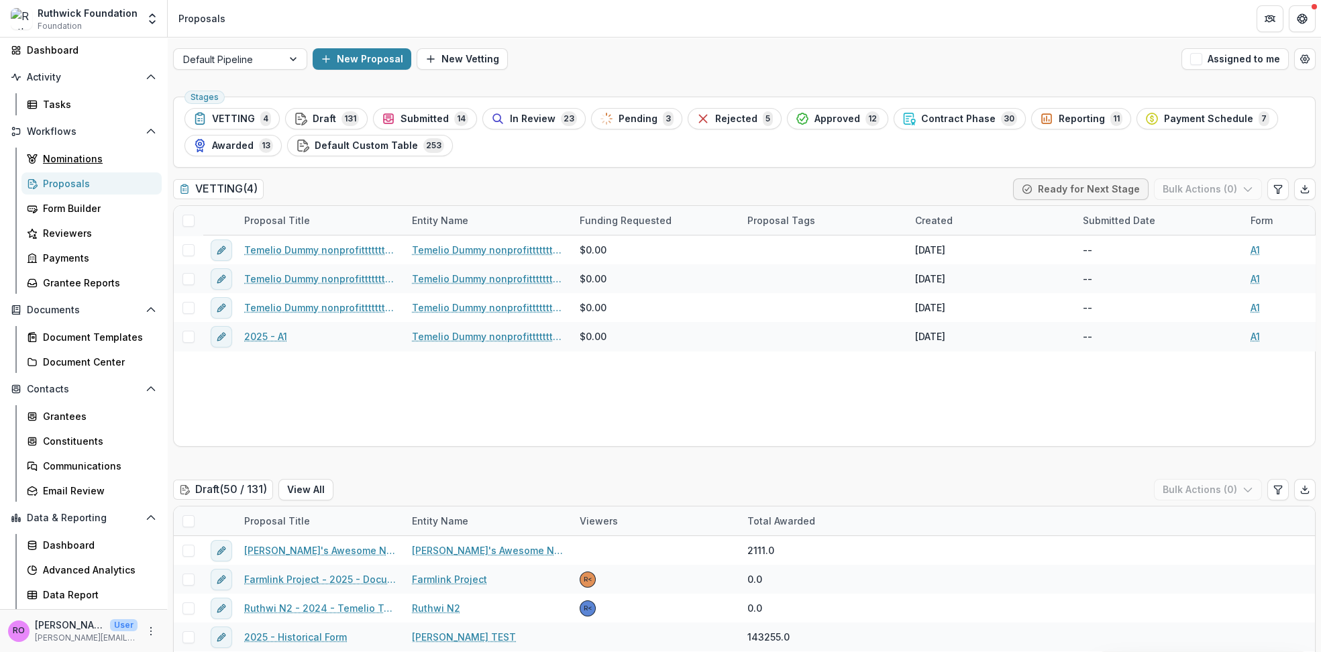
click at [72, 153] on div "Nominations" at bounding box center [97, 159] width 108 height 14
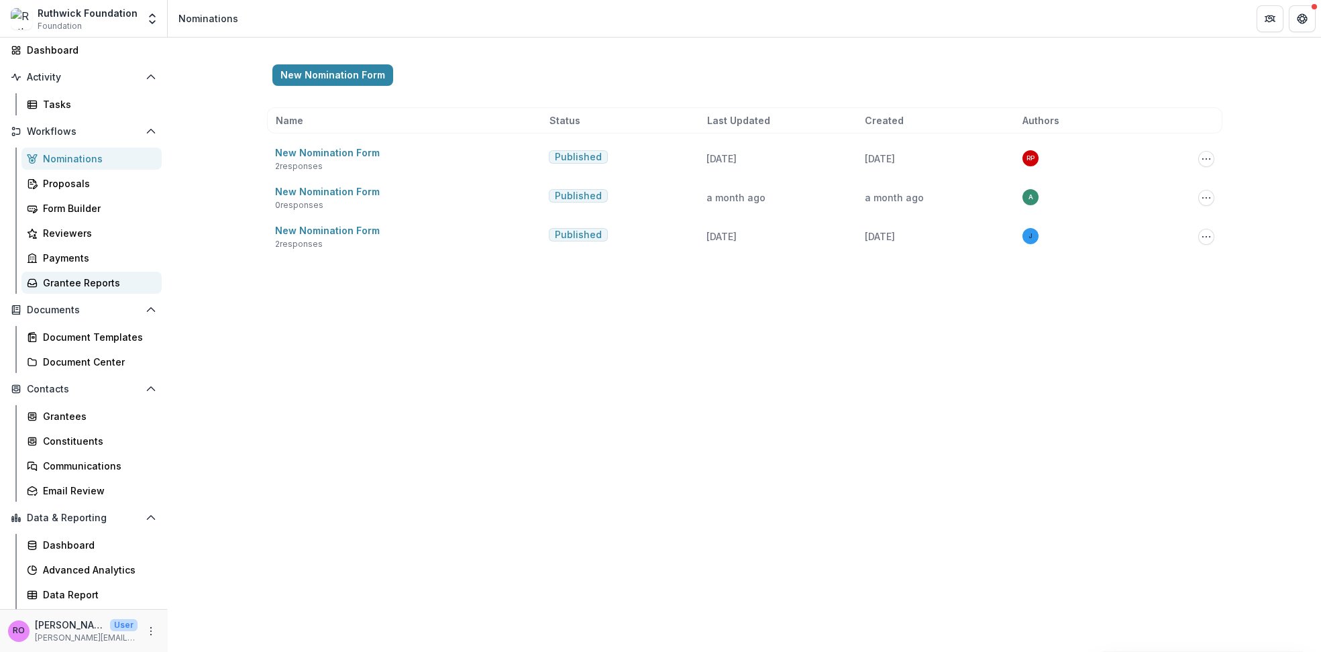
click at [70, 280] on div "Grantee Reports" at bounding box center [97, 283] width 108 height 14
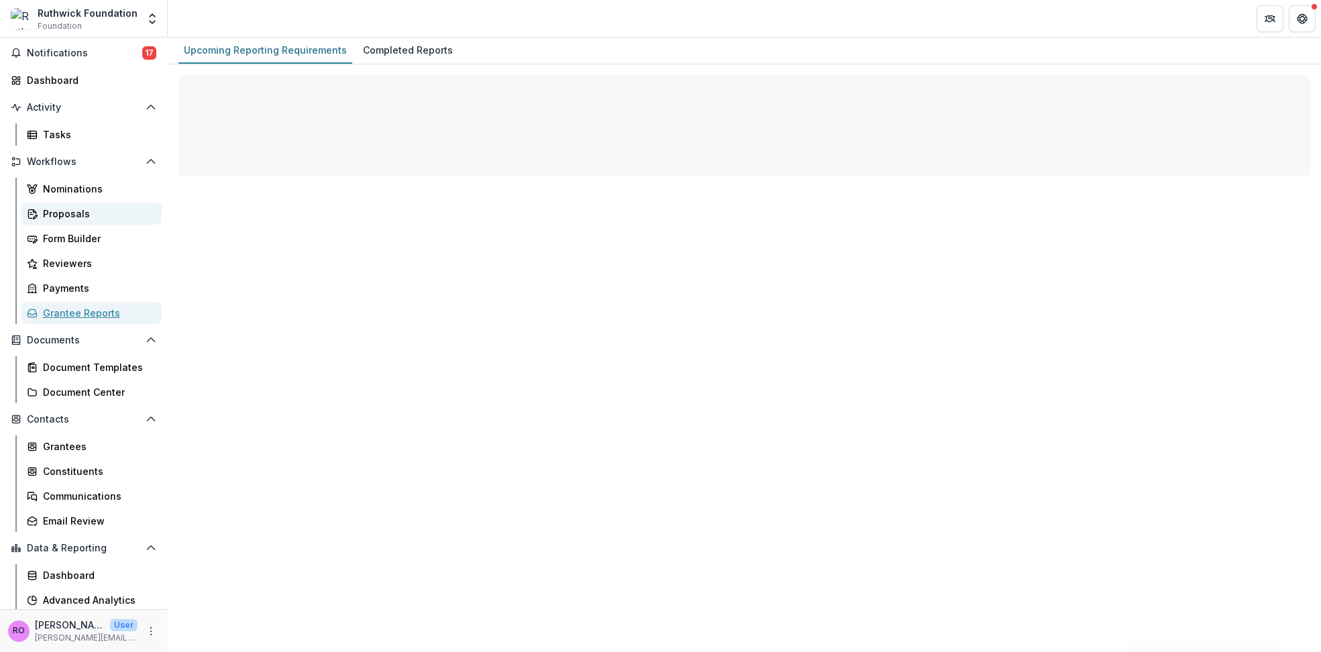
scroll to position [5, 0]
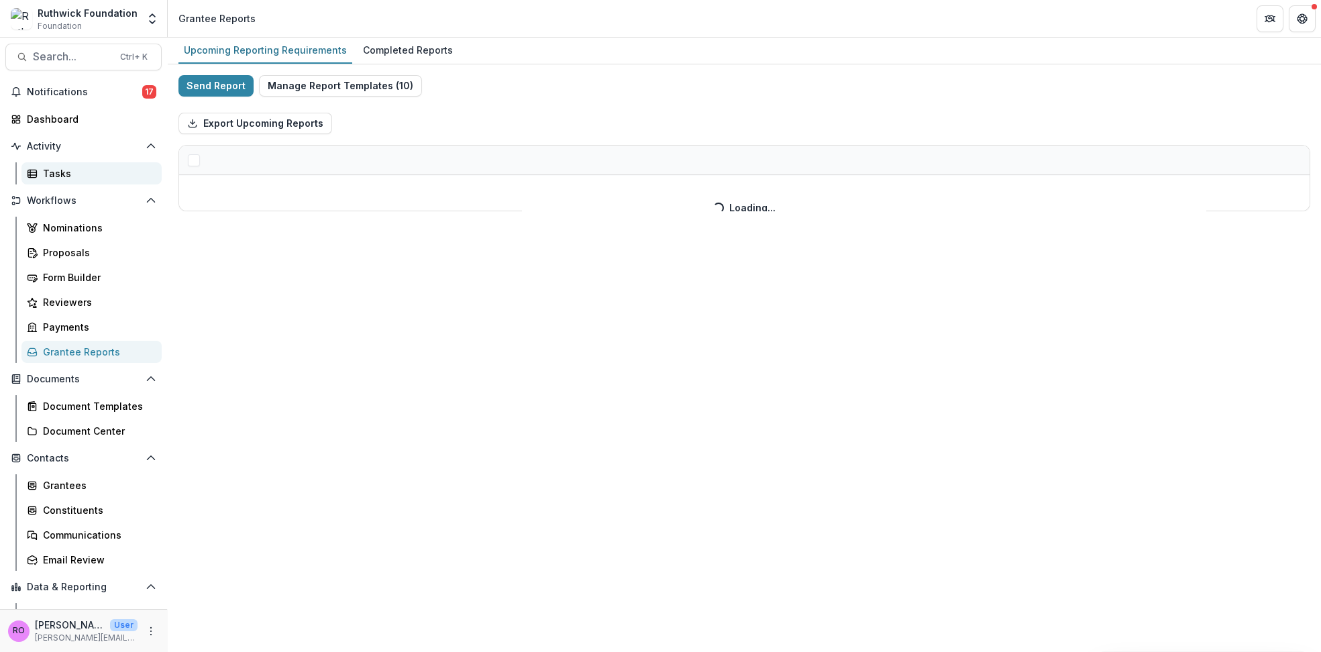
click at [52, 168] on div "Tasks" at bounding box center [97, 173] width 108 height 14
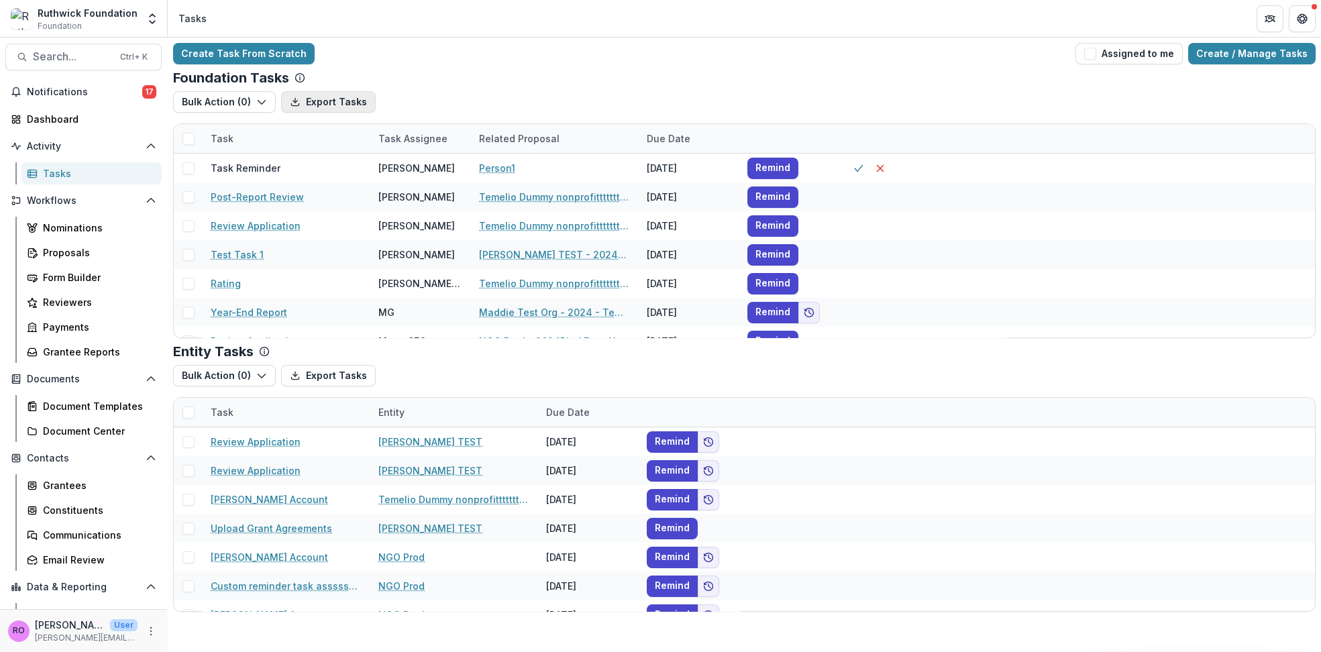
click at [341, 101] on button "Export Tasks" at bounding box center [328, 101] width 95 height 21
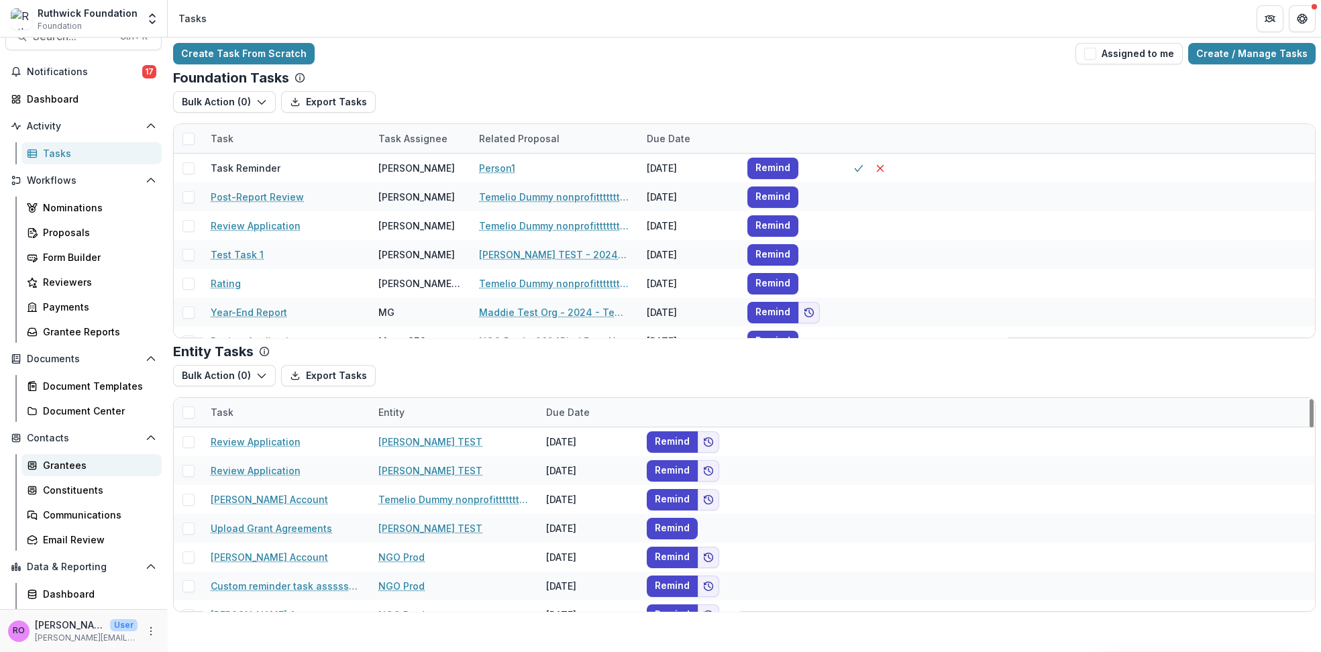
scroll to position [25, 0]
click at [80, 406] on div "Document Center" at bounding box center [97, 410] width 108 height 14
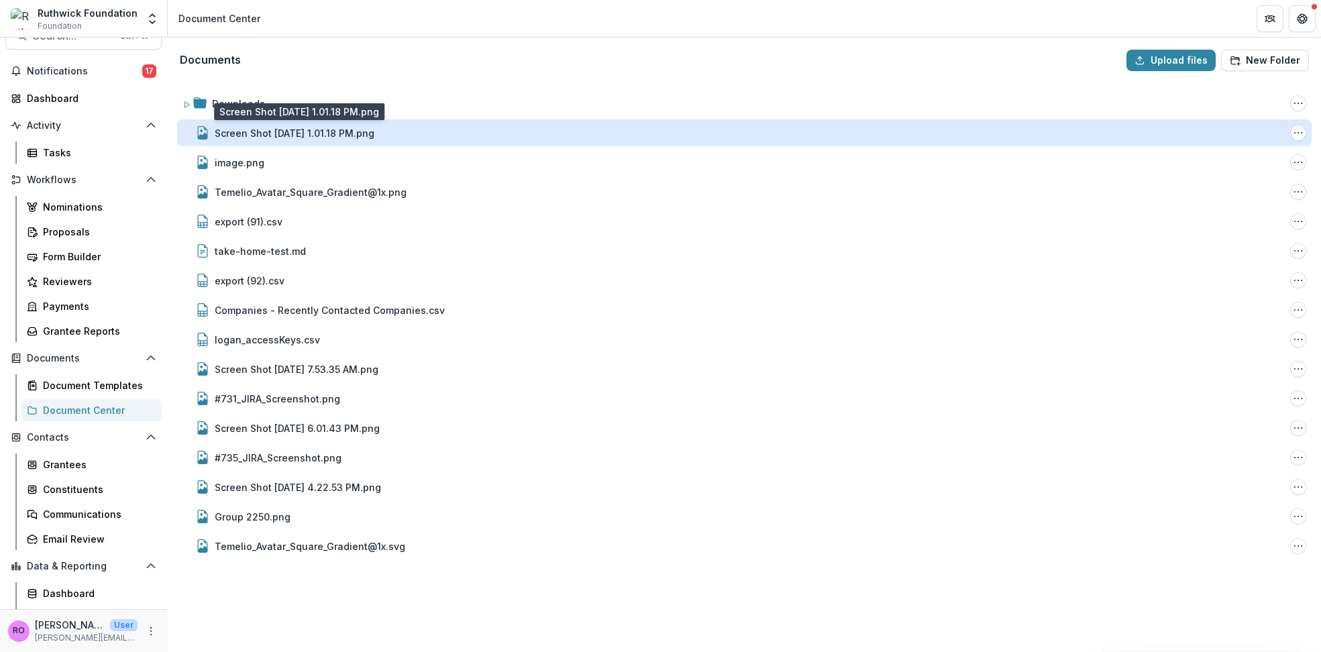
click at [257, 135] on div "Screen Shot [DATE] 1.01.18 PM.png" at bounding box center [295, 133] width 160 height 14
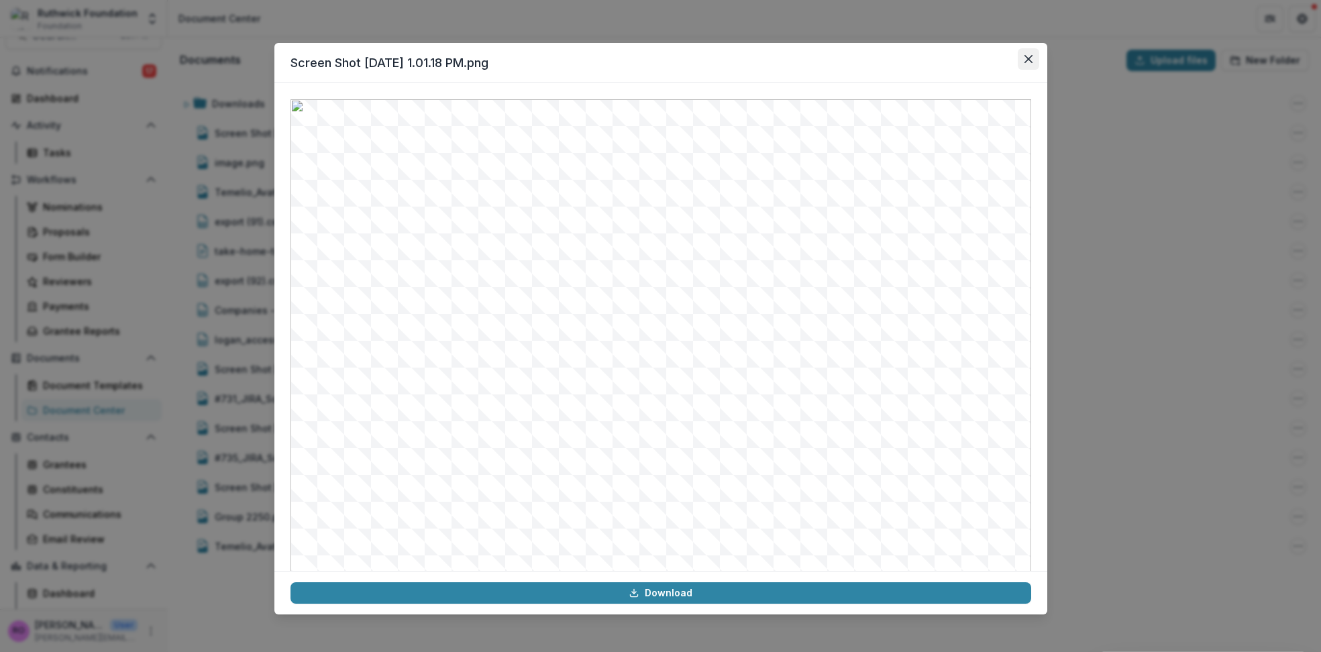
click at [1030, 60] on icon "Close" at bounding box center [1028, 59] width 8 height 8
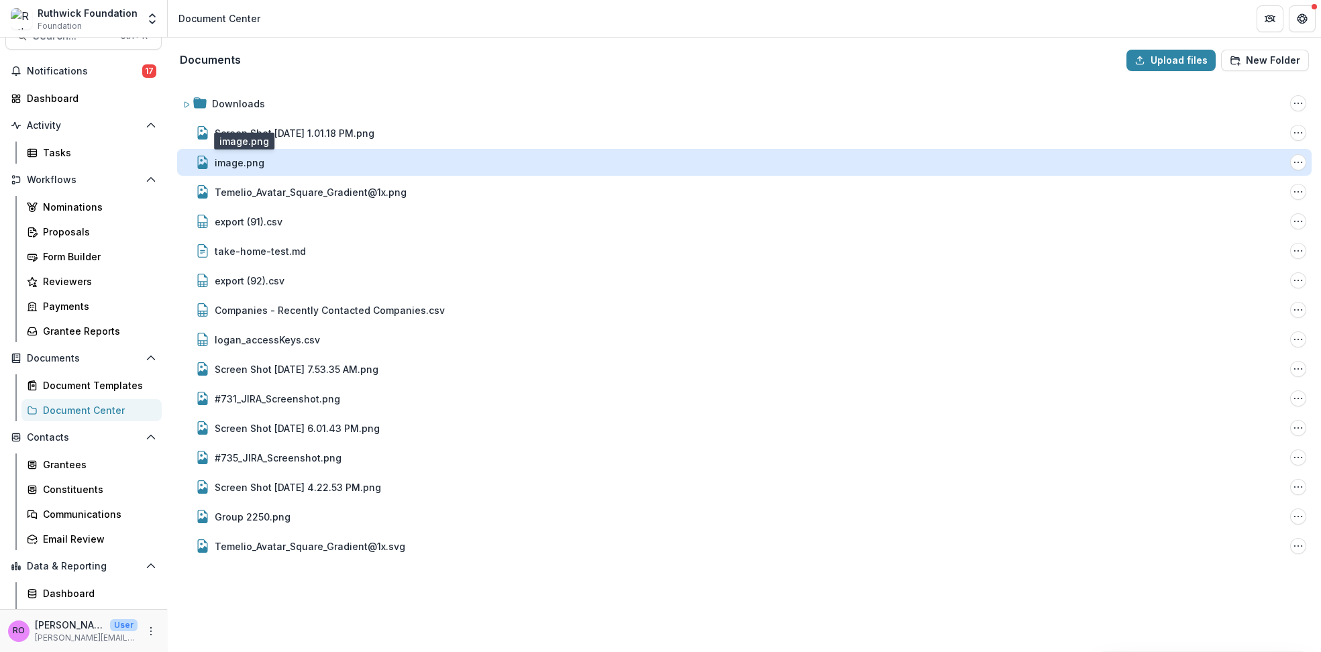
click at [233, 163] on div "image.png" at bounding box center [240, 163] width 50 height 14
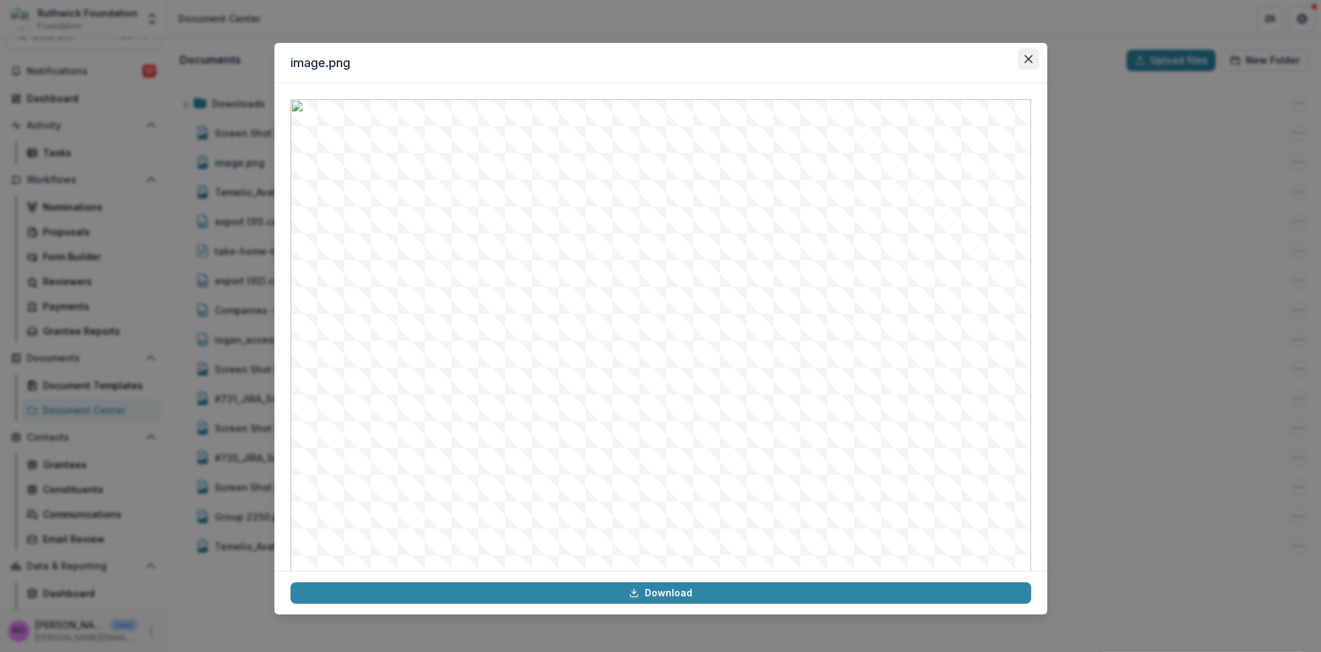
click at [1029, 57] on icon "Close" at bounding box center [1027, 59] width 8 height 8
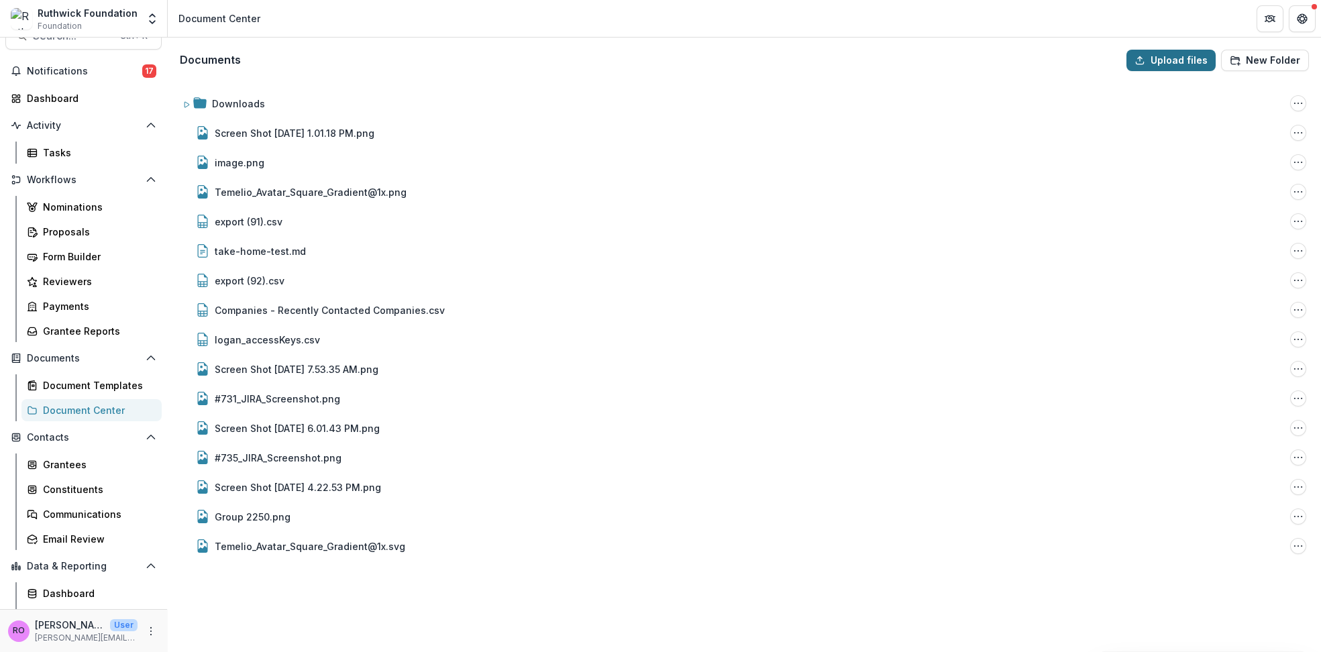
click at [1166, 58] on button "Upload files" at bounding box center [1170, 60] width 89 height 21
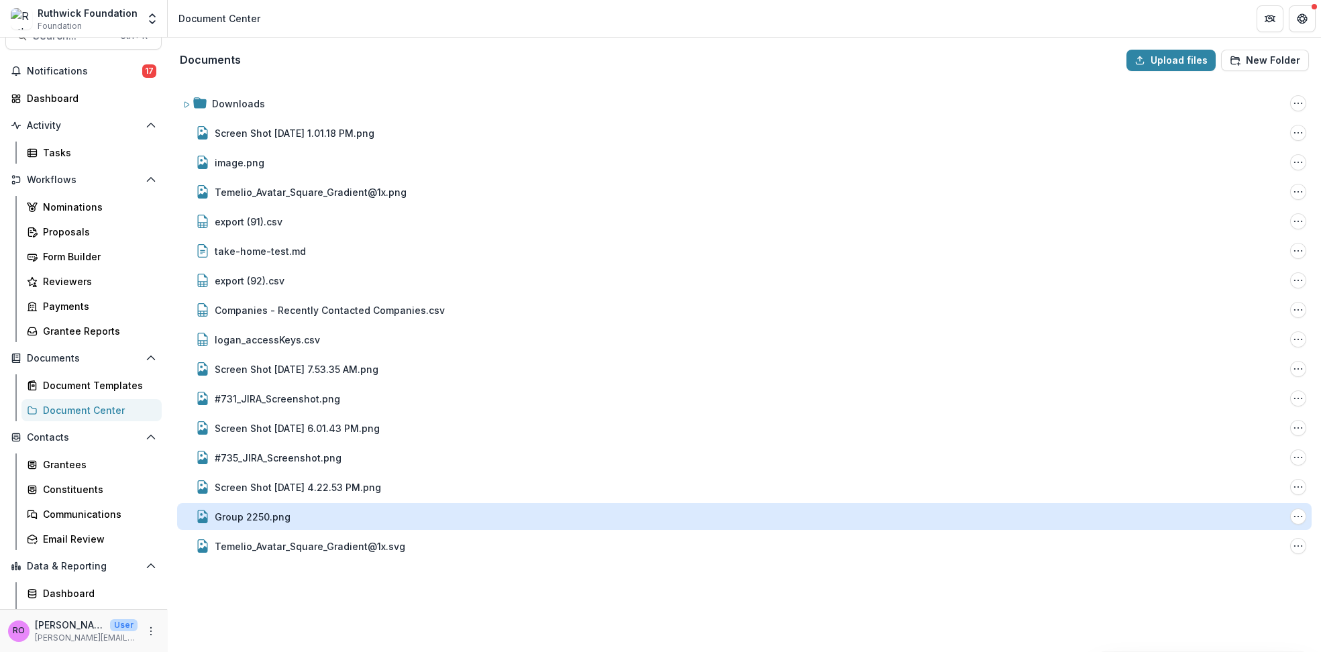
type input "**********"
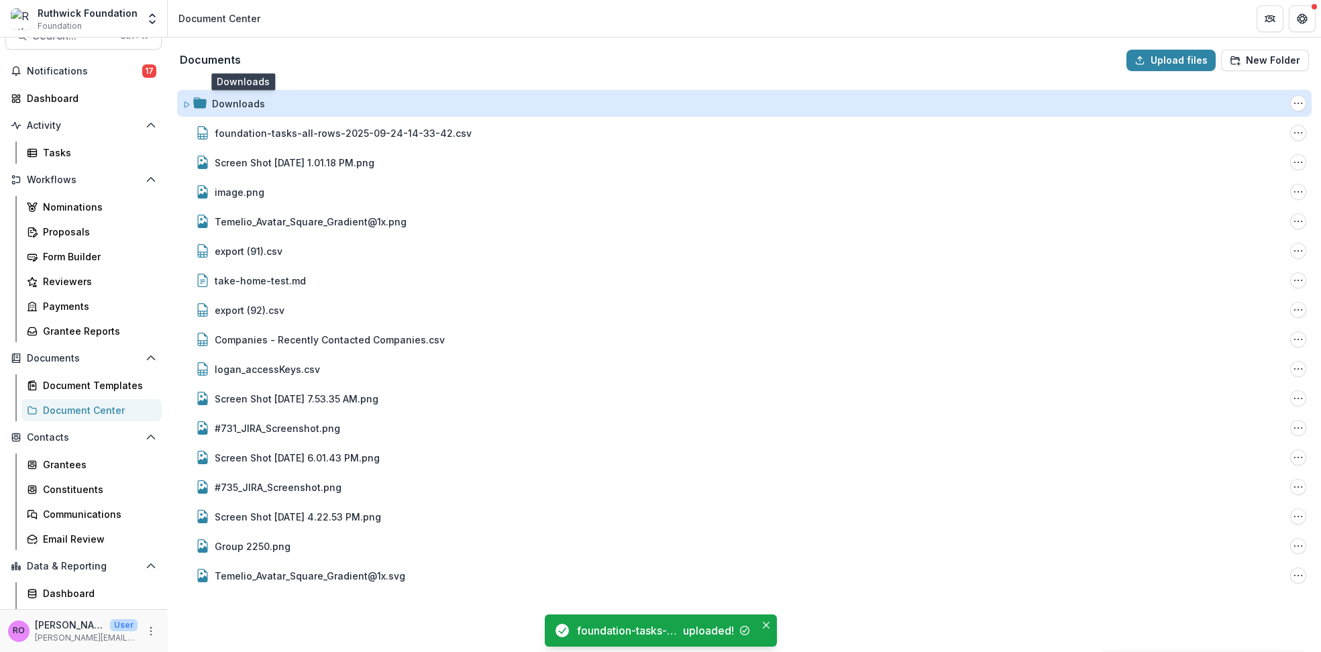
click at [229, 105] on div "Downloads" at bounding box center [238, 104] width 53 height 14
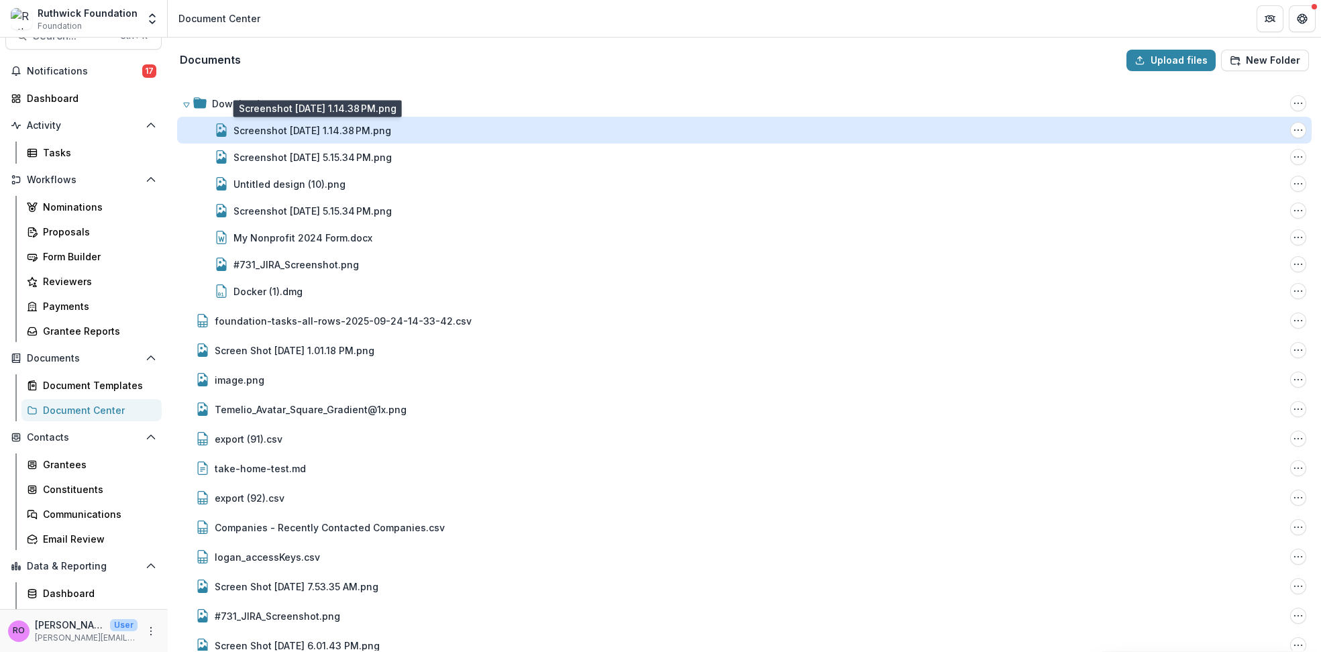
click at [269, 127] on div "Screenshot [DATE] 1.14.38 PM.png" at bounding box center [312, 130] width 158 height 14
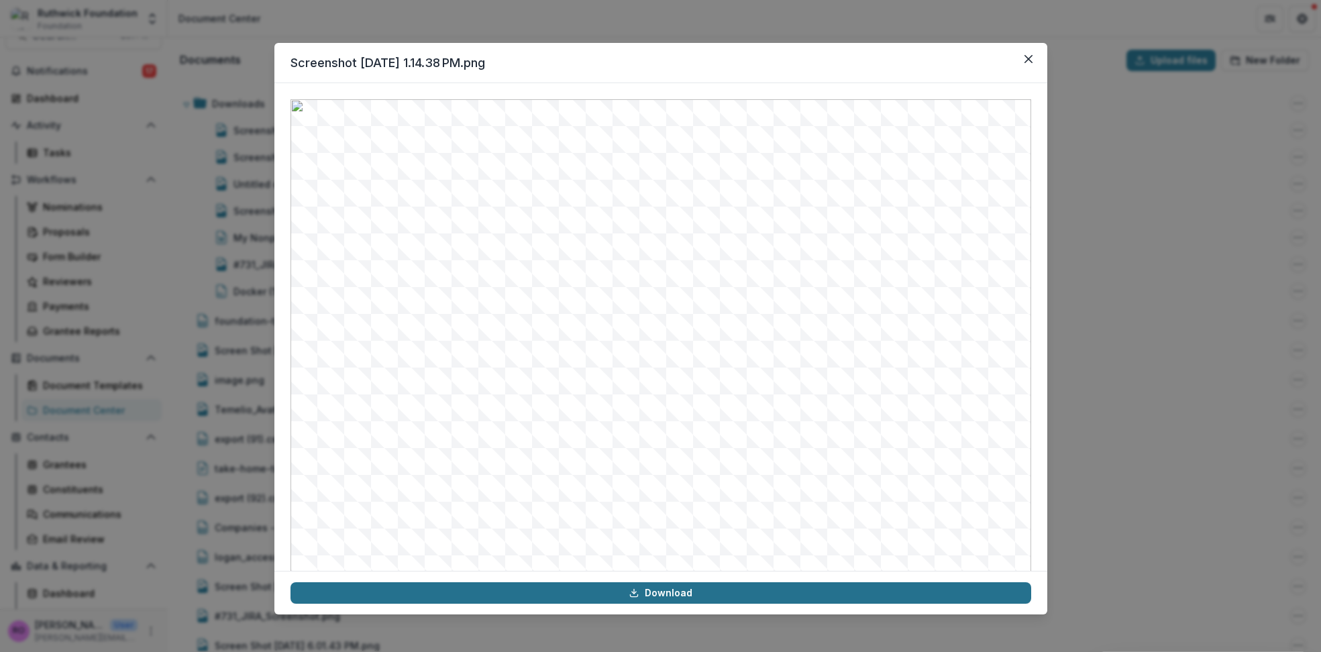
click at [689, 594] on link "Download" at bounding box center [660, 592] width 740 height 21
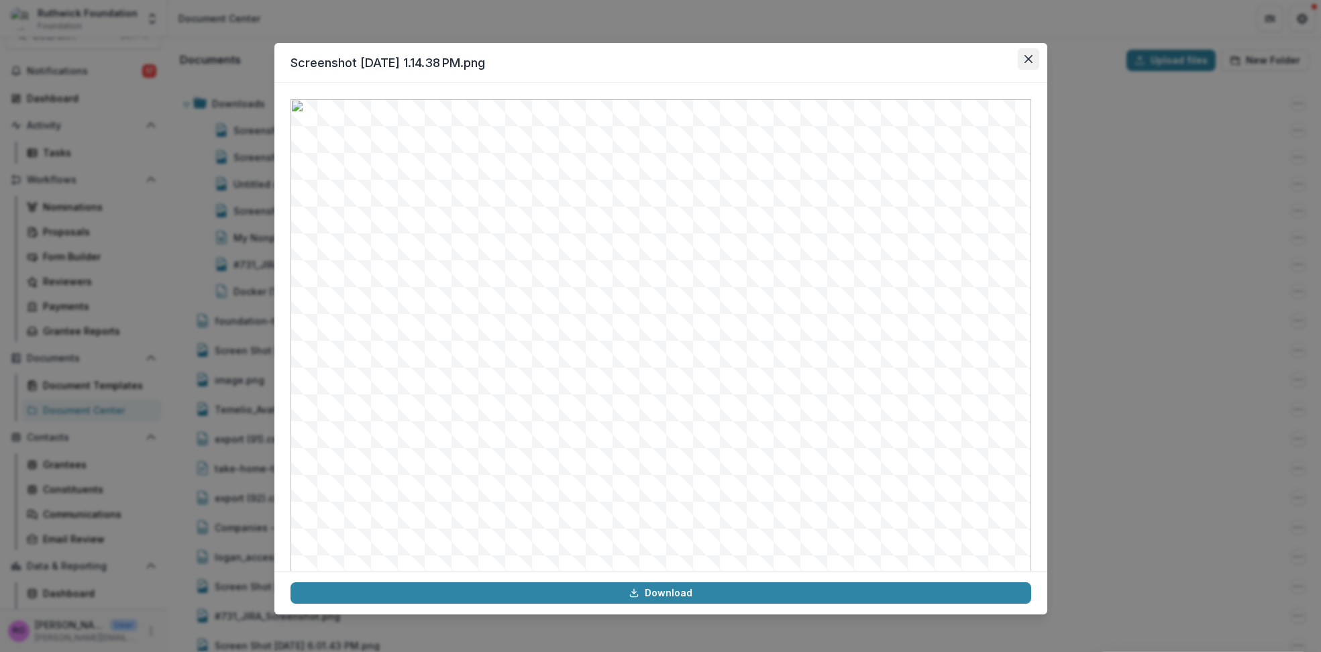
click at [1027, 58] on icon "Close" at bounding box center [1027, 59] width 8 height 8
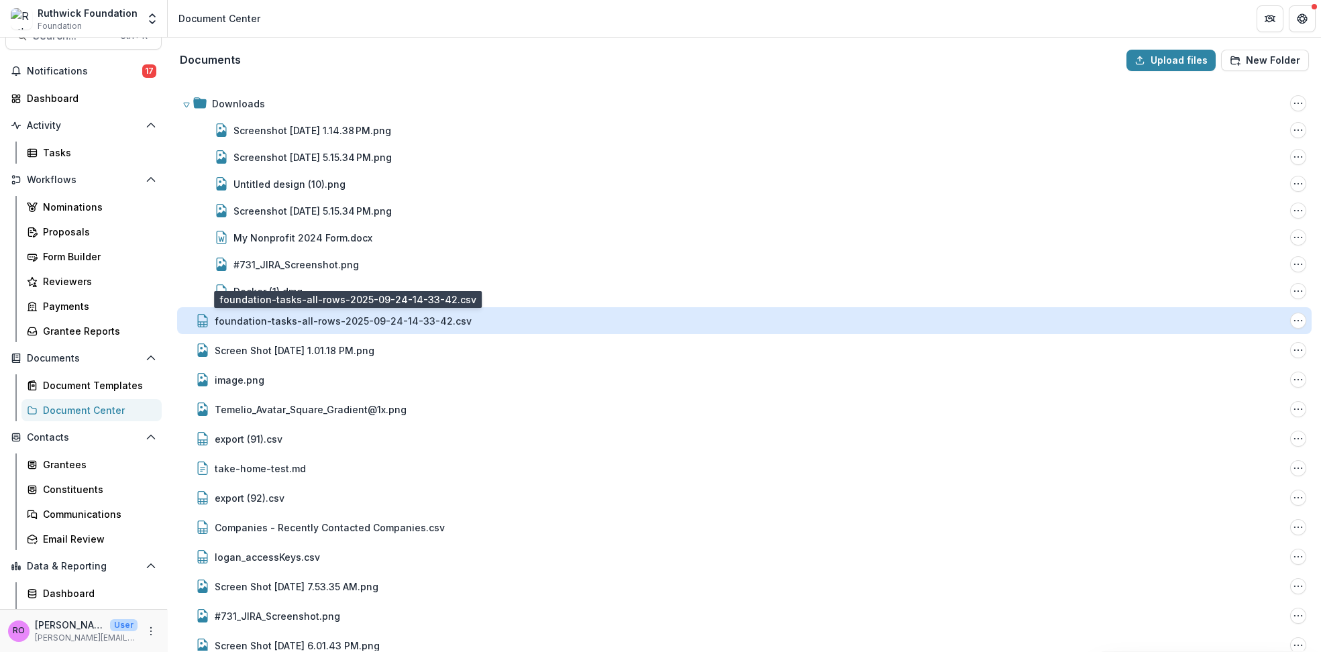
click at [304, 320] on div "foundation-tasks-all-rows-2025-09-24-14-33-42.csv" at bounding box center [343, 321] width 257 height 14
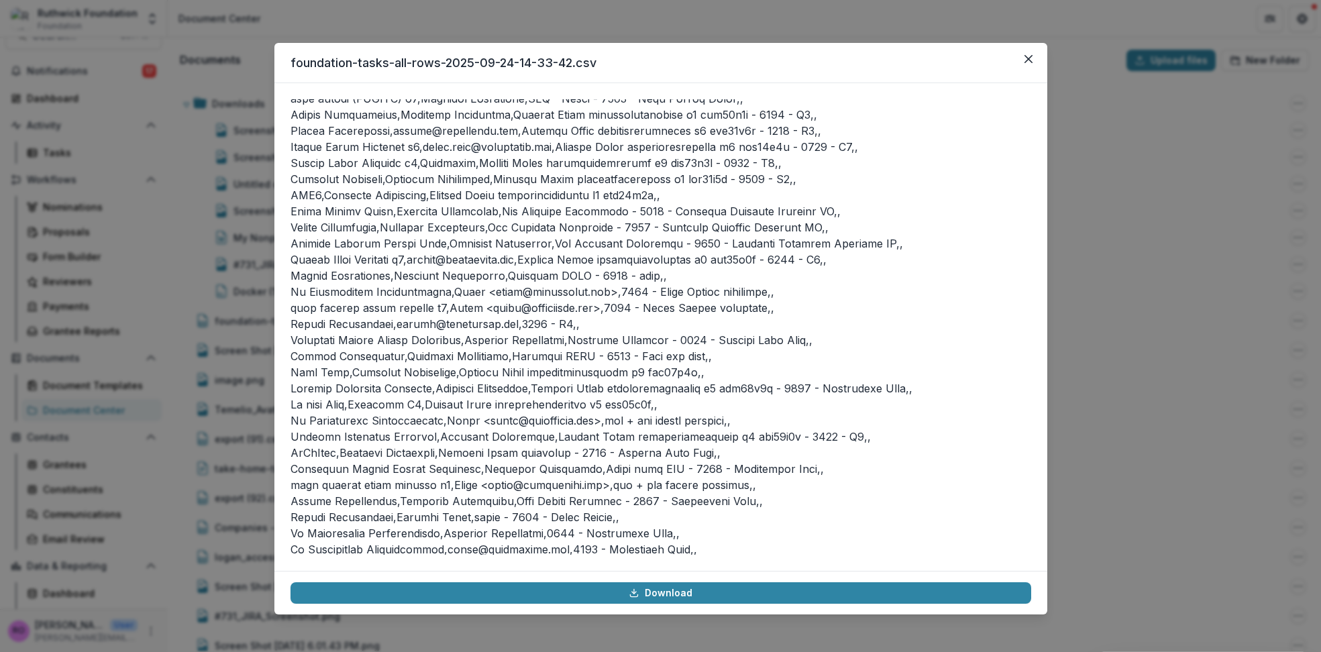
scroll to position [2938, 0]
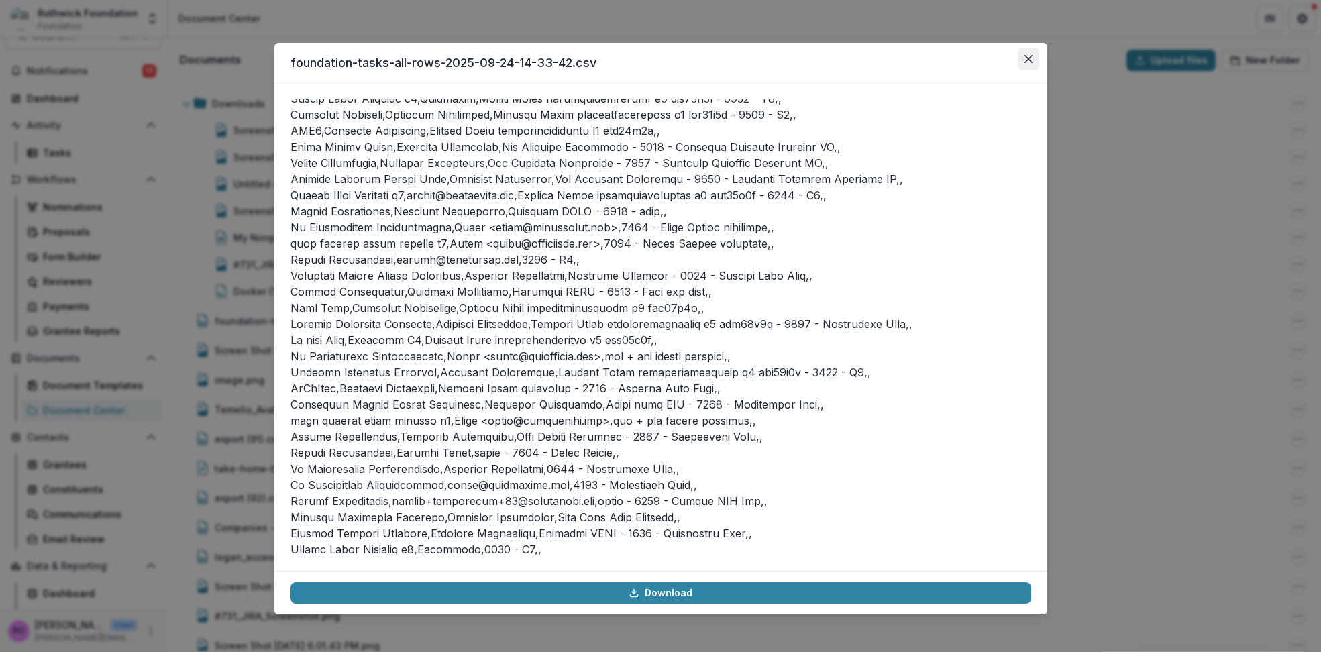
click at [1025, 59] on icon "Close" at bounding box center [1028, 59] width 8 height 8
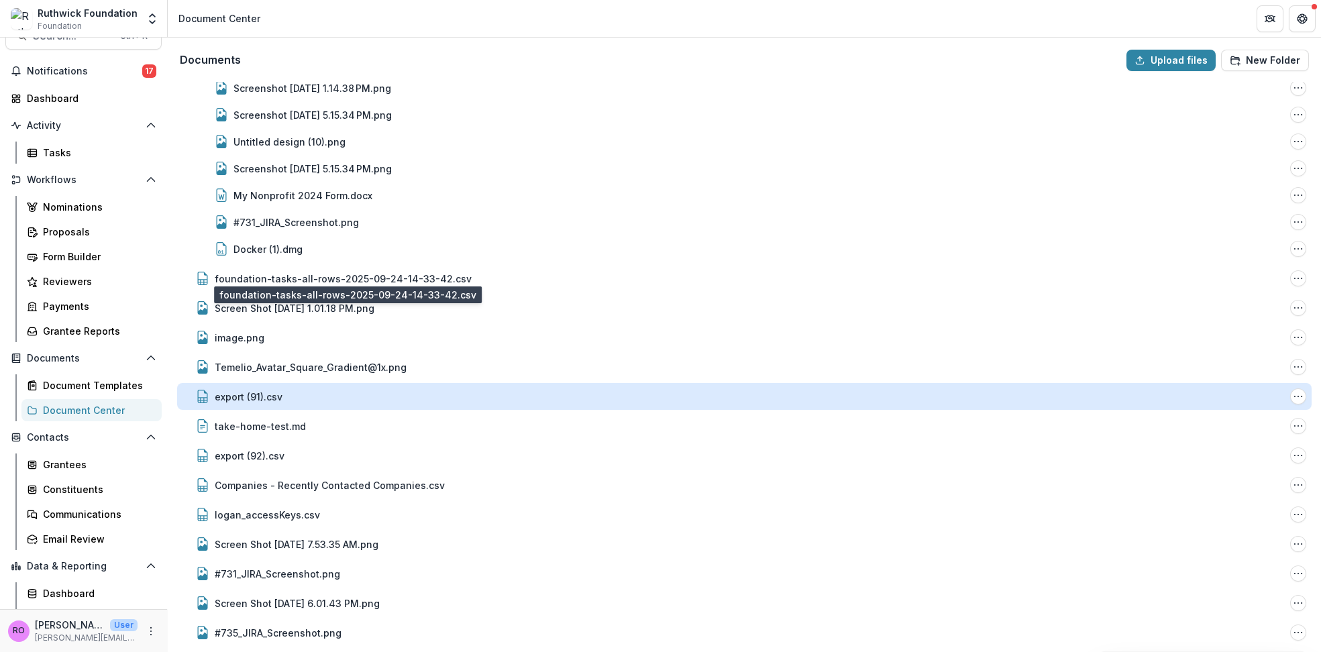
scroll to position [133, 0]
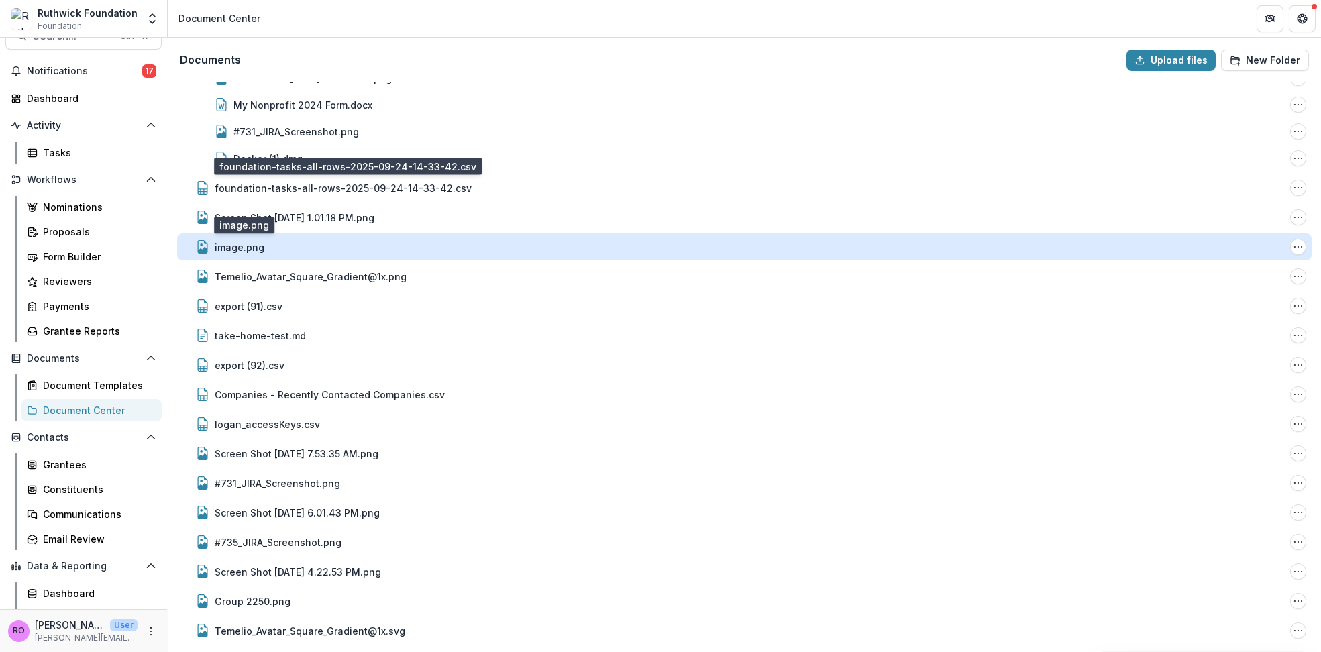
click at [233, 245] on div "image.png" at bounding box center [240, 247] width 50 height 14
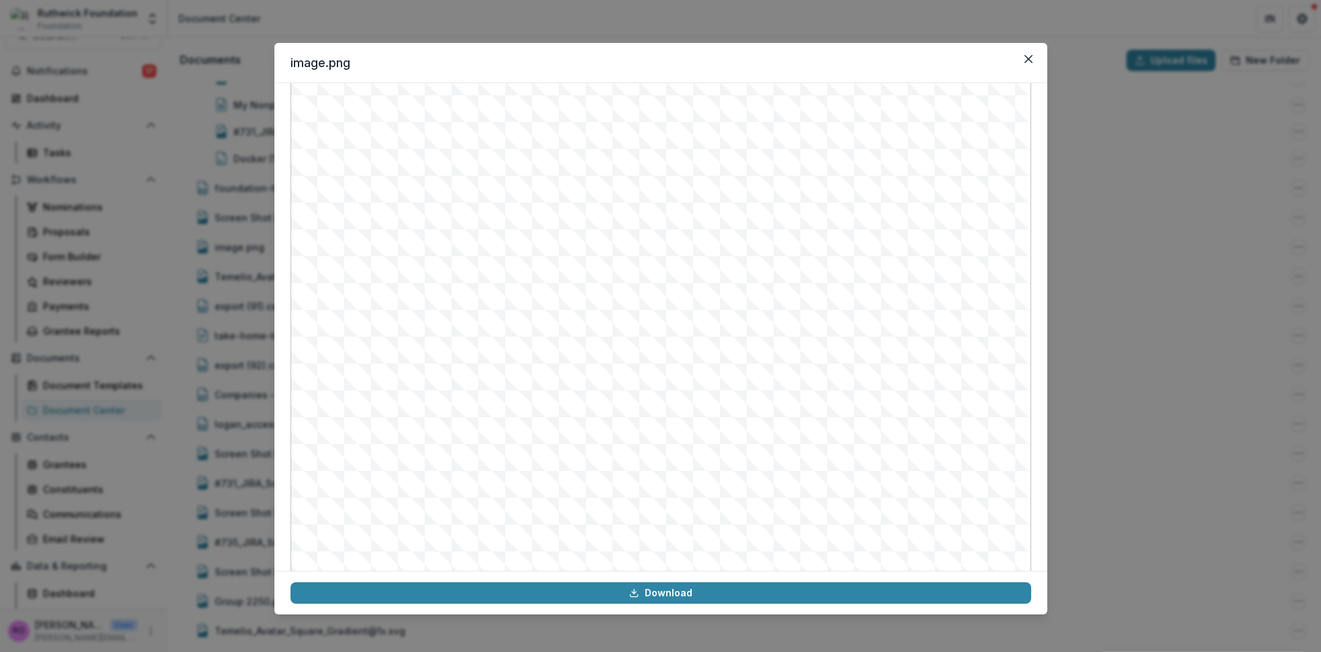
scroll to position [131, 0]
click at [1029, 57] on icon "Close" at bounding box center [1027, 59] width 8 height 8
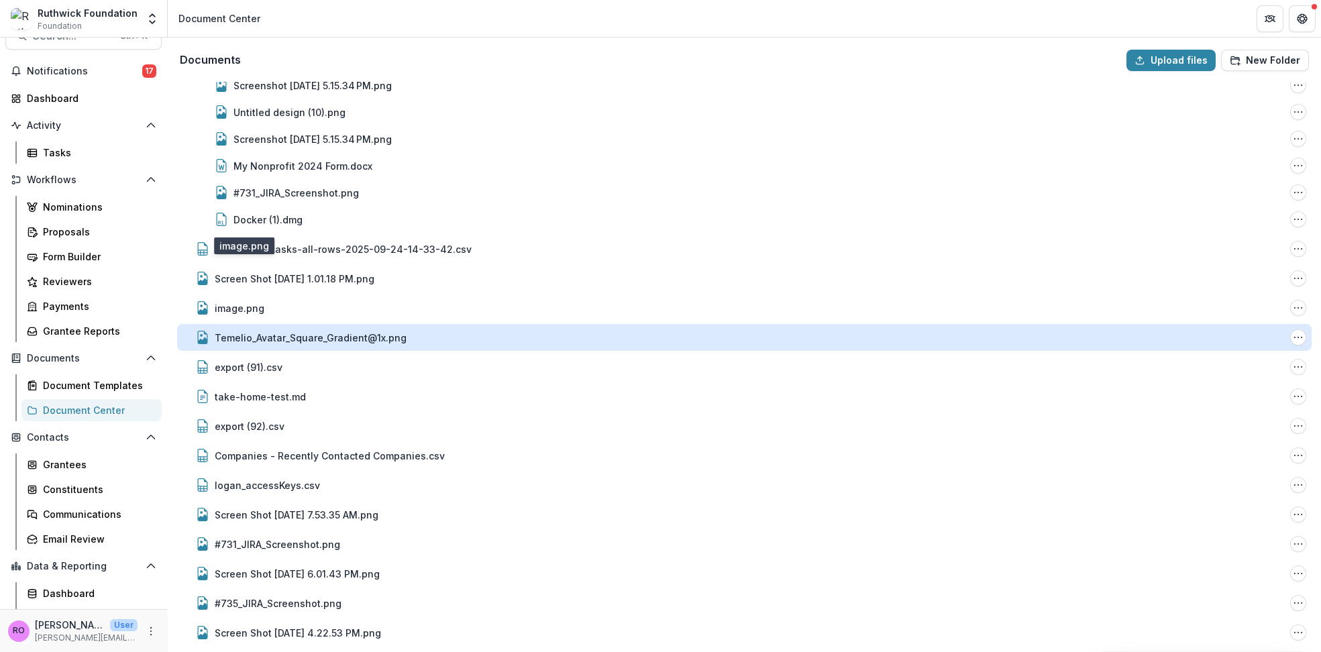
scroll to position [0, 0]
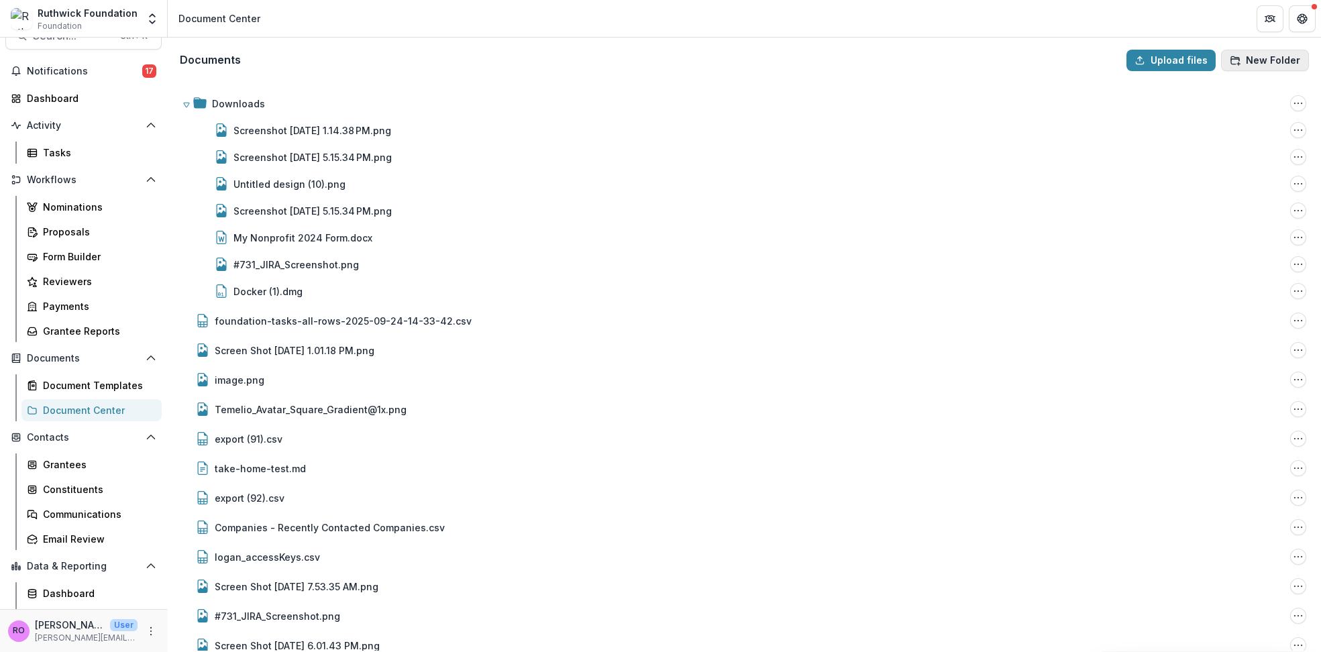
click at [1252, 61] on button "New Folder" at bounding box center [1265, 60] width 88 height 21
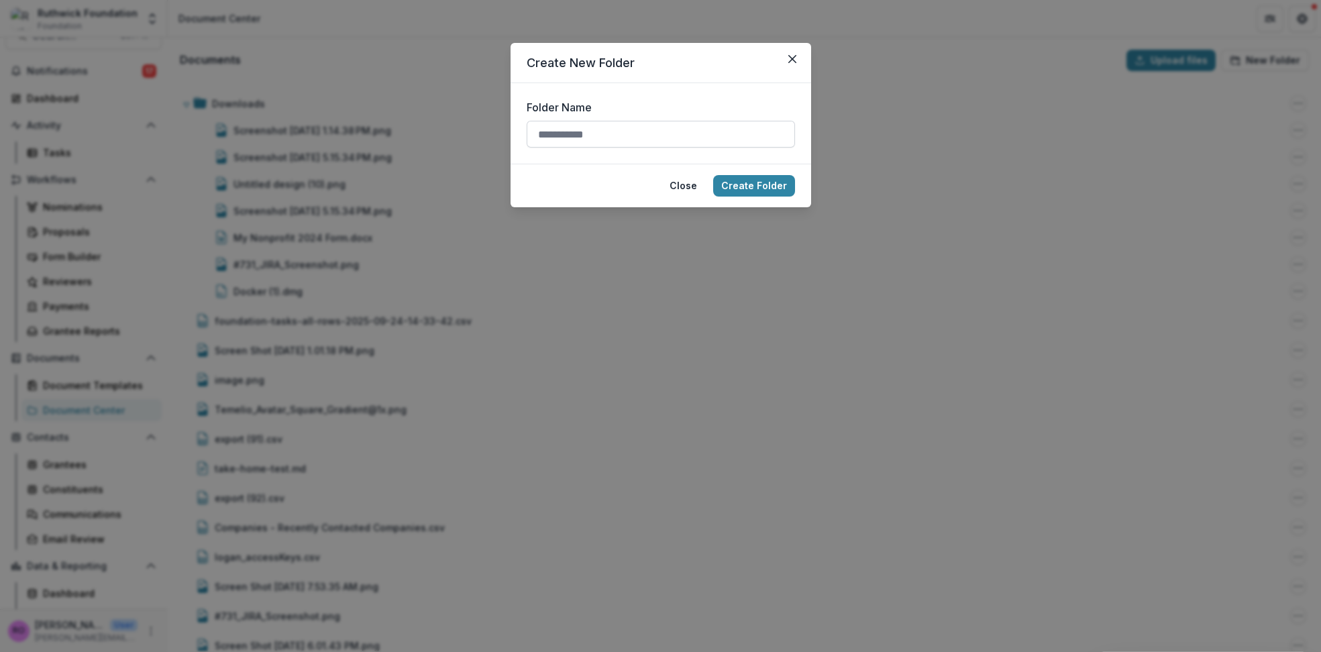
drag, startPoint x: 566, startPoint y: 132, endPoint x: 571, endPoint y: 137, distance: 7.1
click at [567, 133] on input "Folder Name" at bounding box center [660, 134] width 268 height 27
type input "****"
click at [742, 189] on button "Create Folder" at bounding box center [754, 185] width 82 height 21
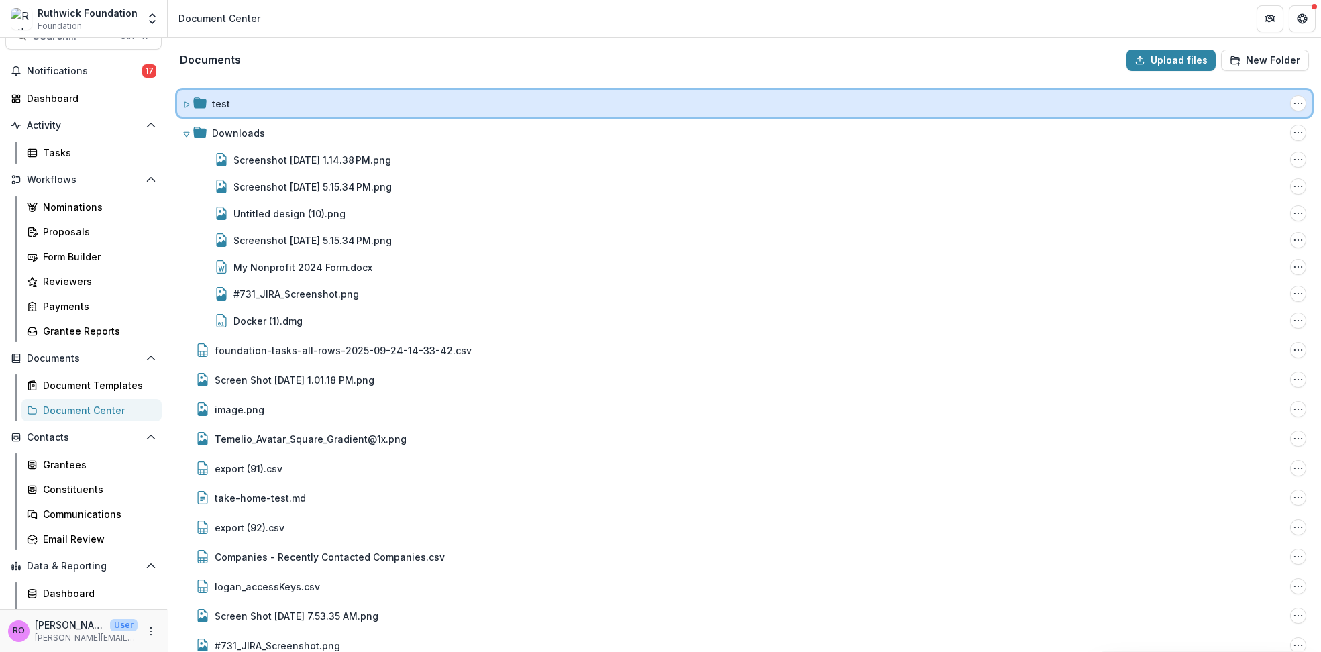
click at [249, 99] on div "test" at bounding box center [748, 104] width 1072 height 14
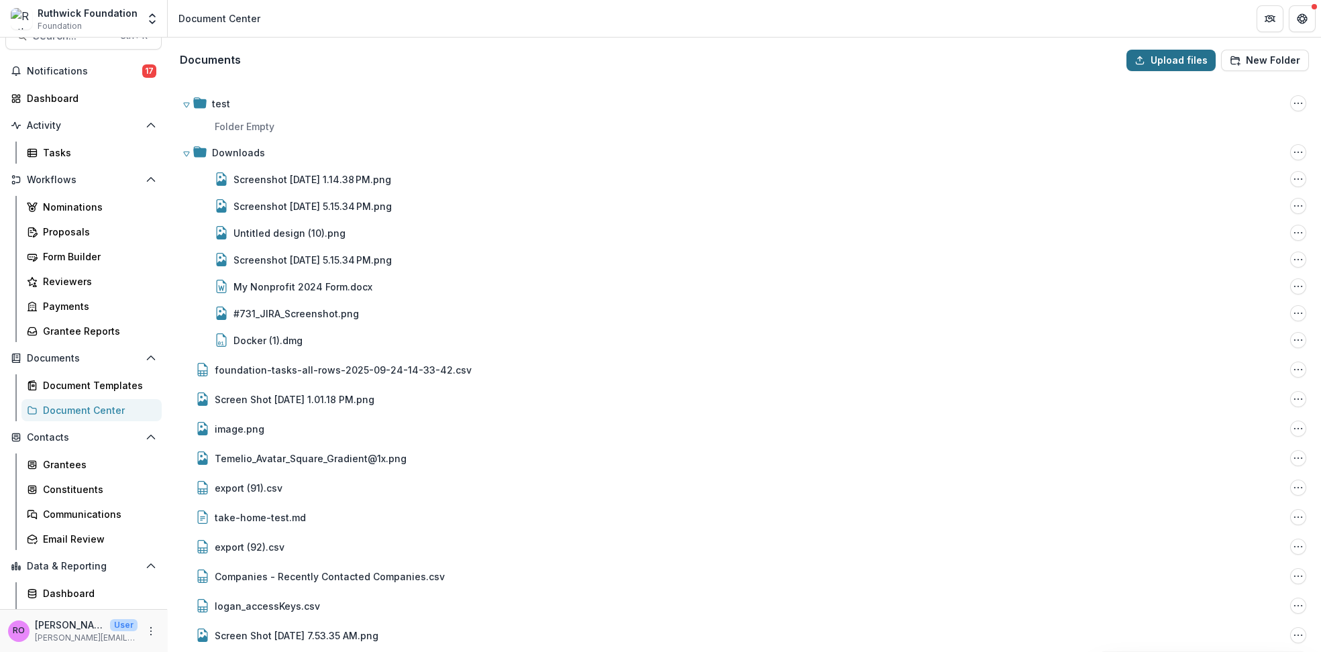
click at [1152, 66] on button "Upload files" at bounding box center [1170, 60] width 89 height 21
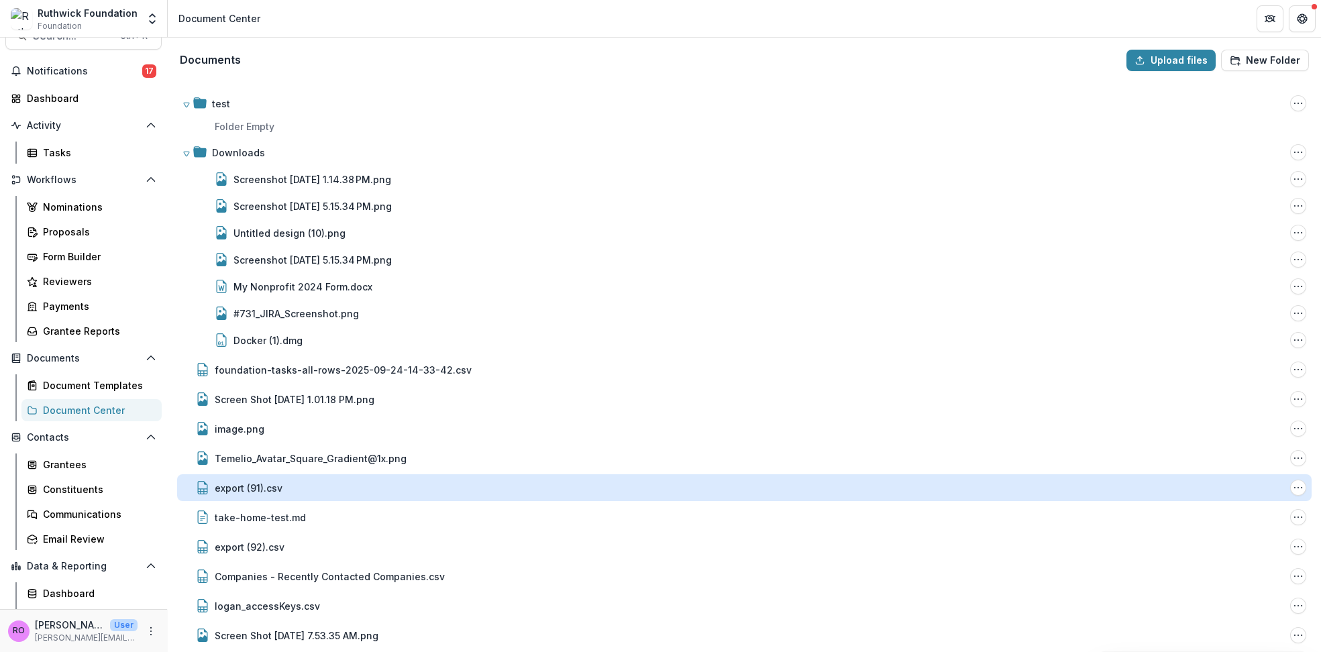
type input "**********"
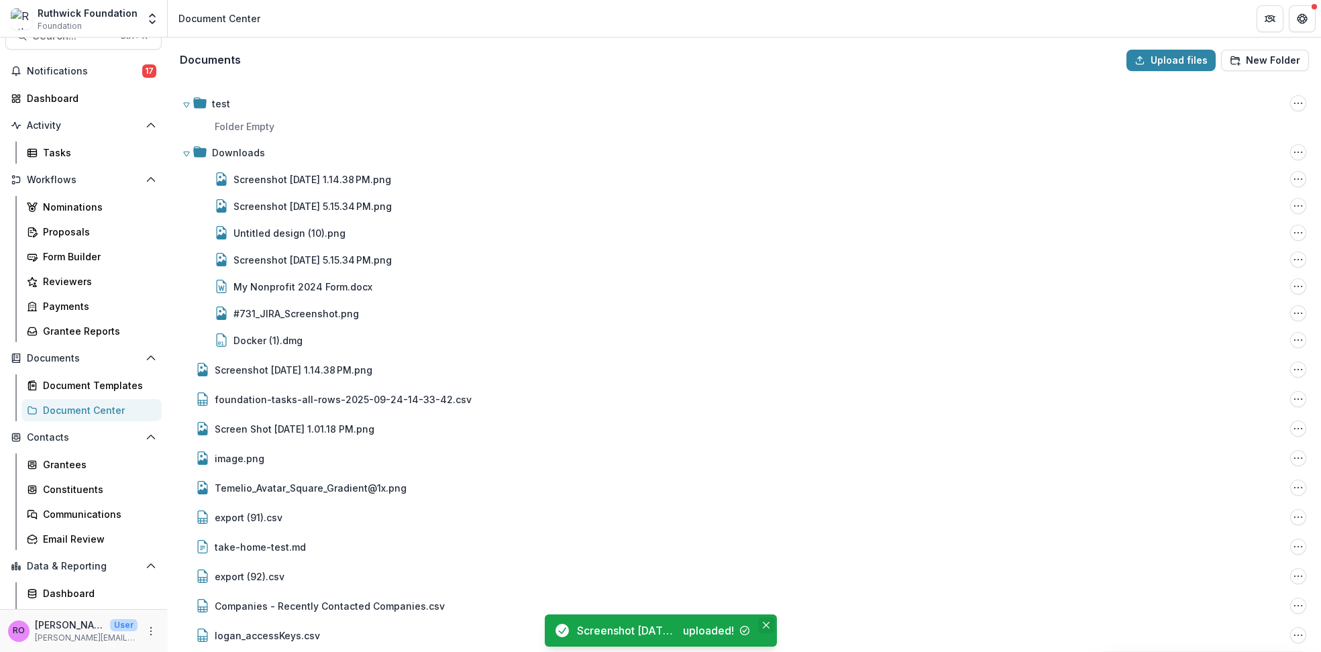
click at [761, 623] on button "Close" at bounding box center [766, 625] width 16 height 16
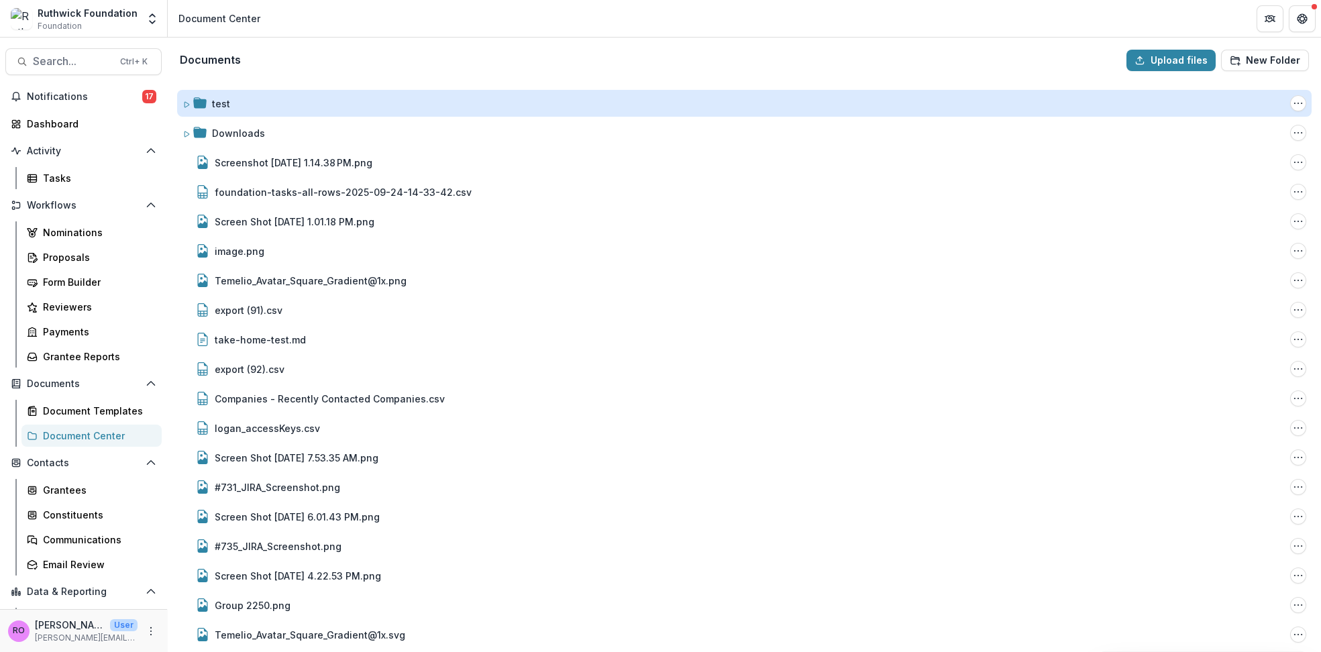
click at [222, 104] on div "test" at bounding box center [221, 104] width 18 height 14
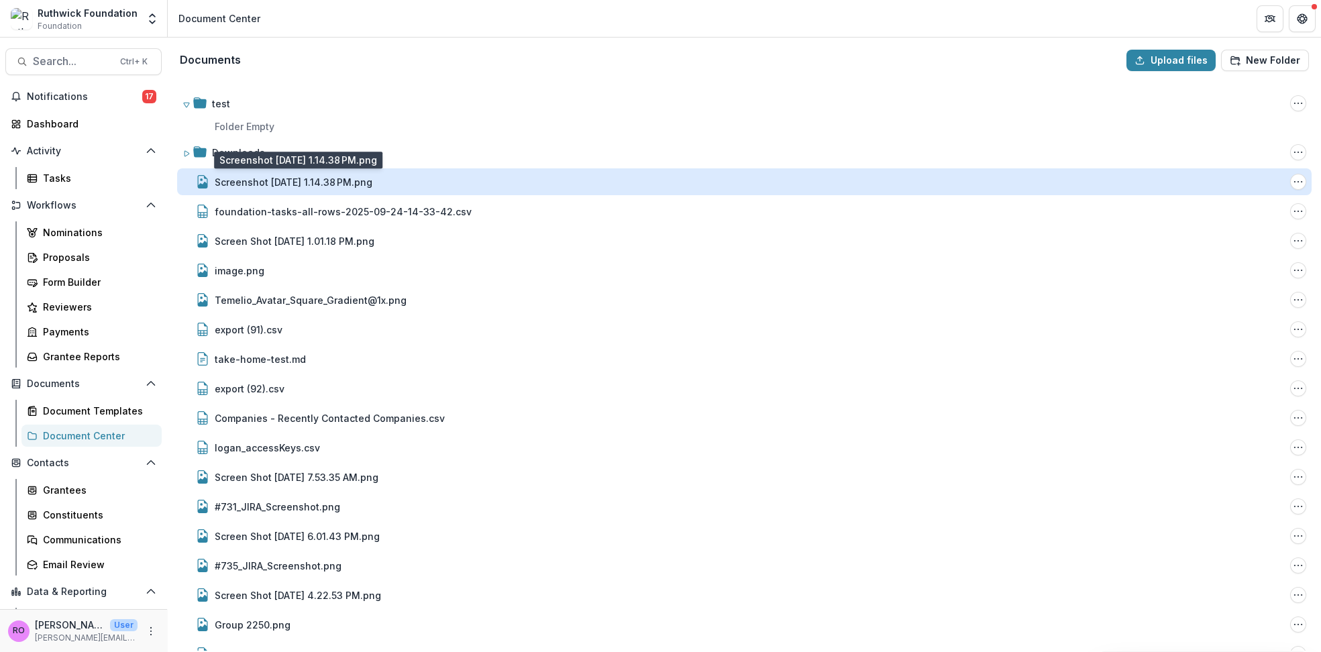
click at [254, 176] on div "Screenshot [DATE] 1.14.38 PM.png" at bounding box center [294, 182] width 158 height 14
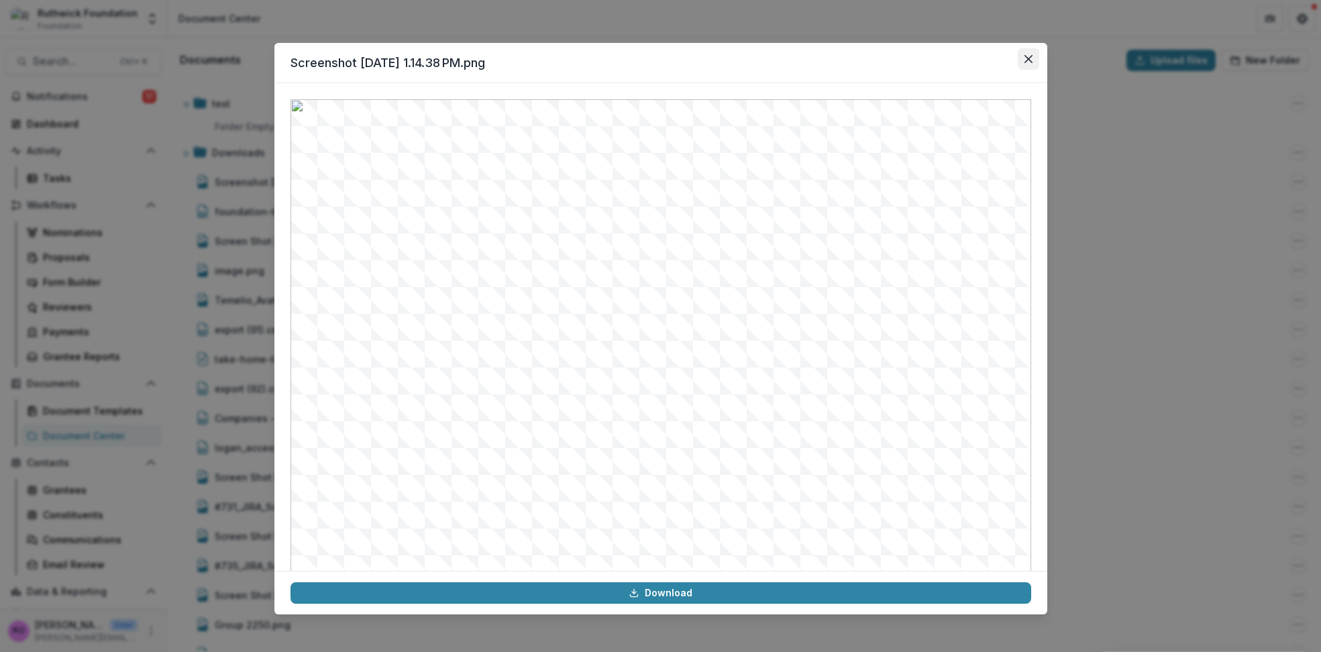
click at [1025, 57] on icon "Close" at bounding box center [1028, 59] width 8 height 8
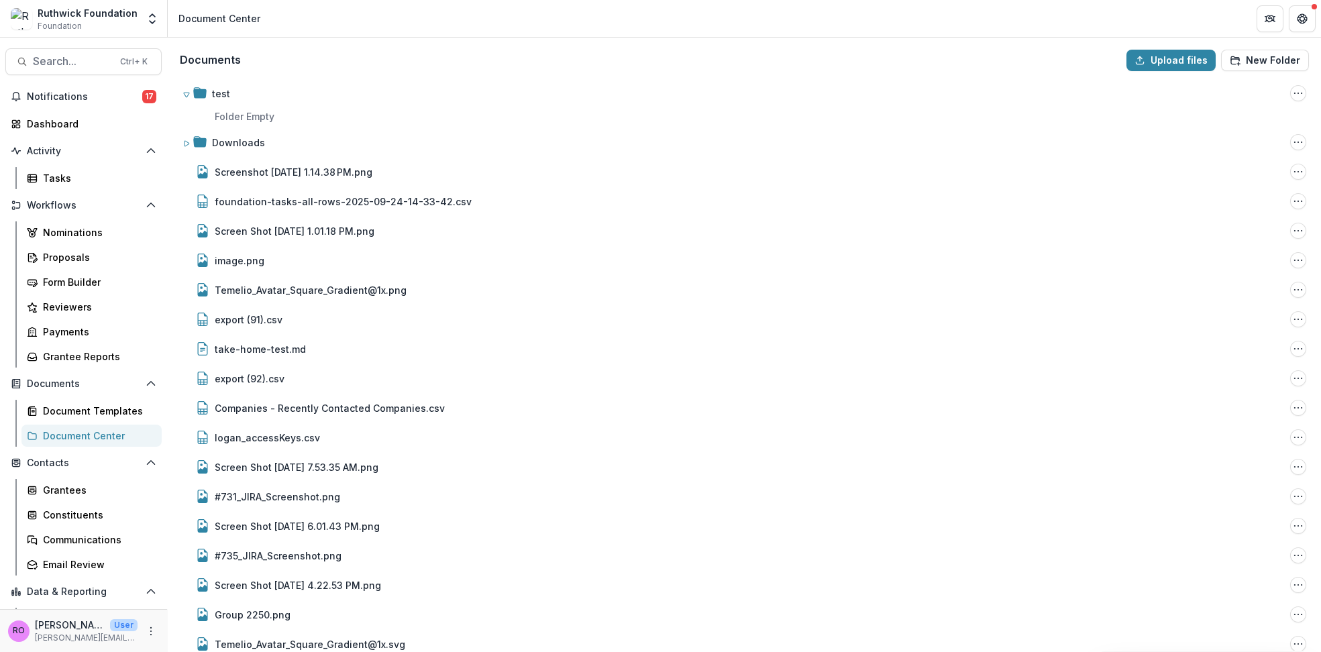
scroll to position [23, 0]
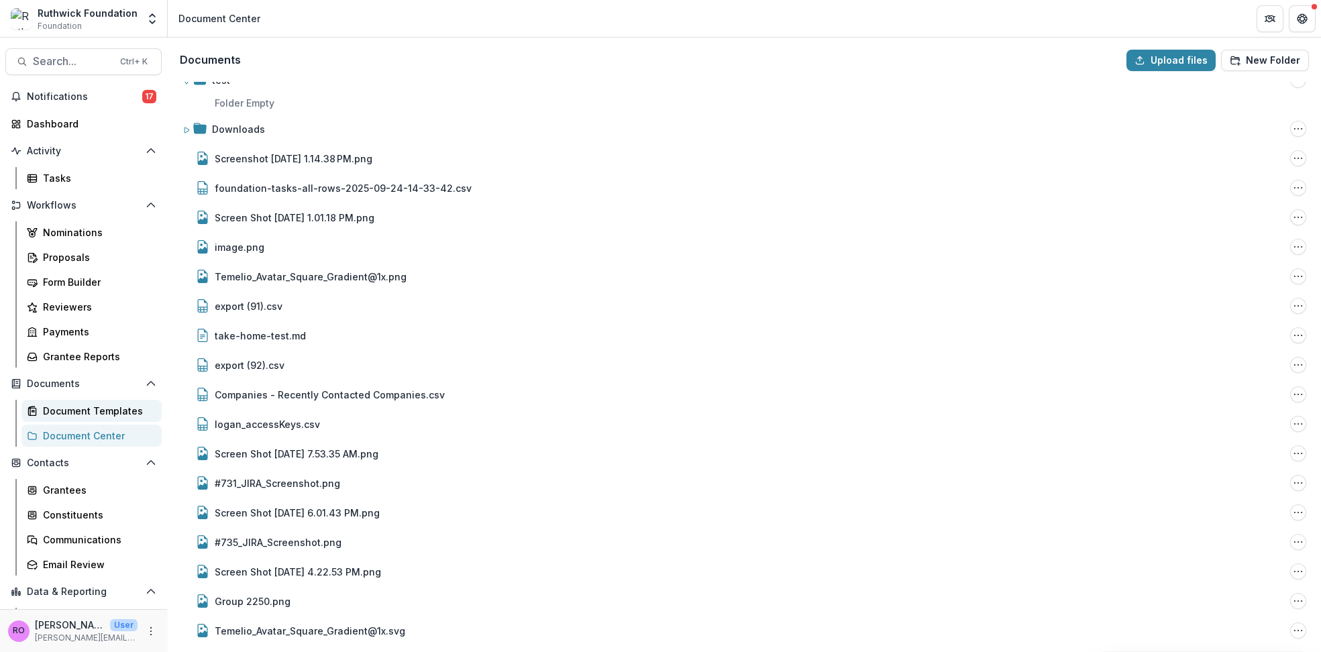
click at [70, 406] on div "Document Templates" at bounding box center [97, 411] width 108 height 14
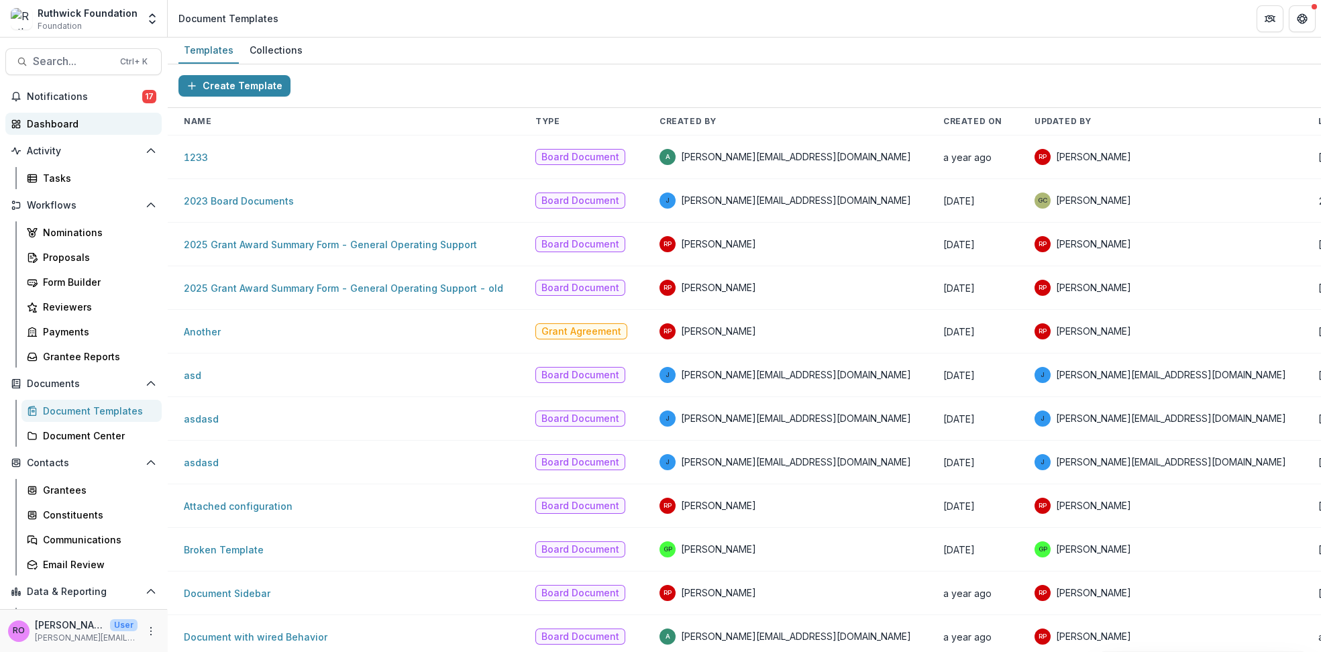
click at [66, 124] on div "Dashboard" at bounding box center [89, 124] width 124 height 14
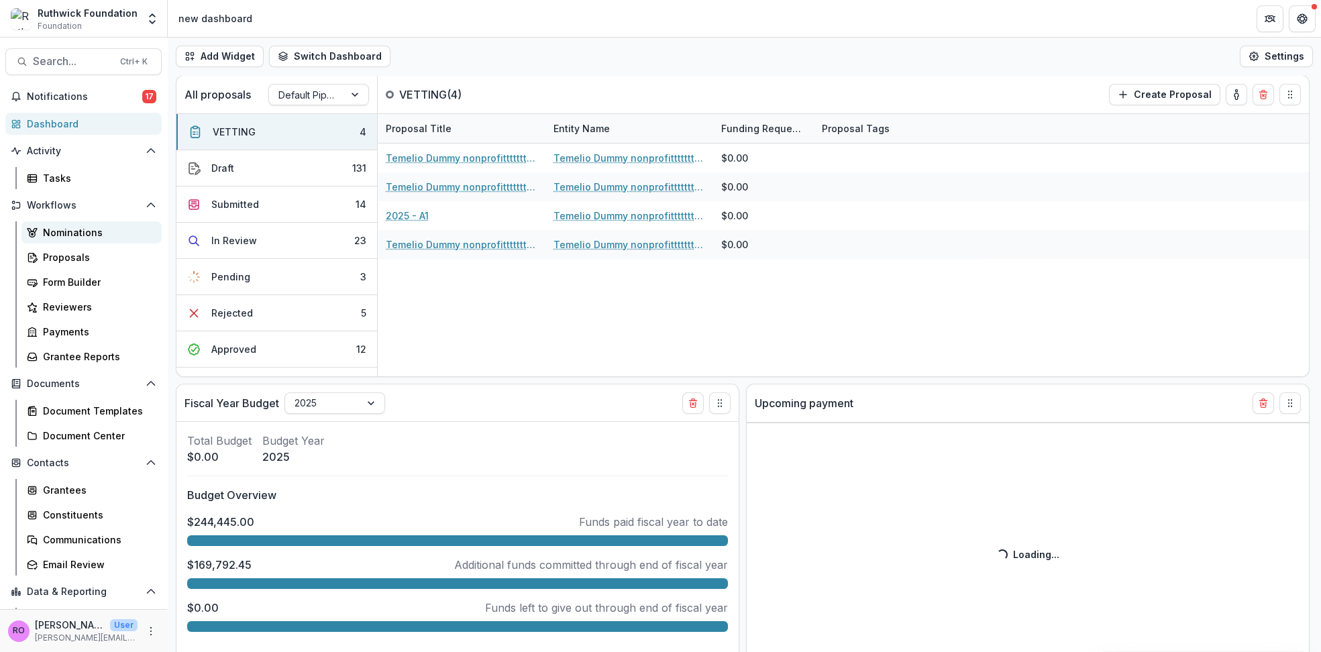
click at [59, 231] on div "Nominations" at bounding box center [97, 232] width 108 height 14
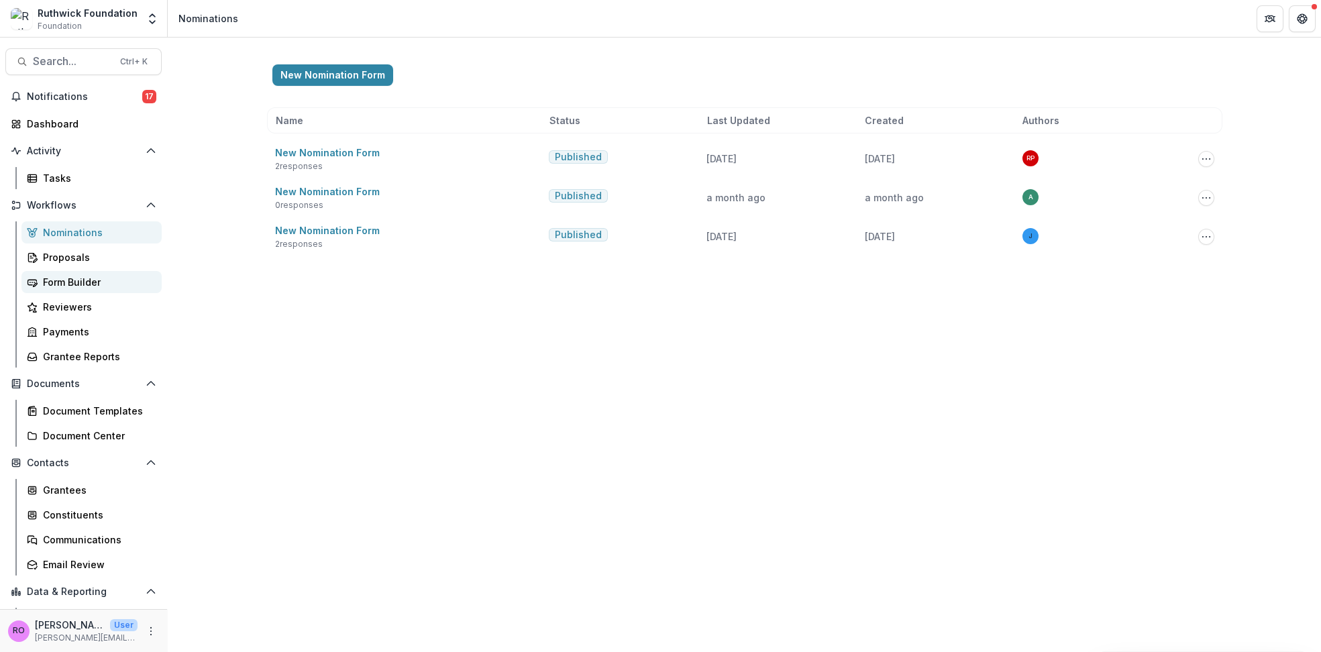
click at [62, 277] on div "Form Builder" at bounding box center [97, 282] width 108 height 14
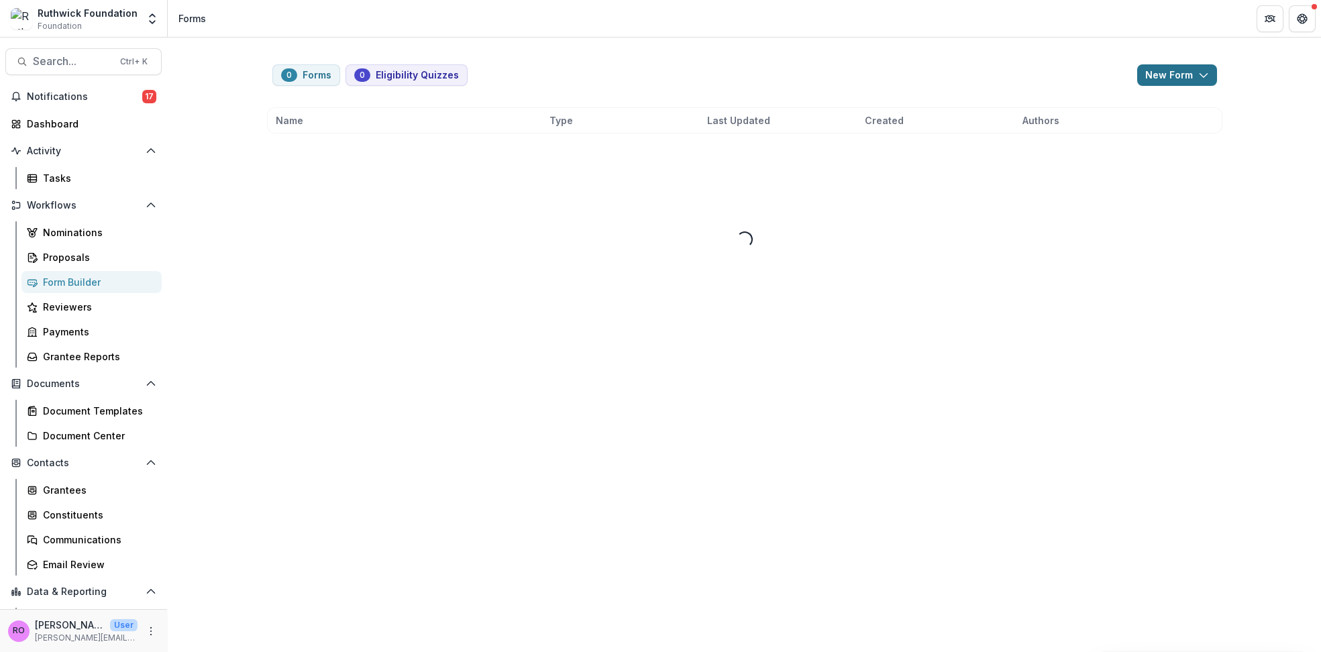
click at [1166, 75] on button "New Form" at bounding box center [1177, 74] width 80 height 21
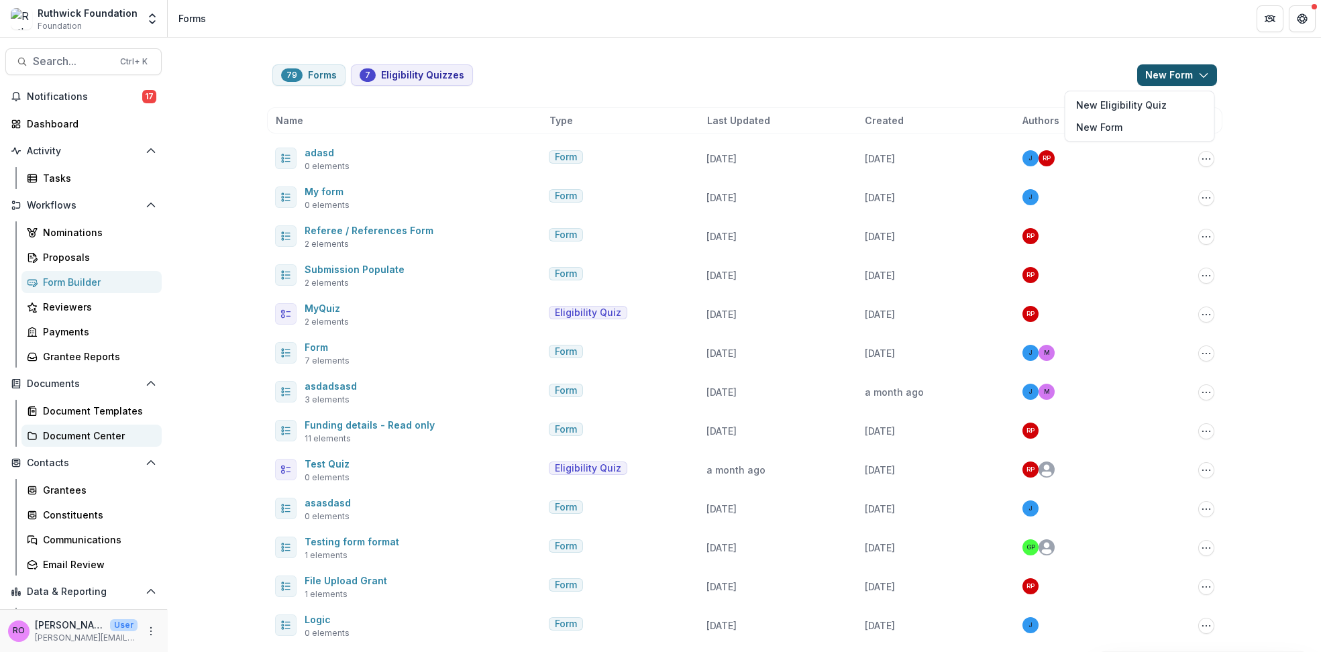
click at [62, 433] on div "Document Center" at bounding box center [97, 436] width 108 height 14
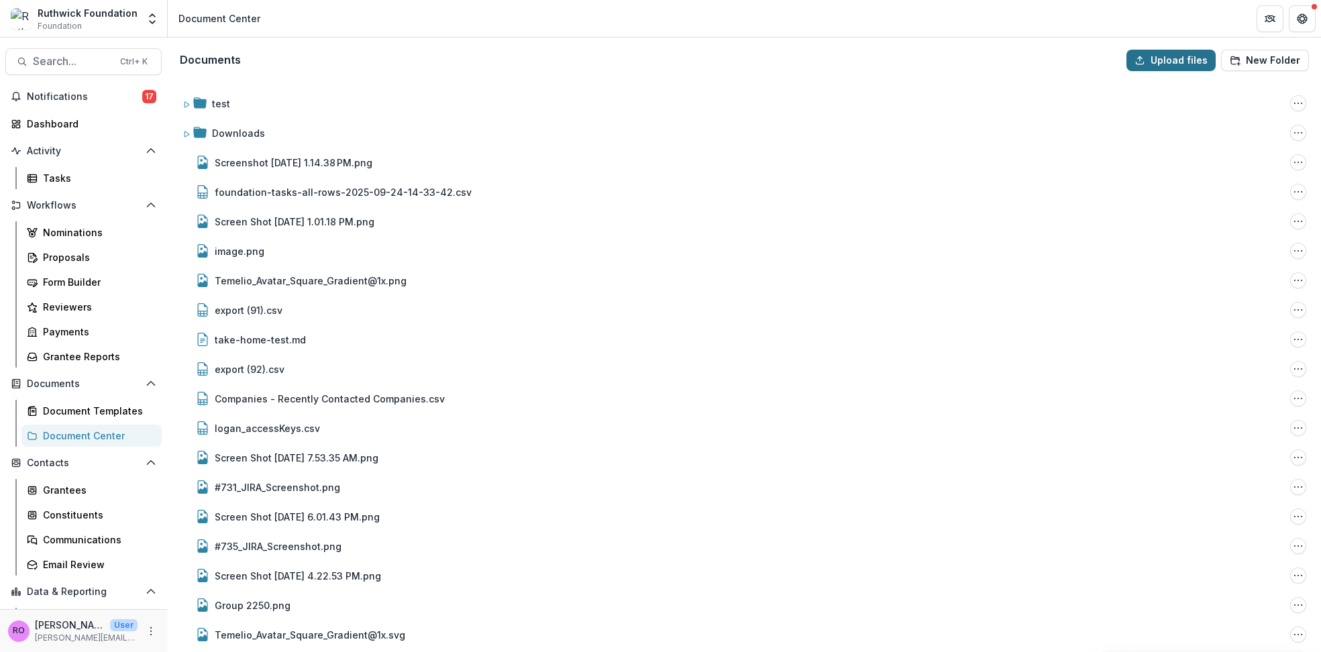
click at [1163, 62] on button "Upload files" at bounding box center [1170, 60] width 89 height 21
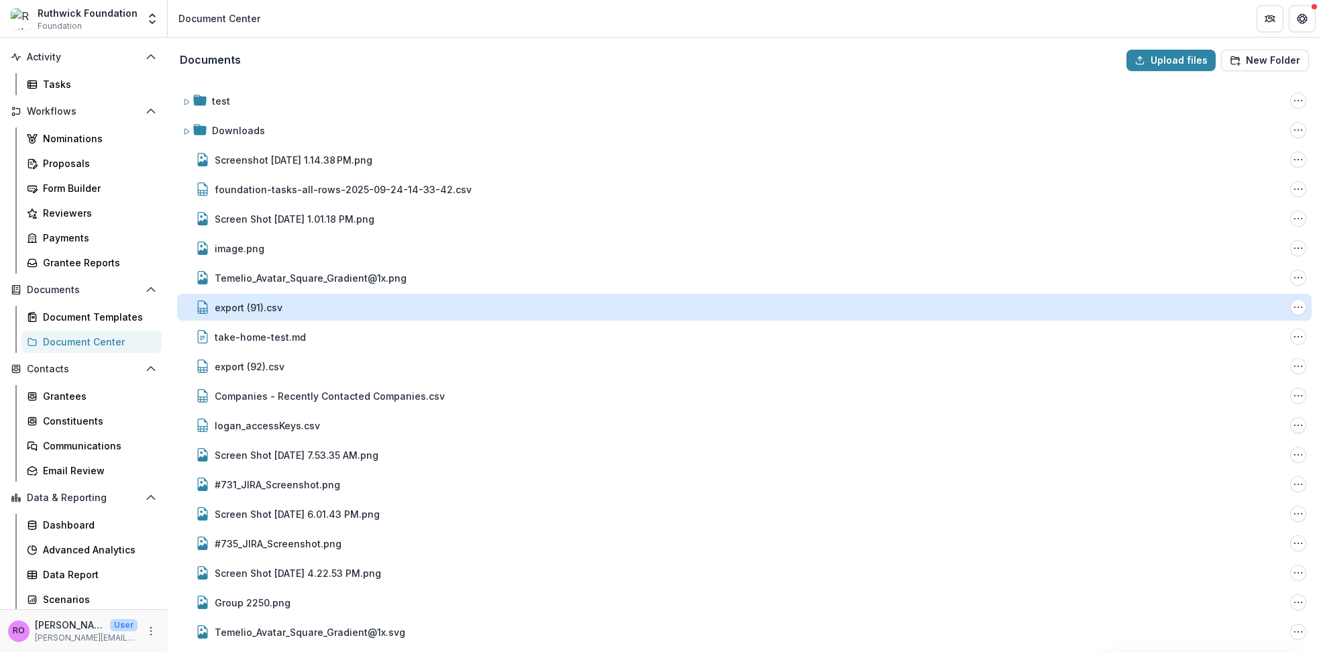
scroll to position [4, 0]
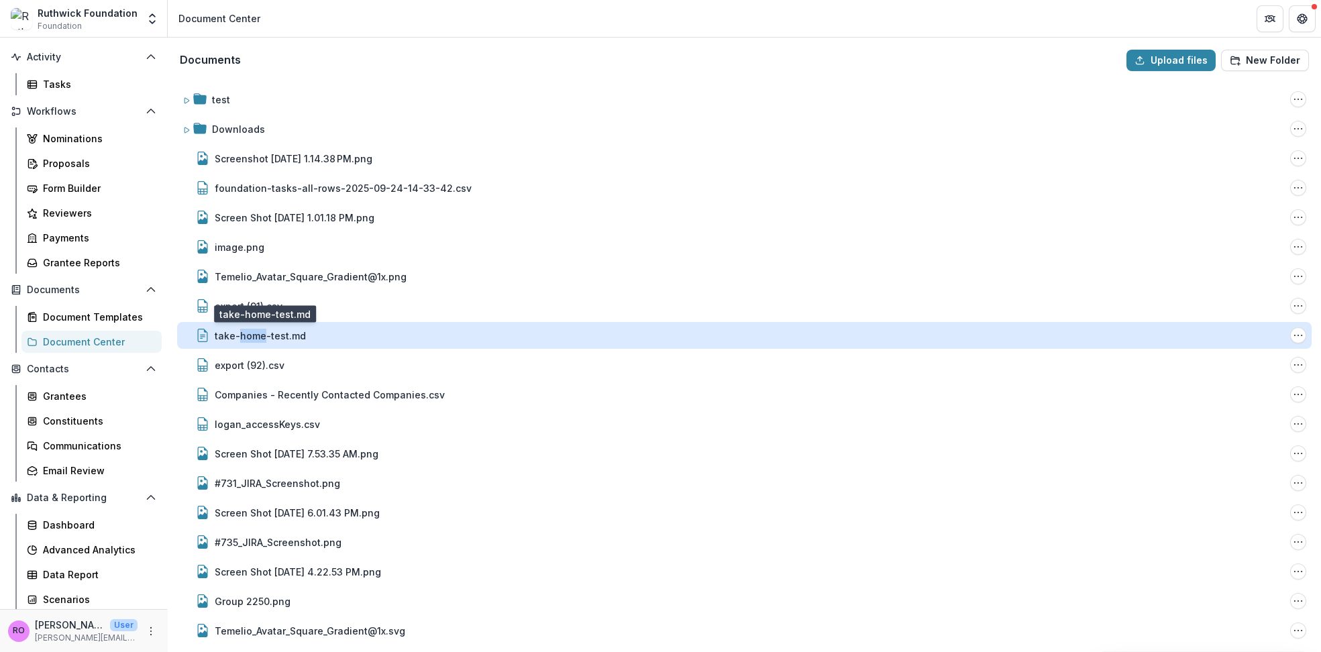
click at [467, 280] on div "test Folder Options Rename Add Subfolder Delete Downloads Folder Options Rename…" at bounding box center [744, 366] width 1150 height 569
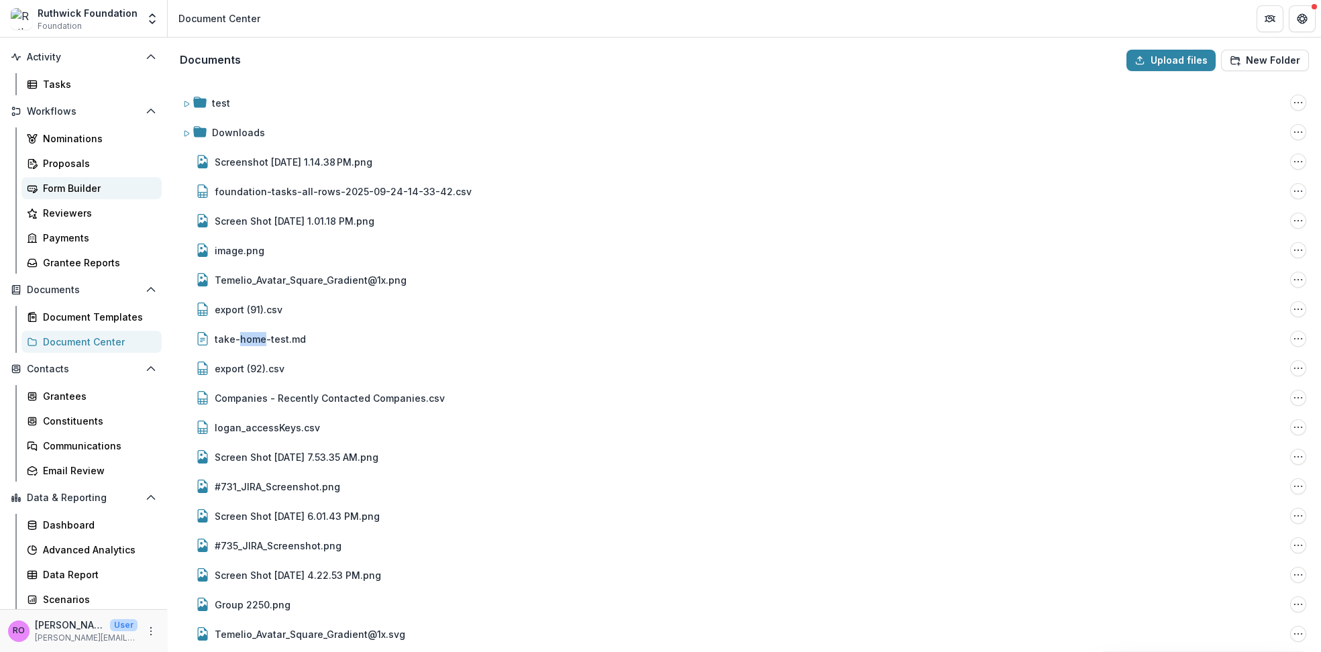
scroll to position [0, 0]
click at [52, 135] on div "Nominations" at bounding box center [97, 138] width 108 height 14
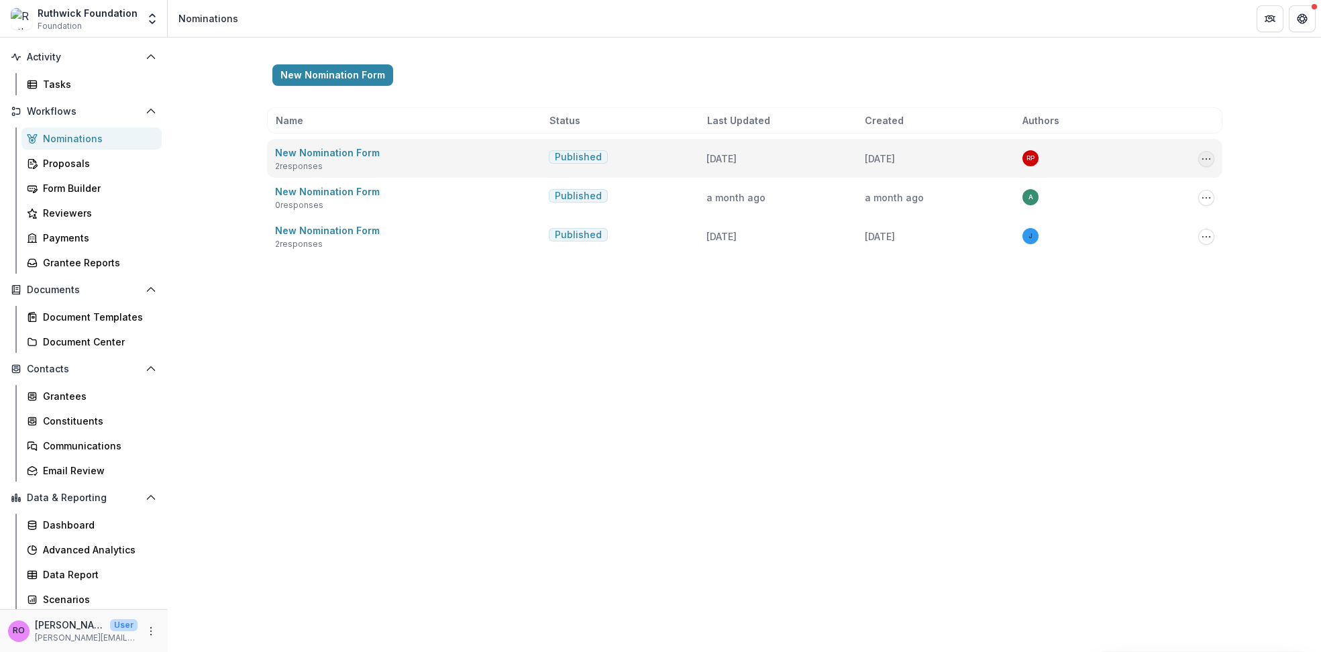
click at [1202, 156] on icon "Options" at bounding box center [1205, 159] width 11 height 11
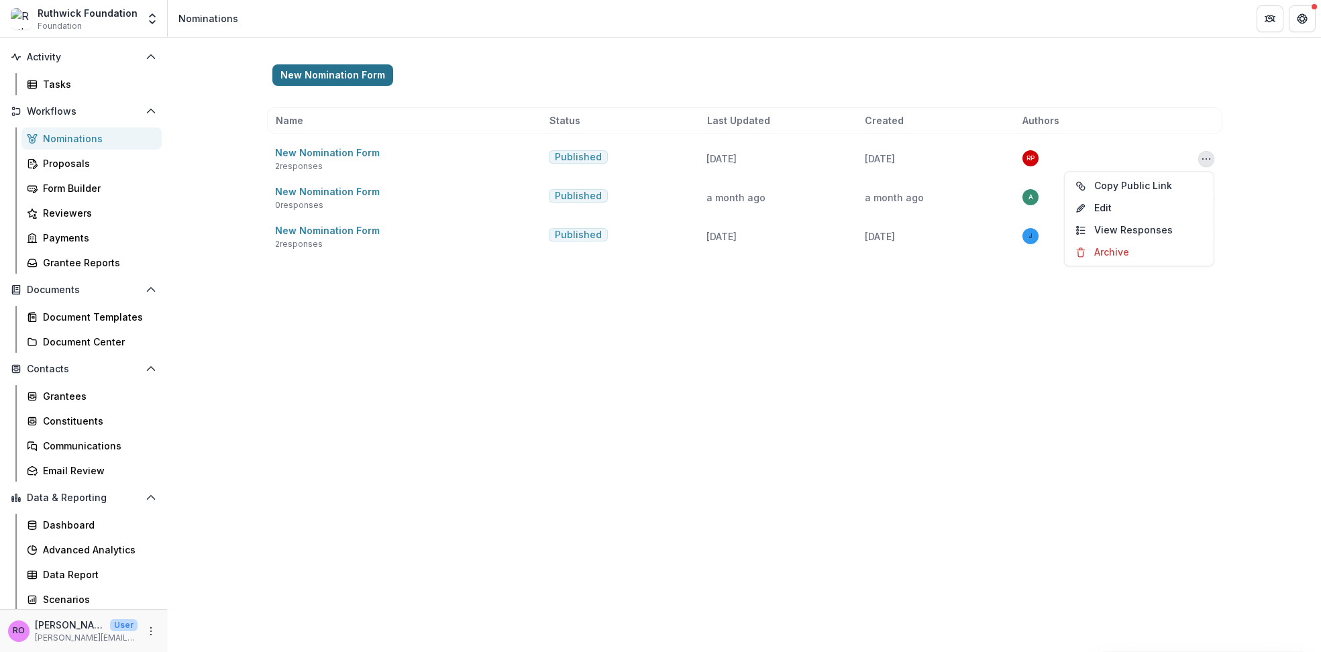
click at [319, 76] on button "New Nomination Form" at bounding box center [332, 74] width 121 height 21
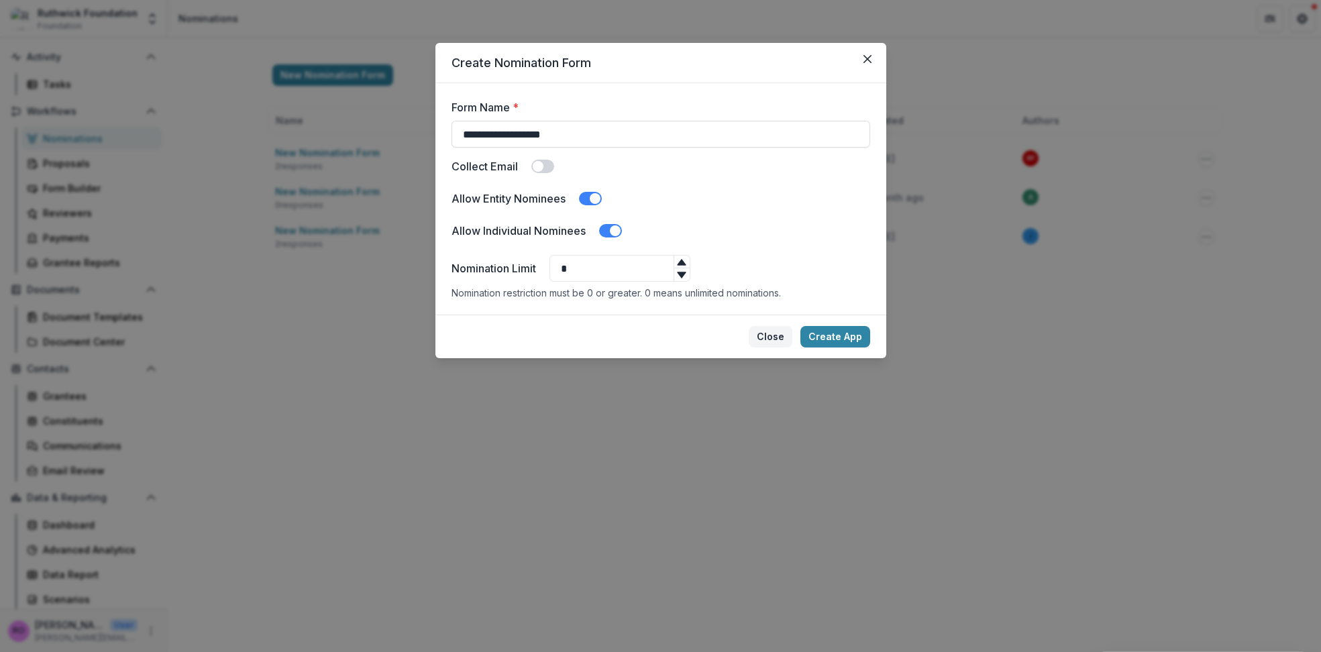
click at [769, 339] on button "Close" at bounding box center [770, 336] width 44 height 21
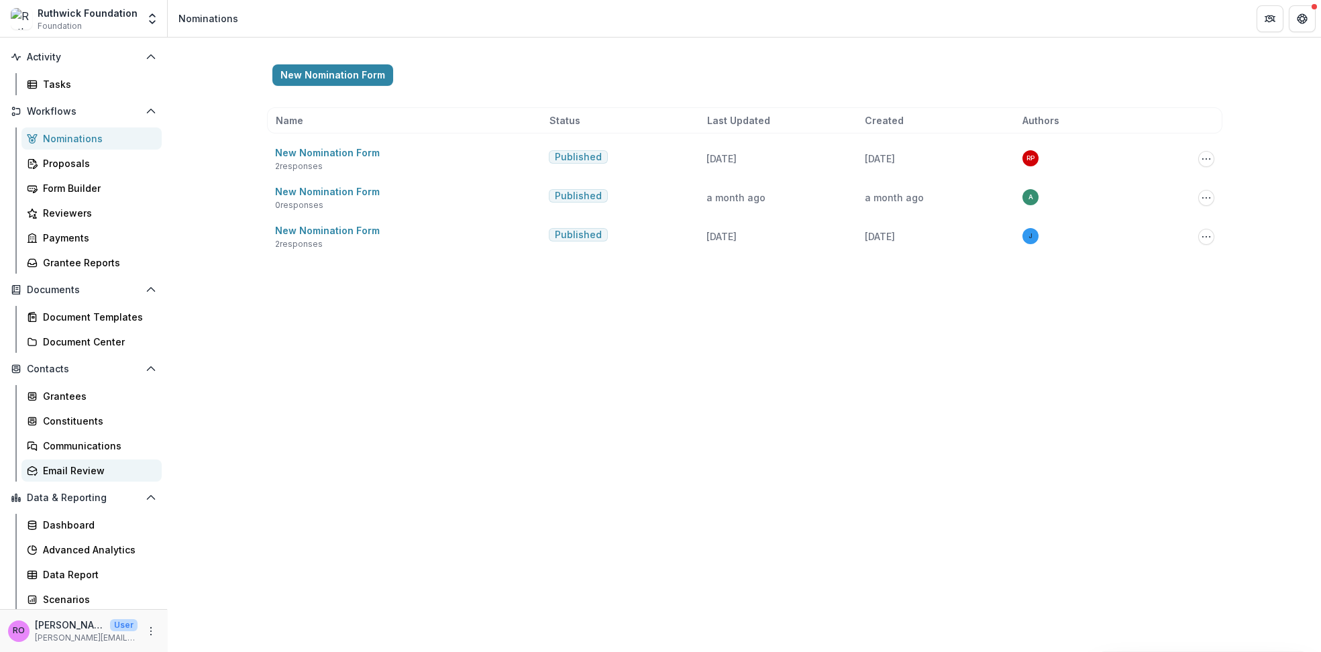
click at [63, 473] on div "Email Review" at bounding box center [97, 470] width 108 height 14
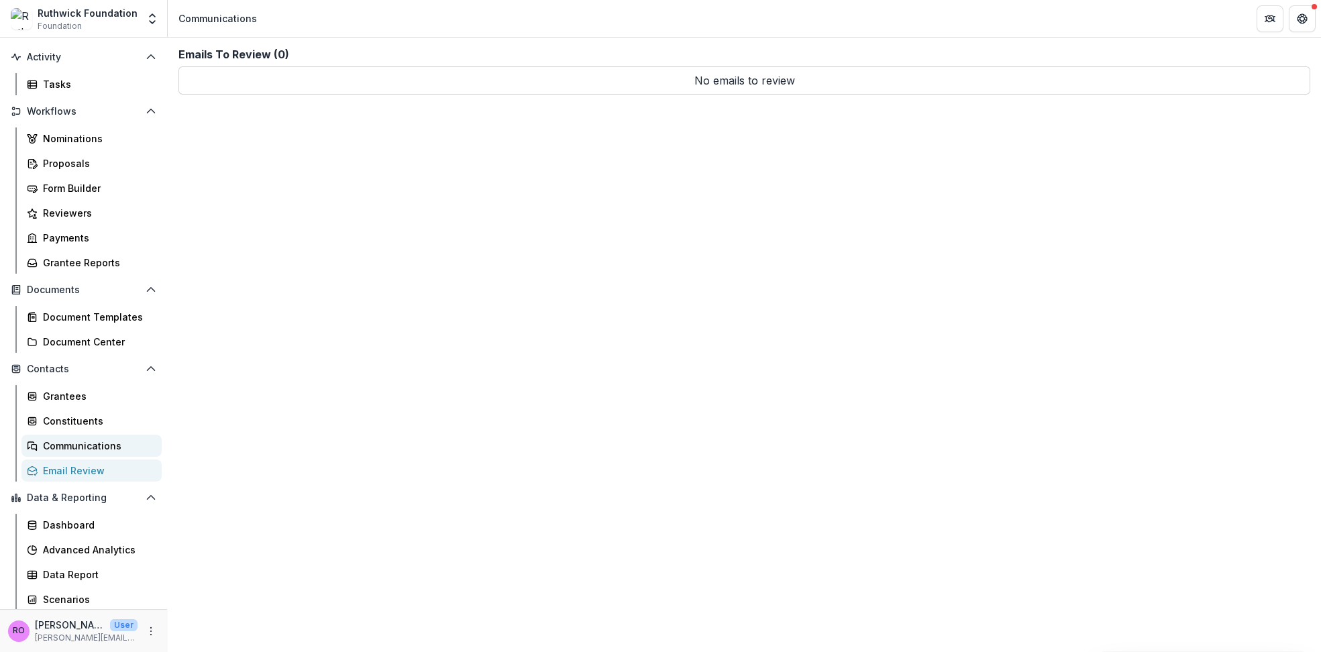
click at [74, 443] on div "Communications" at bounding box center [97, 446] width 108 height 14
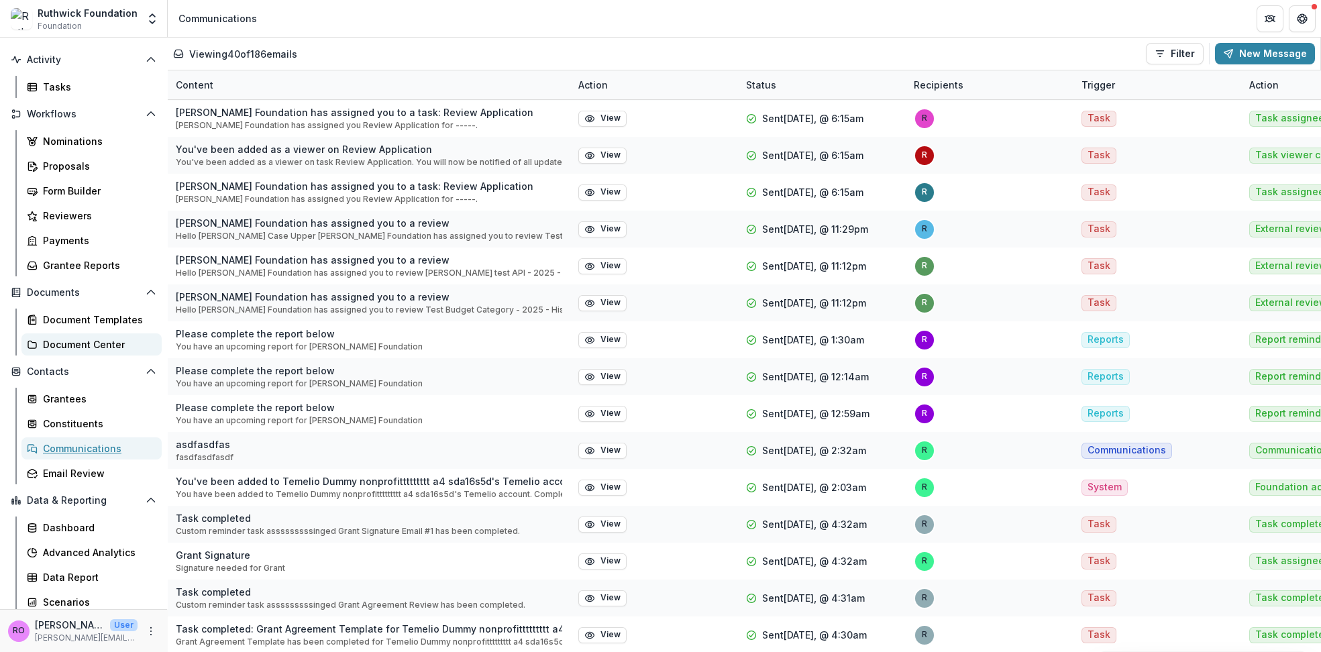
scroll to position [94, 0]
click at [58, 395] on div "Grantees" at bounding box center [97, 396] width 108 height 14
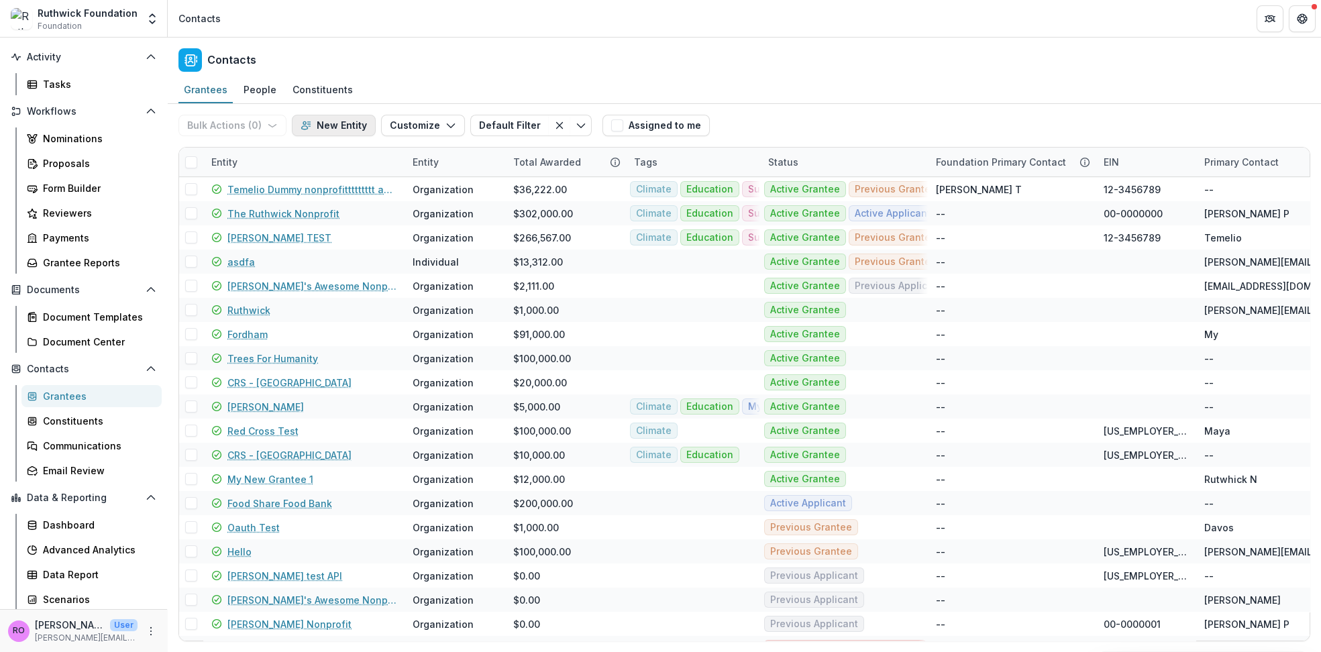
click at [322, 122] on button "New Entity" at bounding box center [334, 125] width 84 height 21
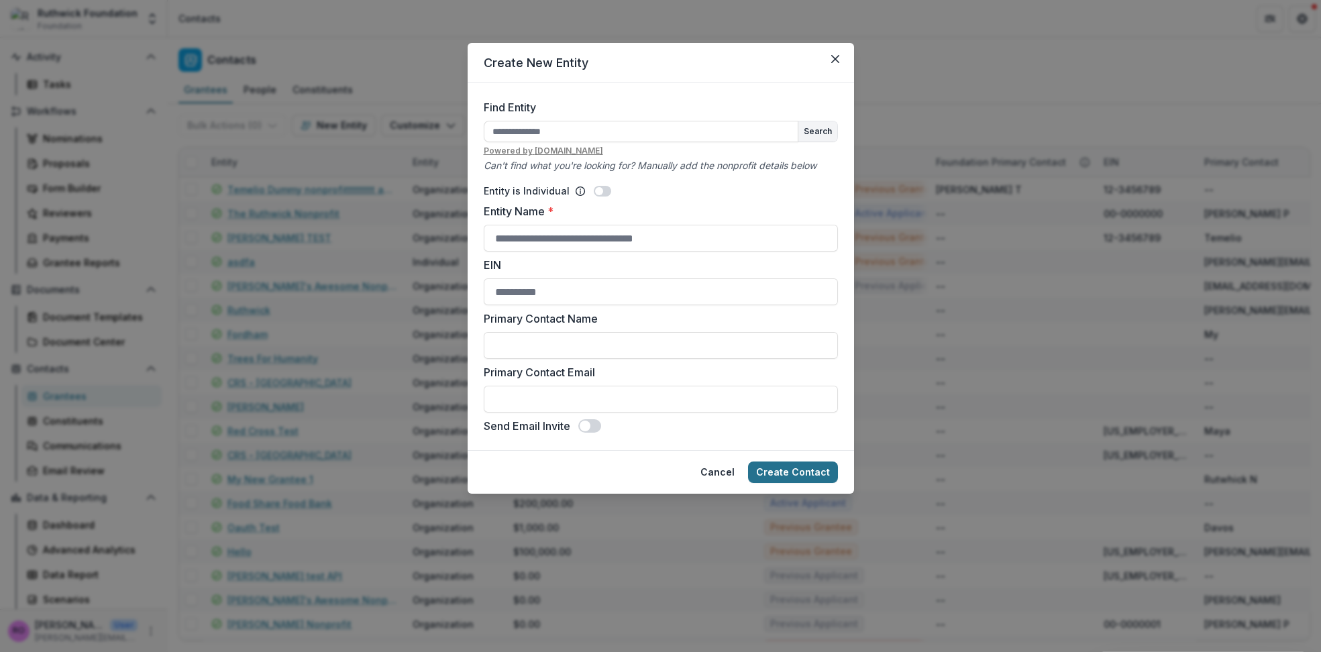
click at [772, 473] on button "Create Contact" at bounding box center [793, 471] width 90 height 21
click at [839, 57] on button "Close" at bounding box center [834, 58] width 21 height 21
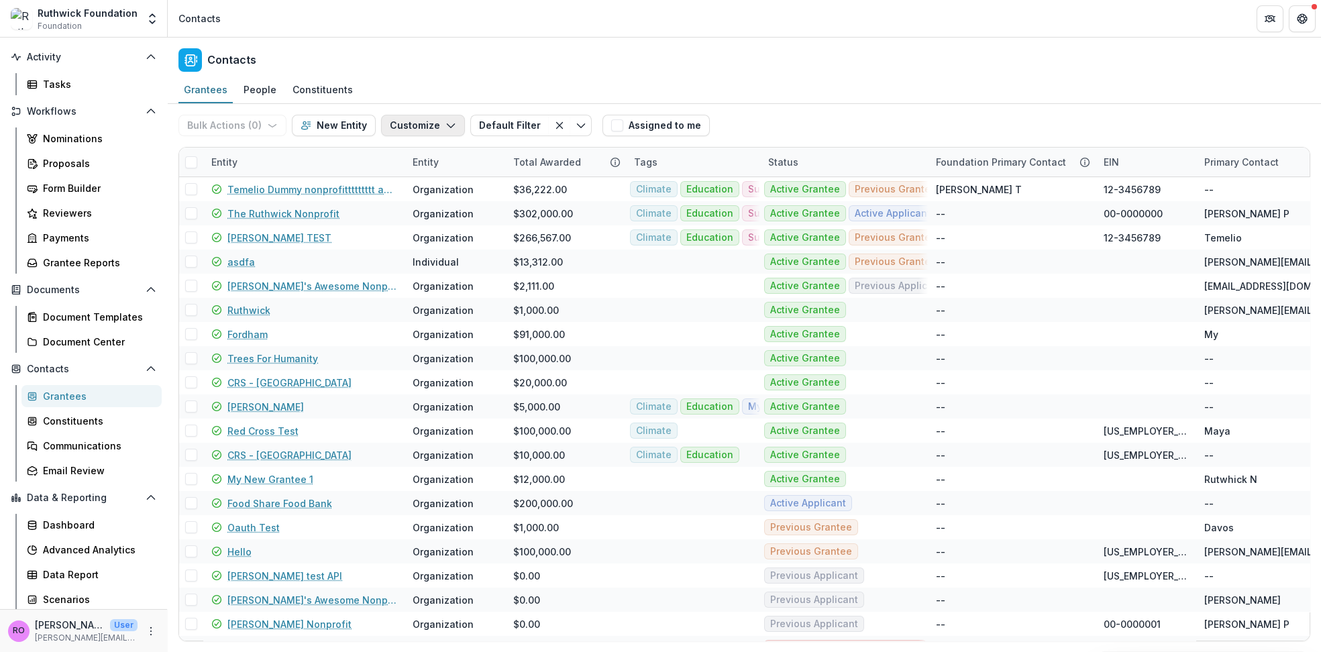
click at [408, 123] on button "Customize" at bounding box center [423, 125] width 84 height 21
click at [393, 87] on div "Grantees People Constituents" at bounding box center [744, 90] width 1153 height 27
click at [327, 92] on div "Constituents" at bounding box center [322, 89] width 71 height 19
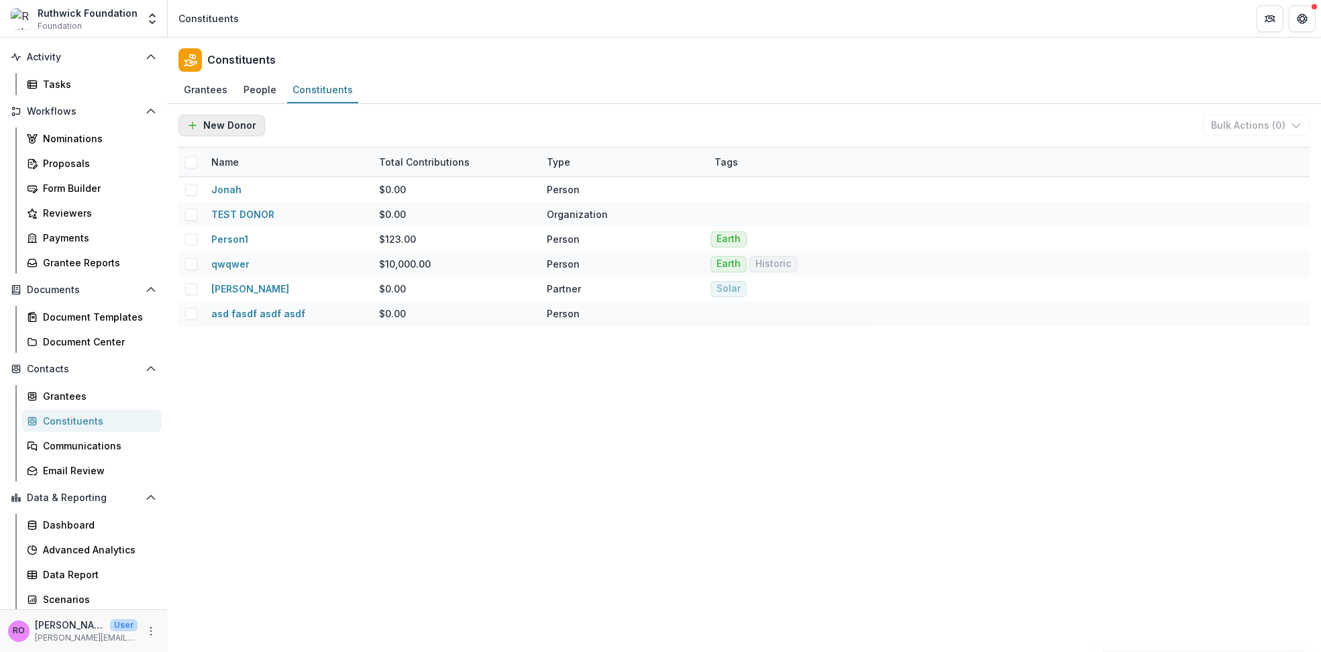
click at [207, 124] on button "New Donor" at bounding box center [221, 125] width 87 height 21
select select "******"
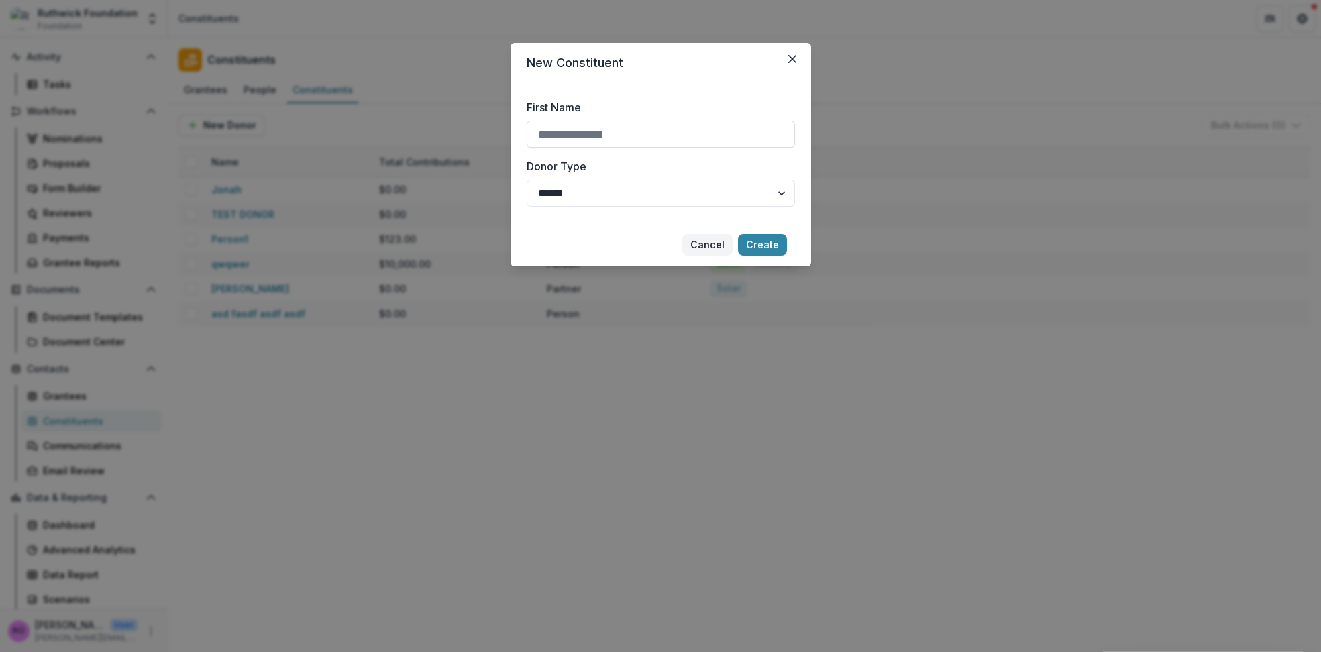
click at [698, 249] on button "Cancel" at bounding box center [707, 244] width 50 height 21
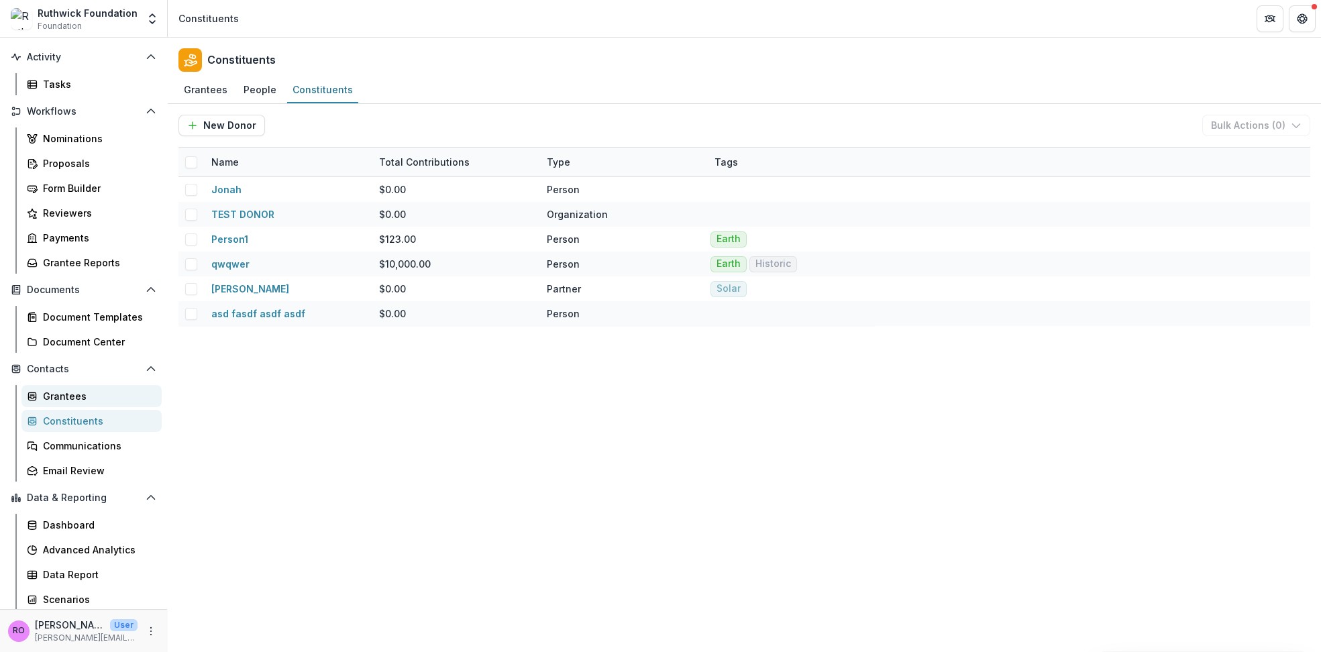
click at [61, 392] on div "Grantees" at bounding box center [97, 396] width 108 height 14
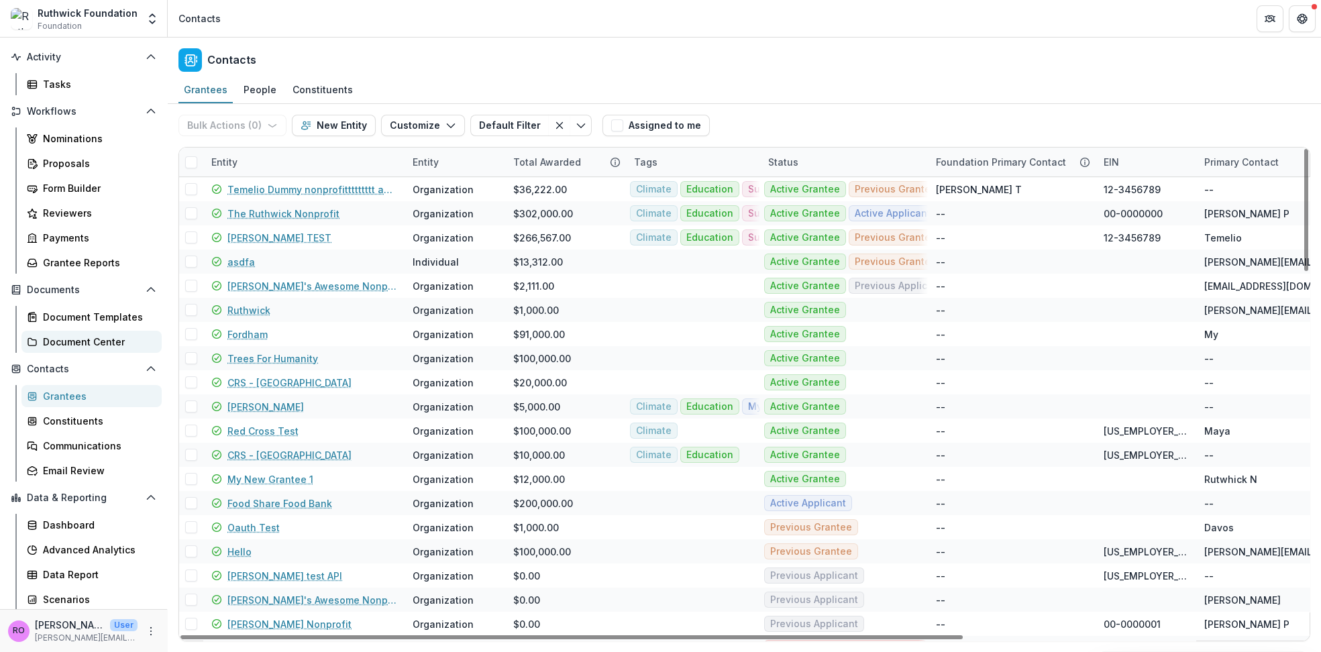
click at [74, 333] on link "Document Center" at bounding box center [91, 342] width 140 height 22
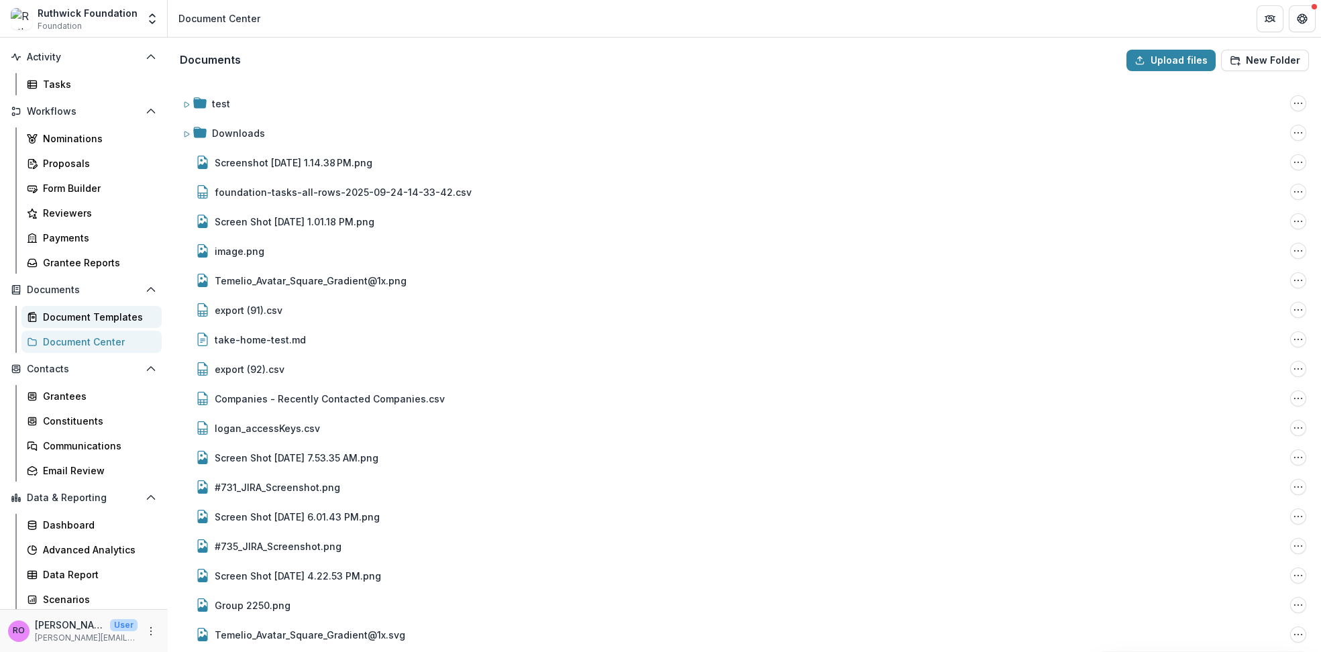
click at [86, 315] on div "Document Templates" at bounding box center [97, 317] width 108 height 14
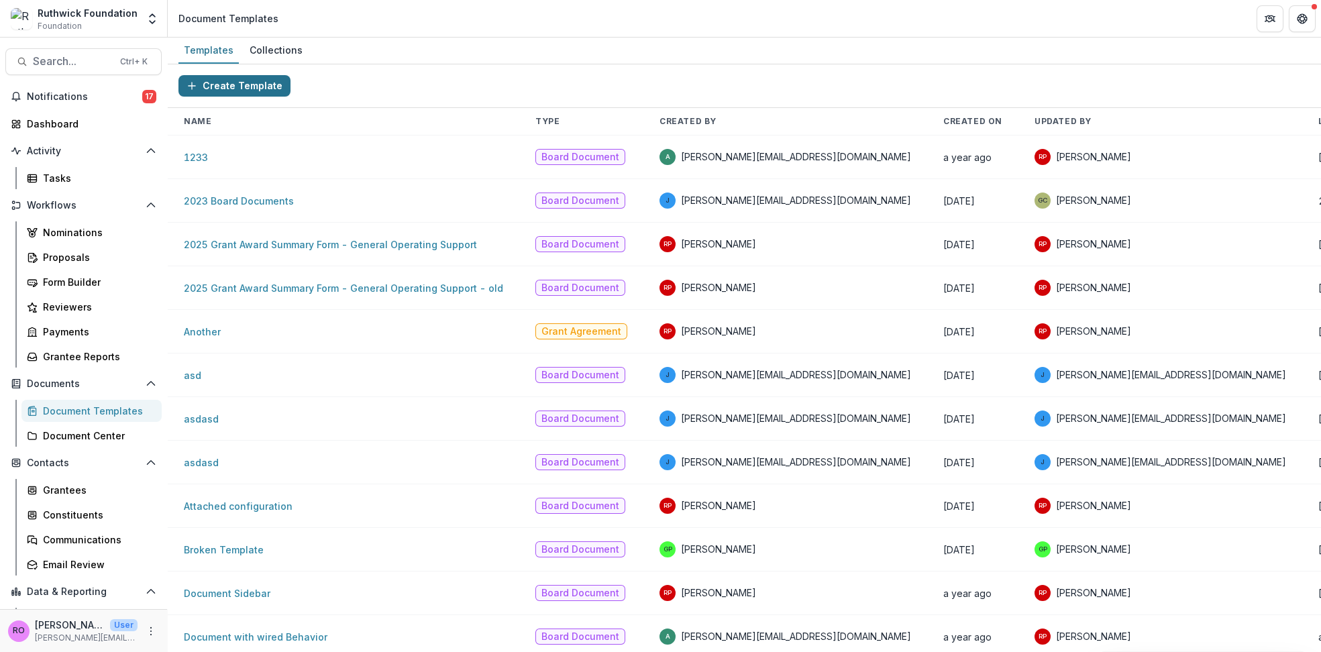
click at [227, 85] on button "Create Template" at bounding box center [234, 85] width 112 height 21
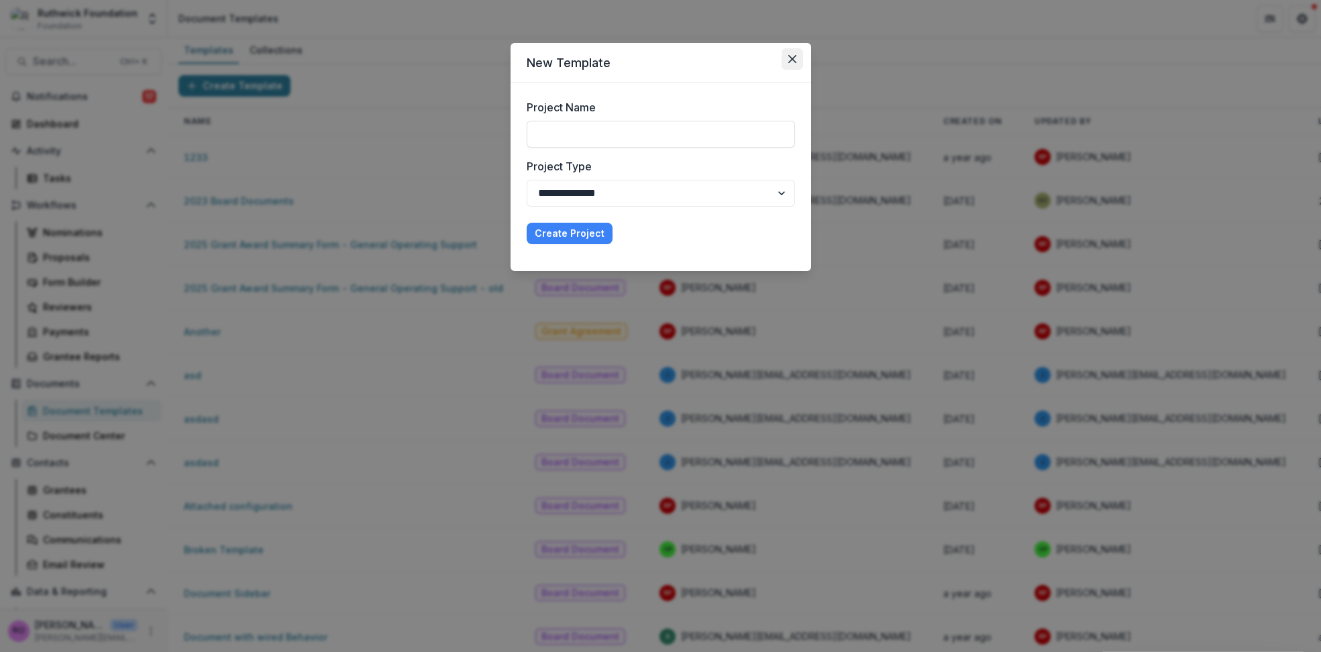
click at [795, 56] on icon "Close" at bounding box center [792, 59] width 8 height 8
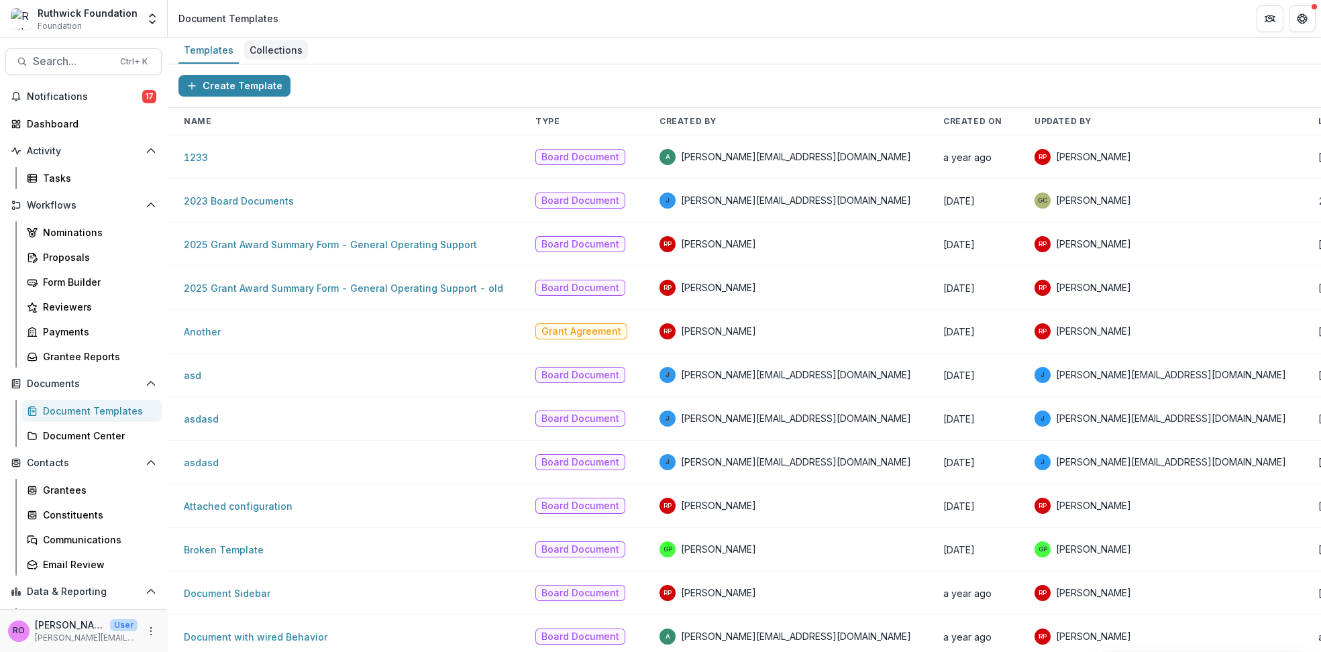
click at [268, 54] on div "Collections" at bounding box center [276, 49] width 64 height 19
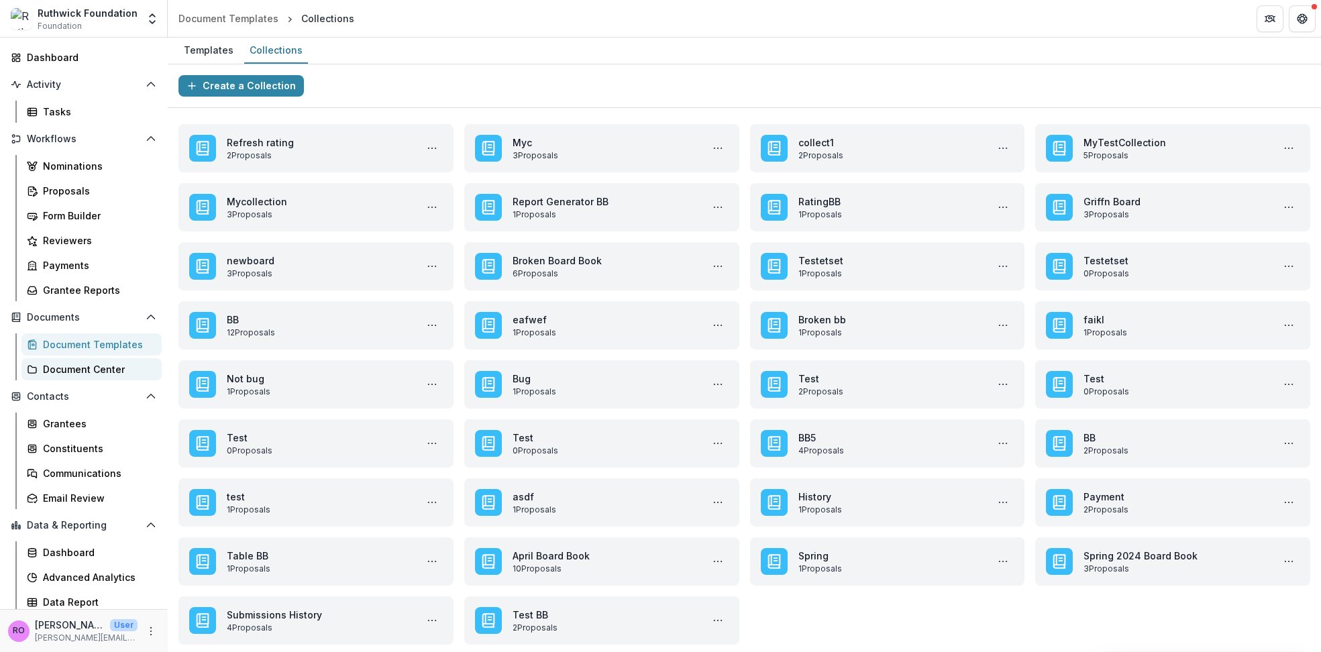
click at [63, 368] on div "Document Center" at bounding box center [97, 369] width 108 height 14
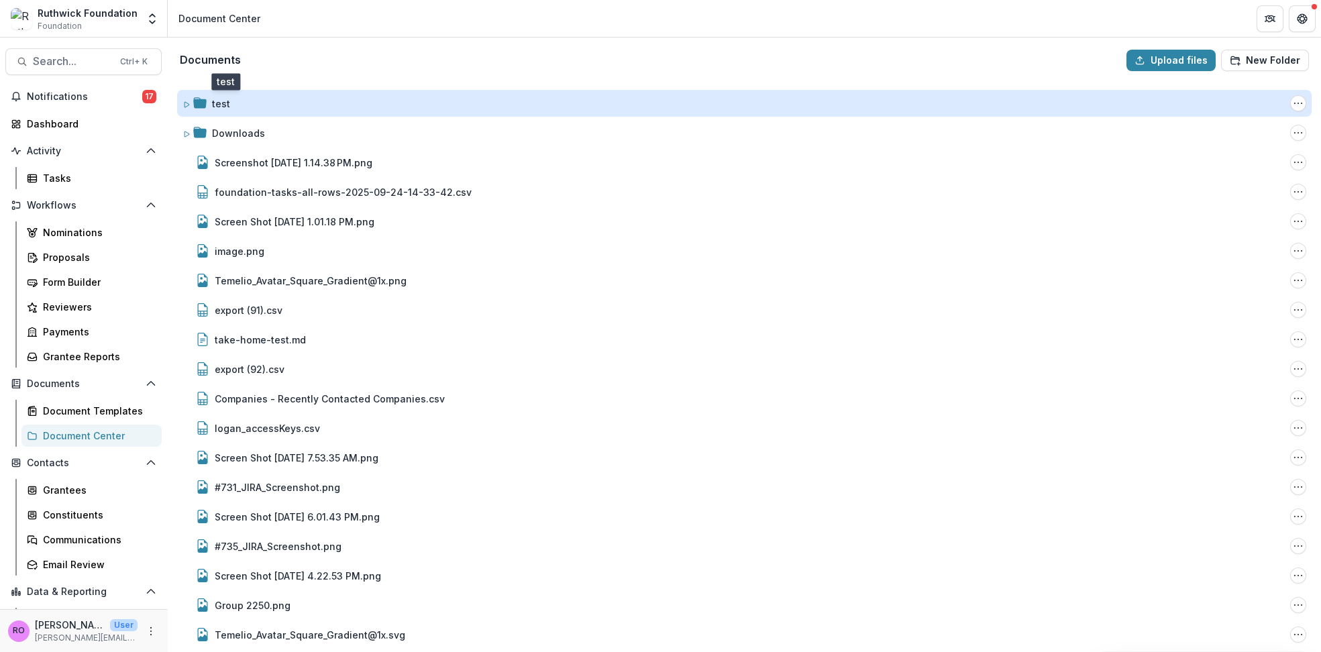
click at [217, 103] on div "test" at bounding box center [221, 104] width 18 height 14
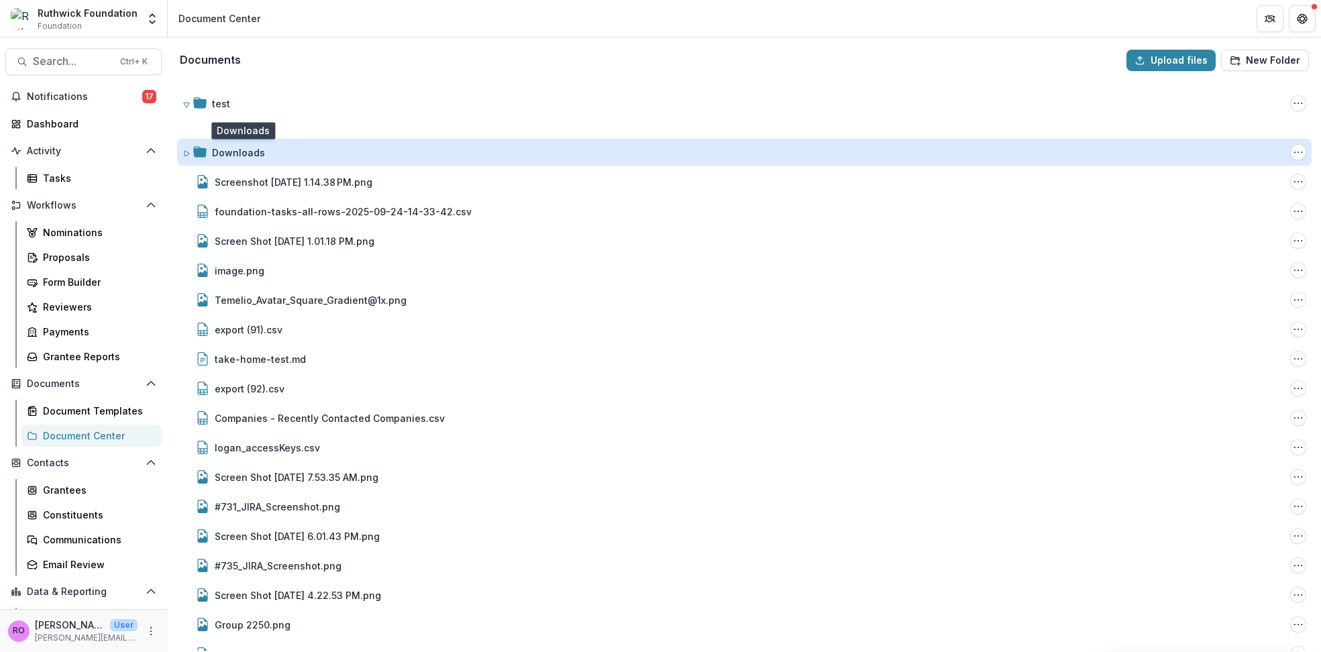
click at [228, 152] on div "Downloads" at bounding box center [238, 153] width 53 height 14
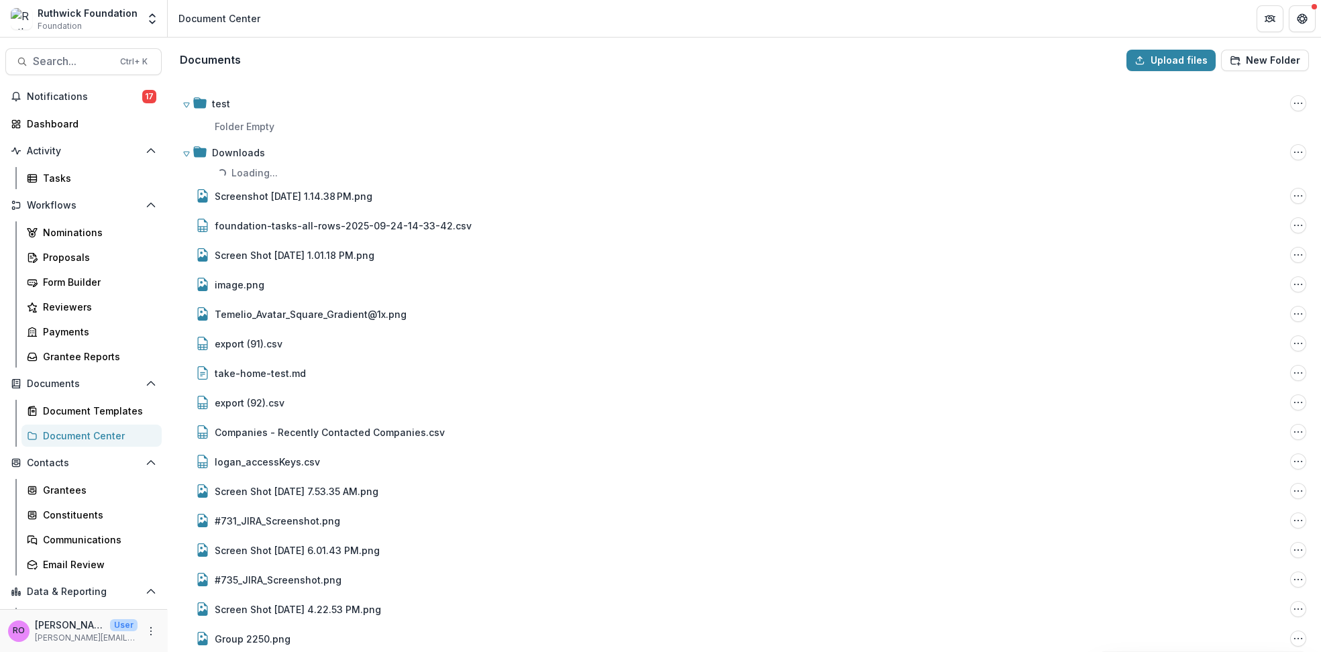
click at [209, 125] on p "Folder Empty" at bounding box center [750, 126] width 1121 height 19
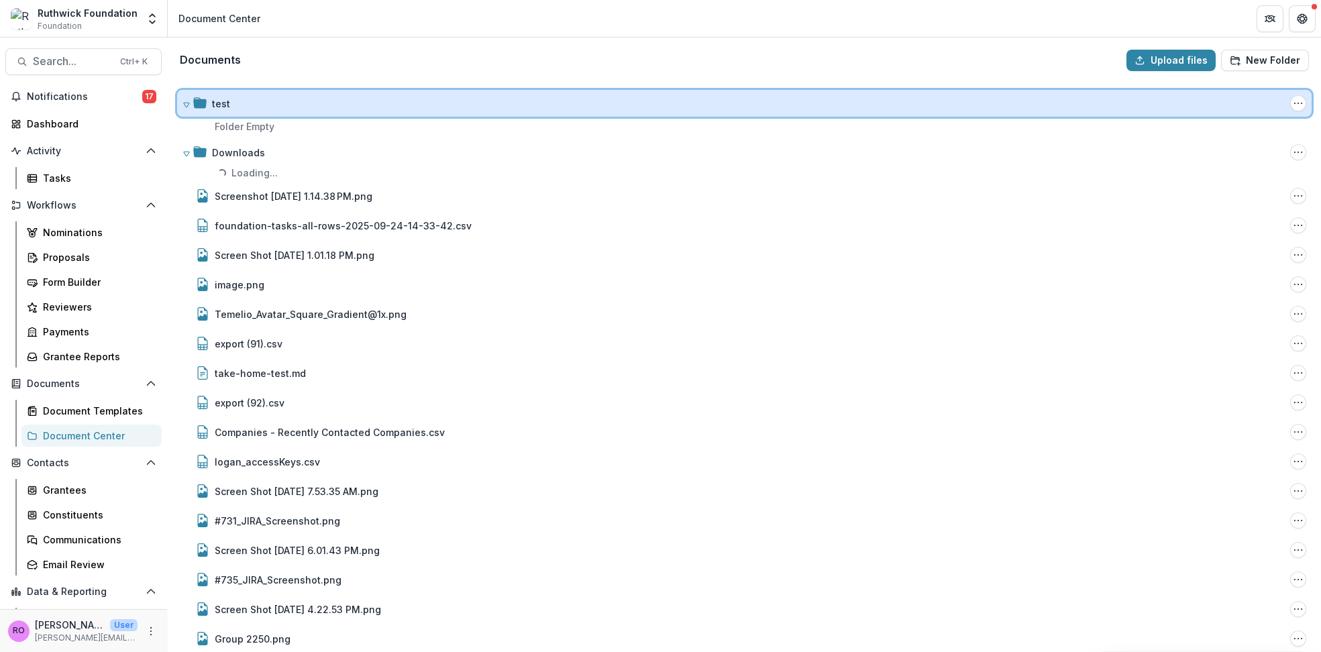
click at [186, 102] on icon at bounding box center [186, 105] width 8 height 8
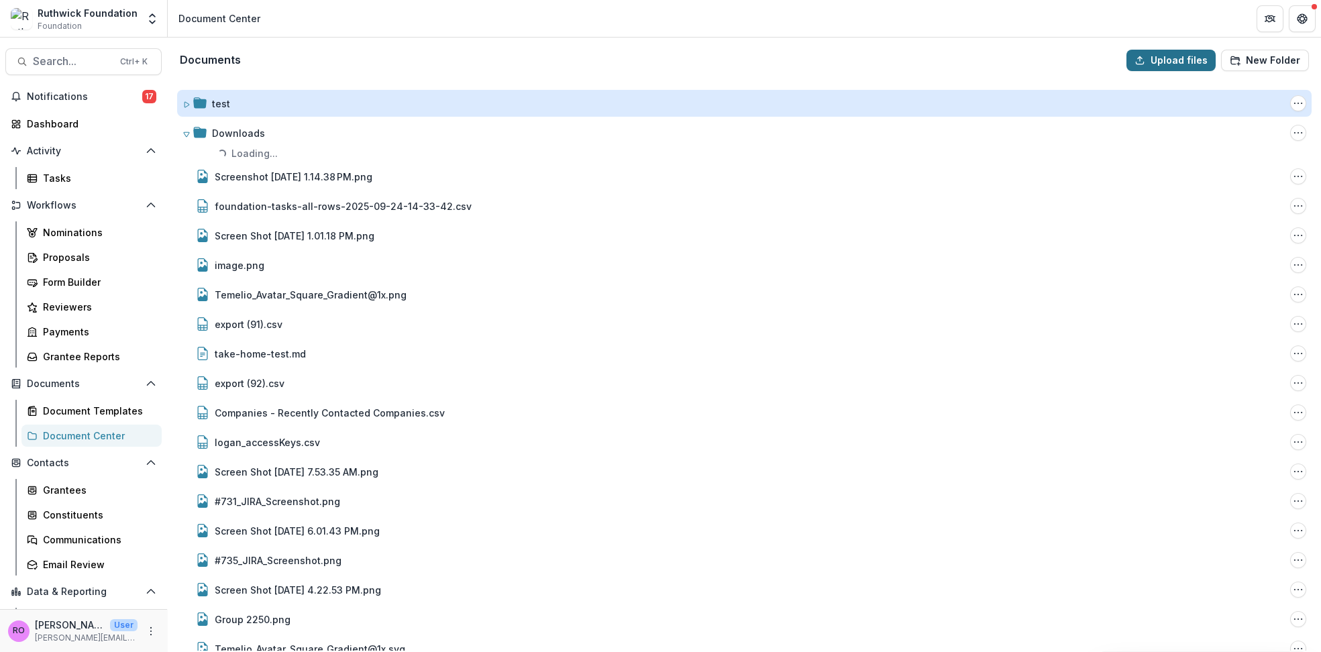
click at [1172, 60] on button "Upload files" at bounding box center [1170, 60] width 89 height 21
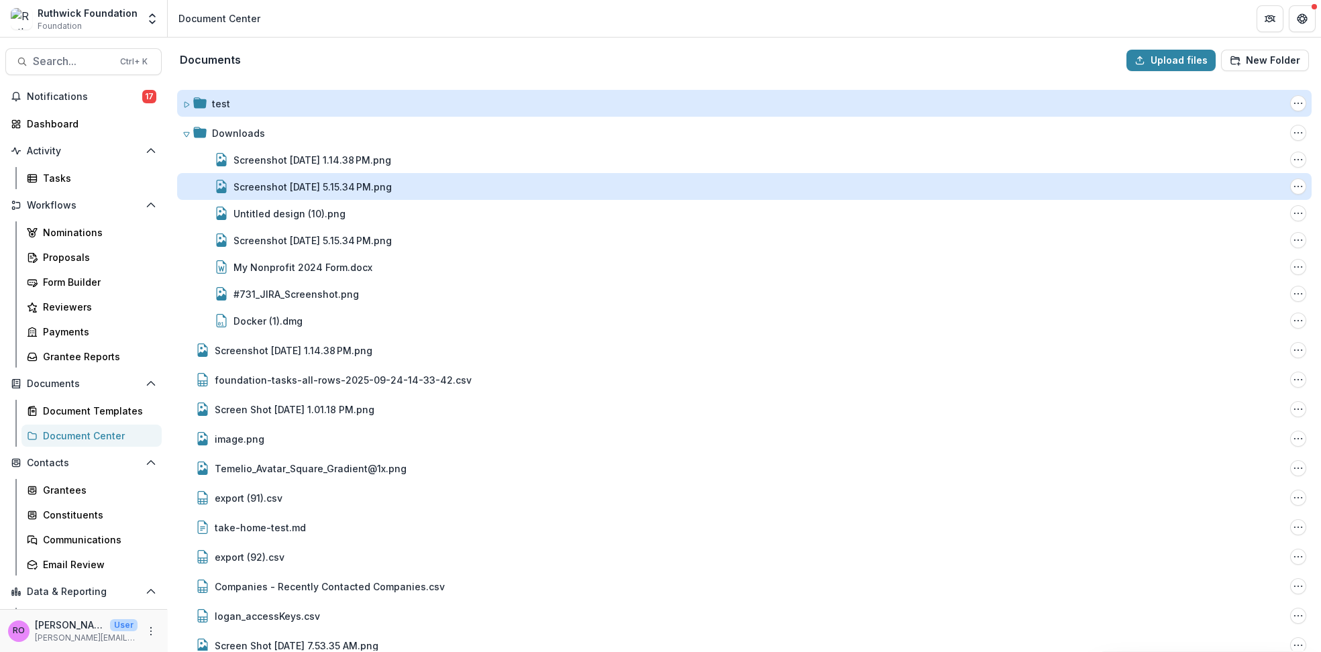
type input "**********"
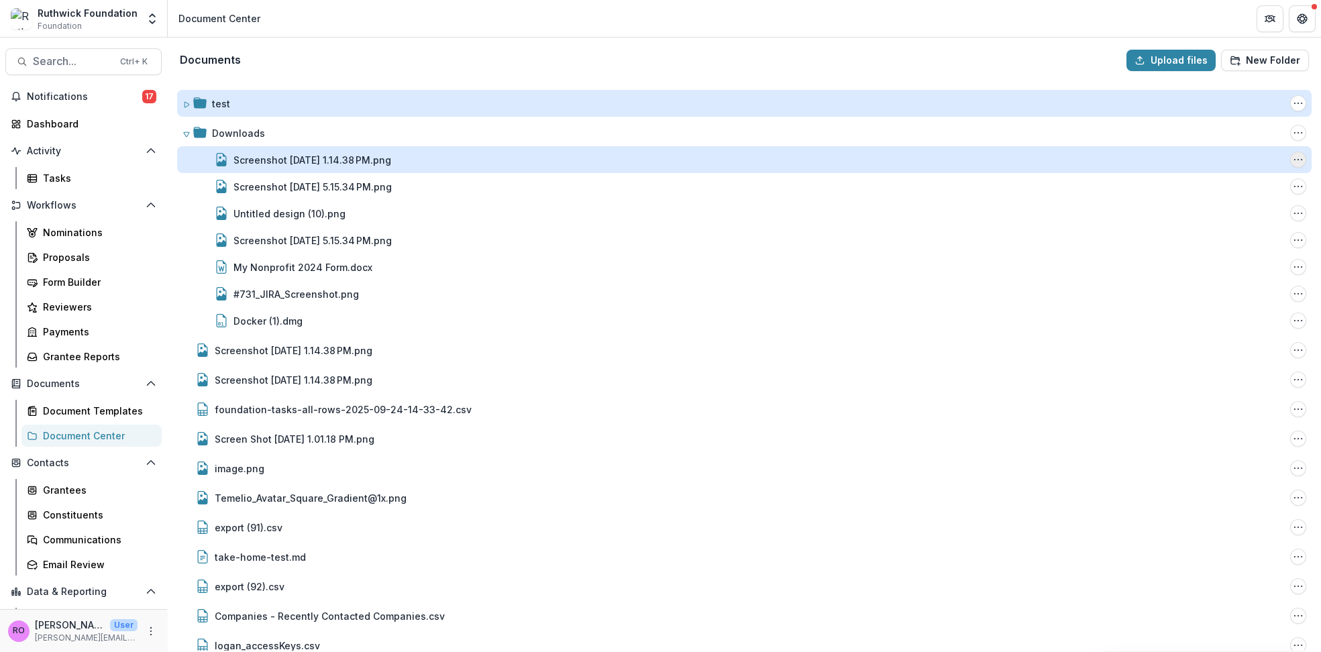
click at [1292, 158] on icon "Screenshot 2025-09-18 at 1.14.38 PM.png Options" at bounding box center [1297, 159] width 11 height 11
click at [287, 158] on div "Screenshot [DATE] 1.14.38 PM.png" at bounding box center [312, 160] width 158 height 14
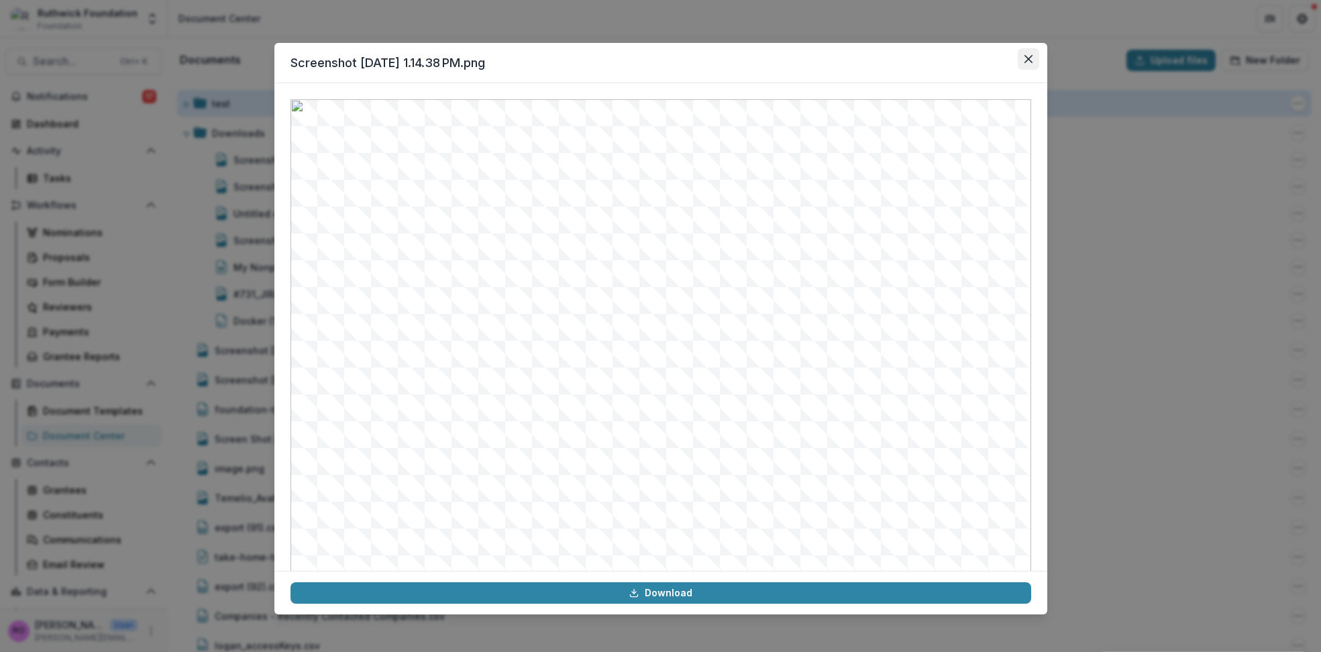
click at [1029, 56] on icon "Close" at bounding box center [1027, 59] width 8 height 8
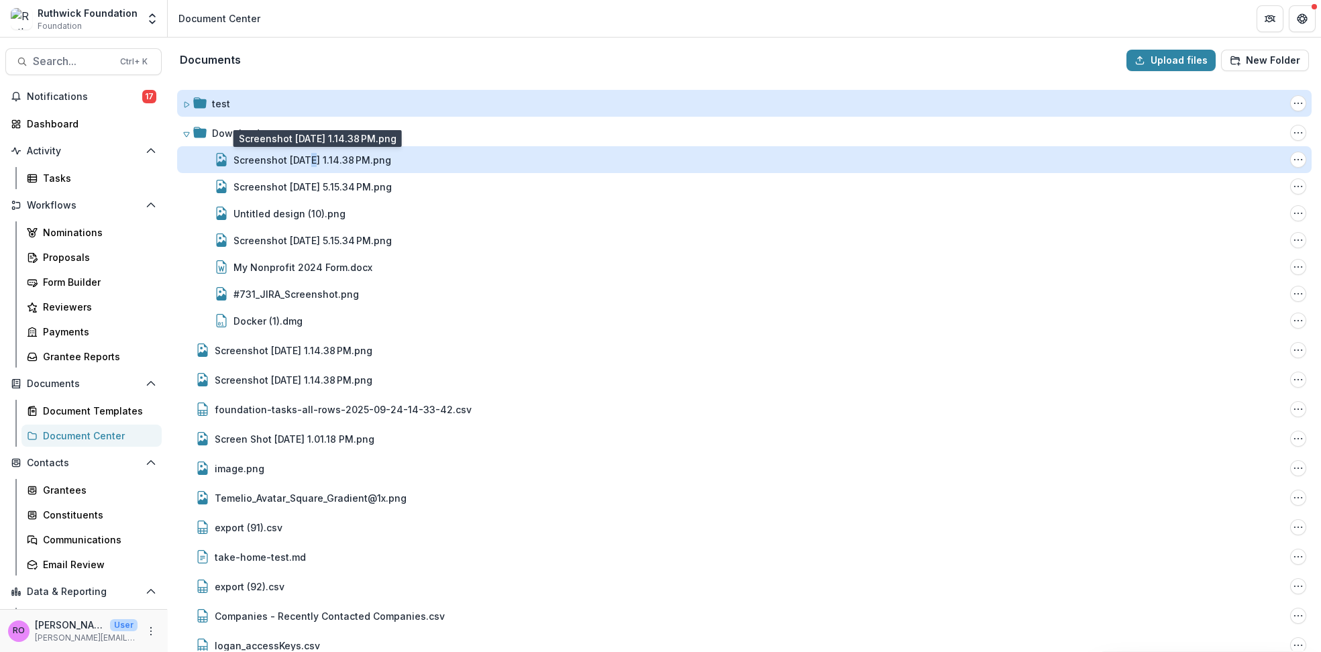
click at [388, 74] on div "Documents Upload files New Folder test Folder Options Rename Add Subfolder Dele…" at bounding box center [744, 345] width 1153 height 614
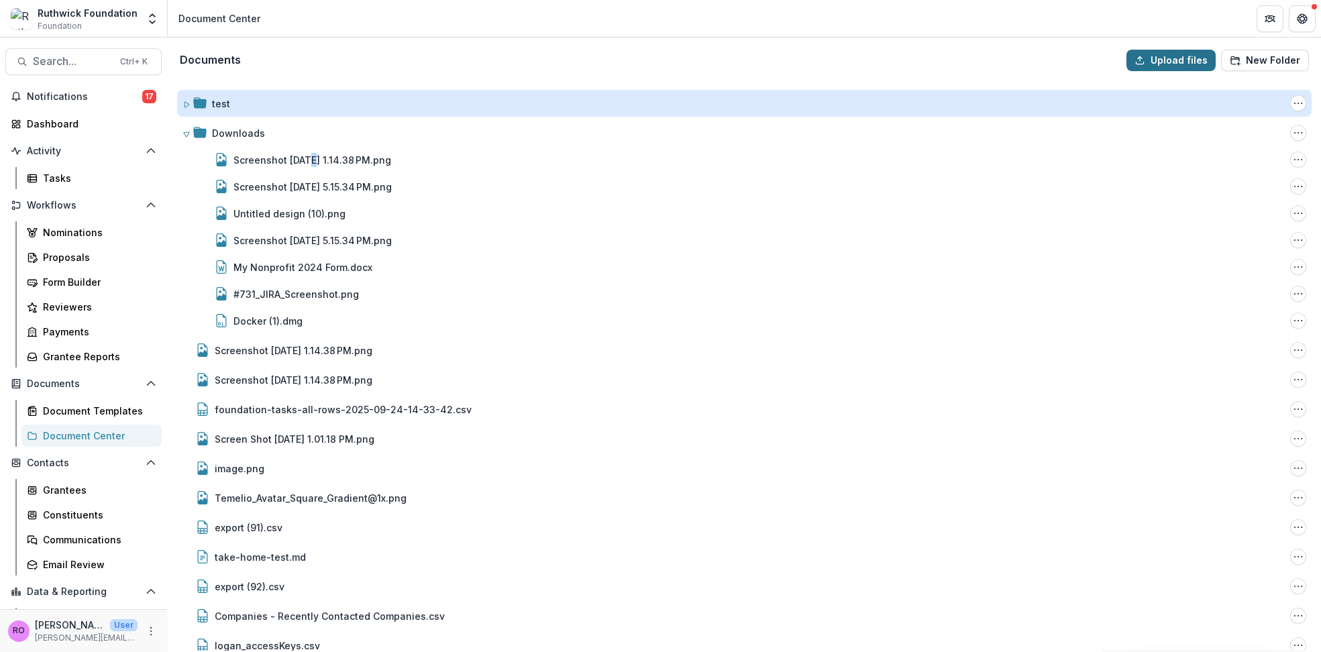
click at [1173, 60] on button "Upload files" at bounding box center [1170, 60] width 89 height 21
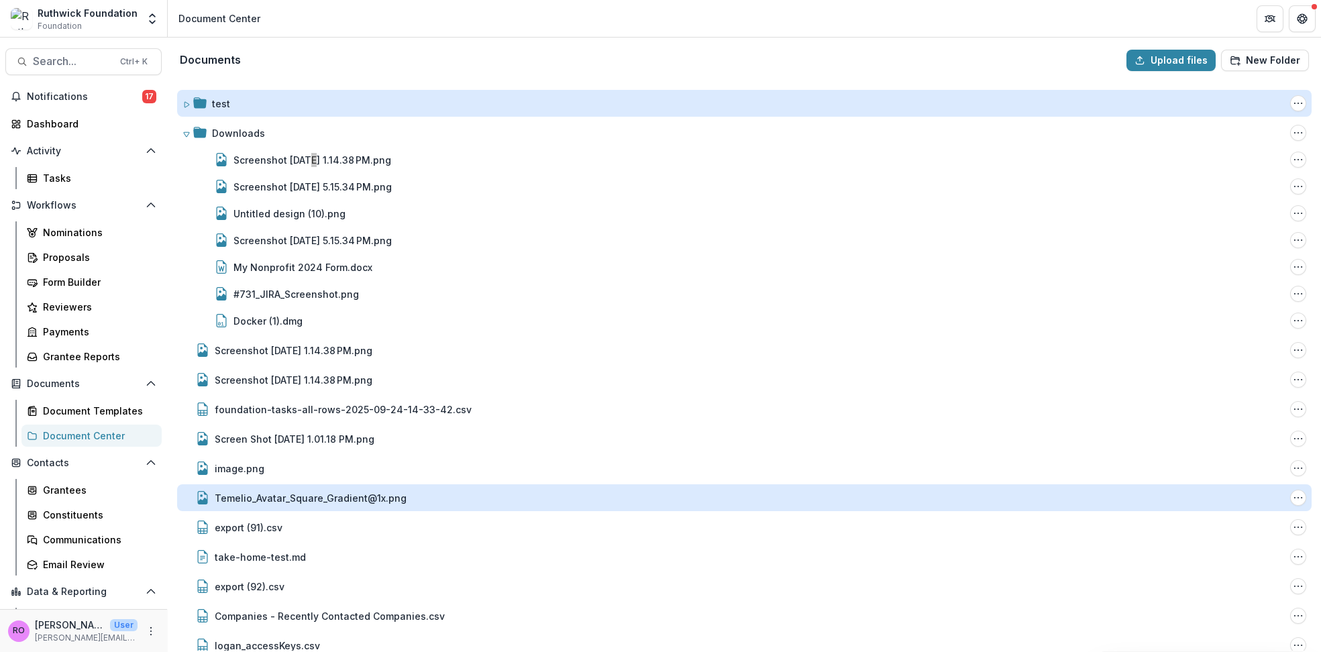
type input "**********"
